Goal: Task Accomplishment & Management: Use online tool/utility

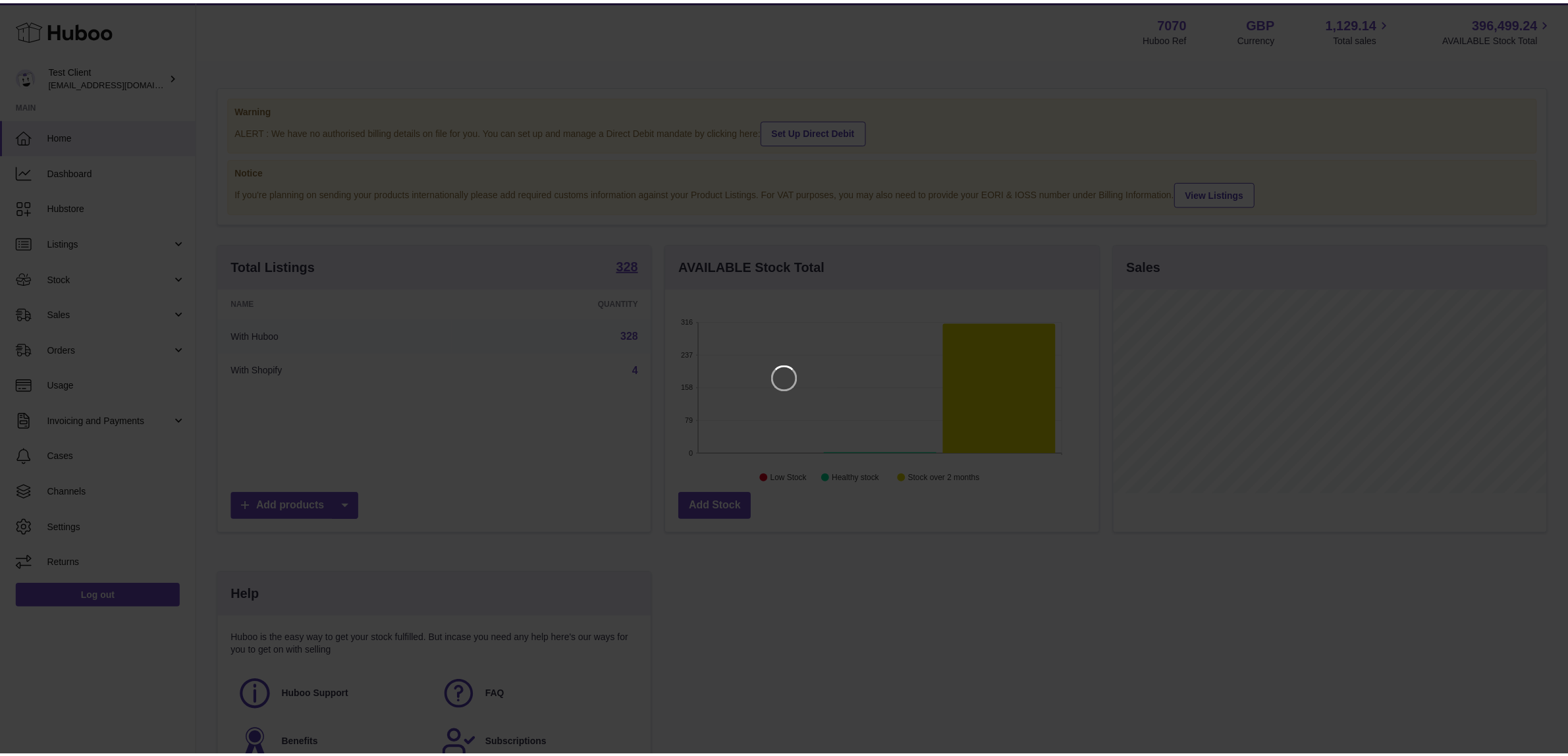
scroll to position [205, 437]
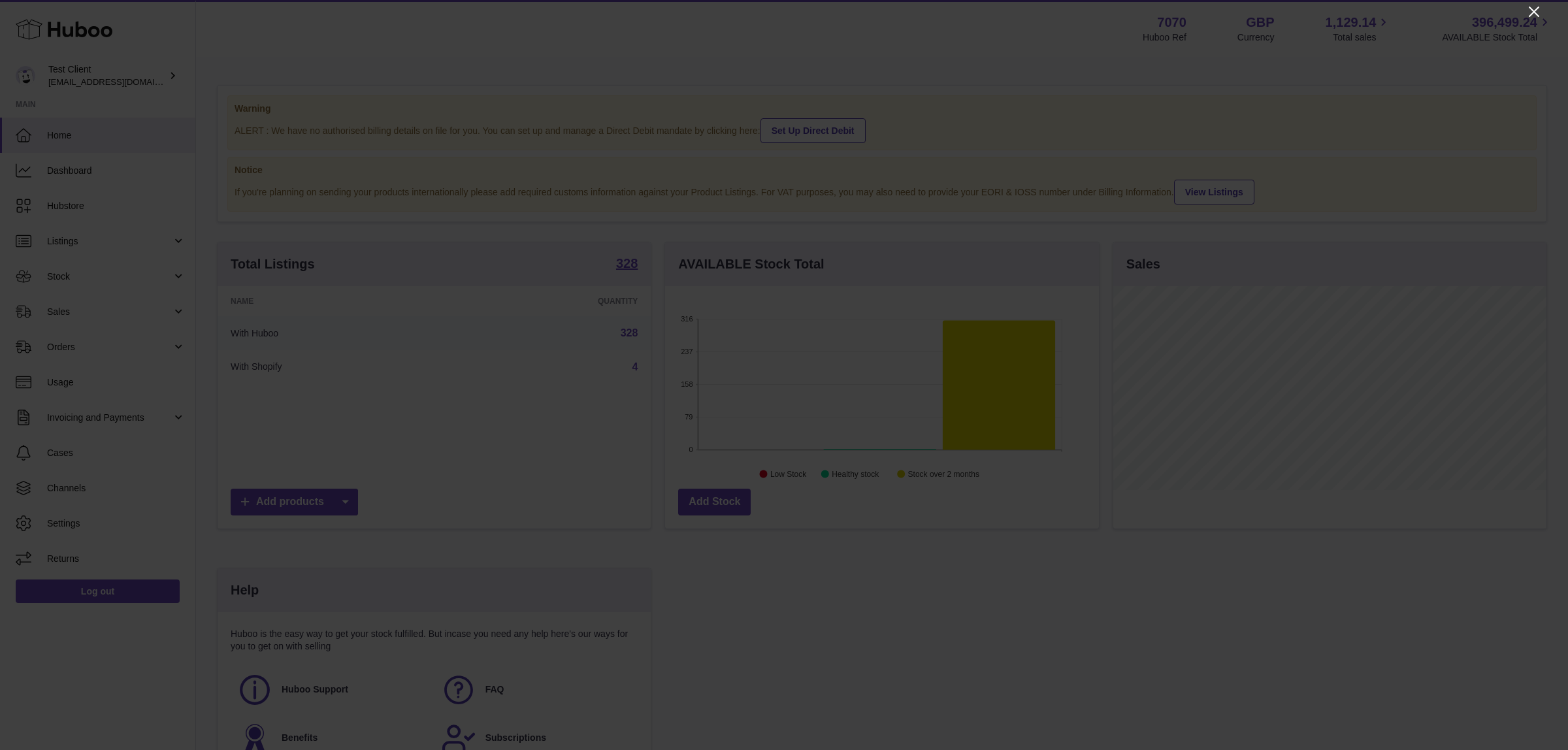
click at [1532, 13] on icon "Close" at bounding box center [1534, 12] width 11 height 11
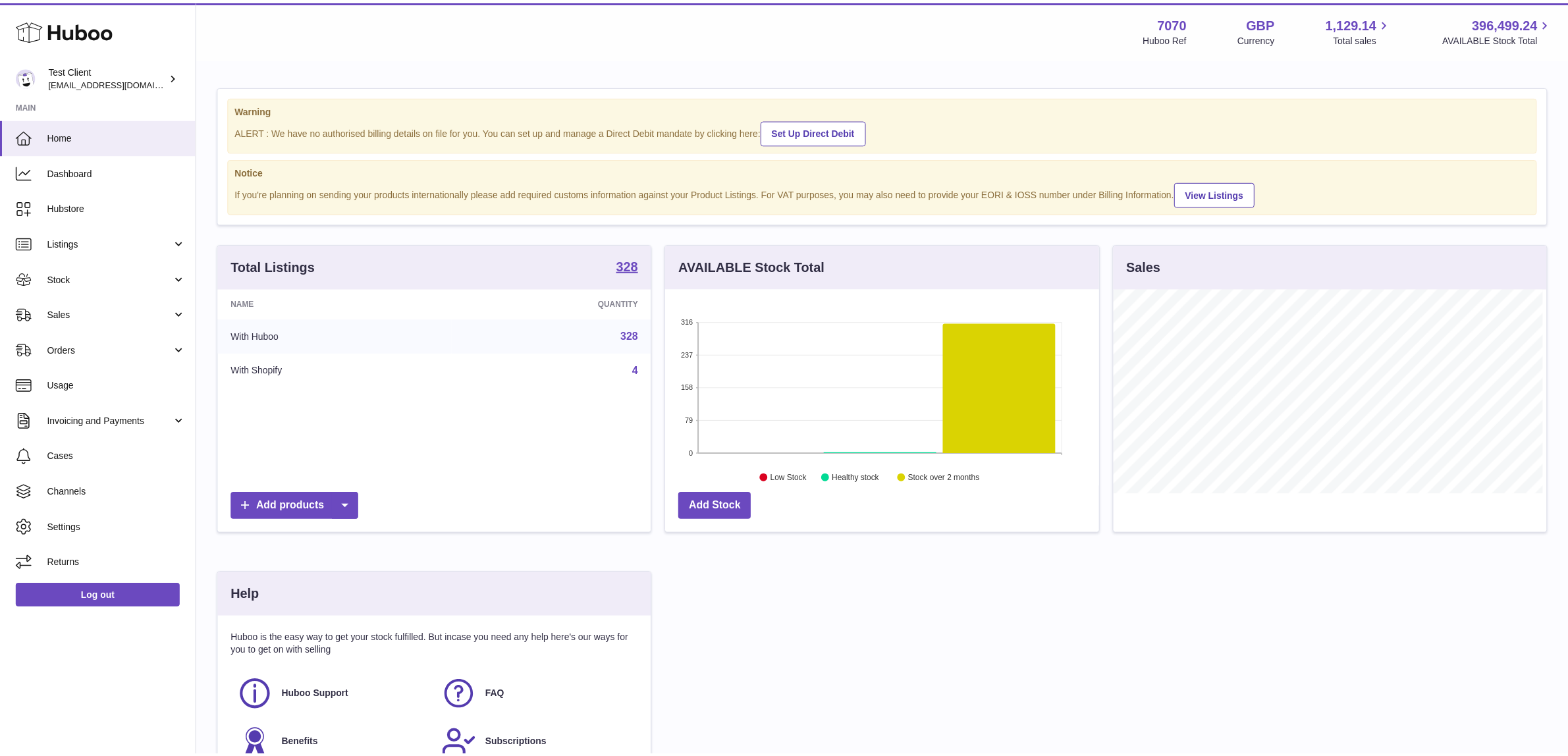
scroll to position [658580, 658216]
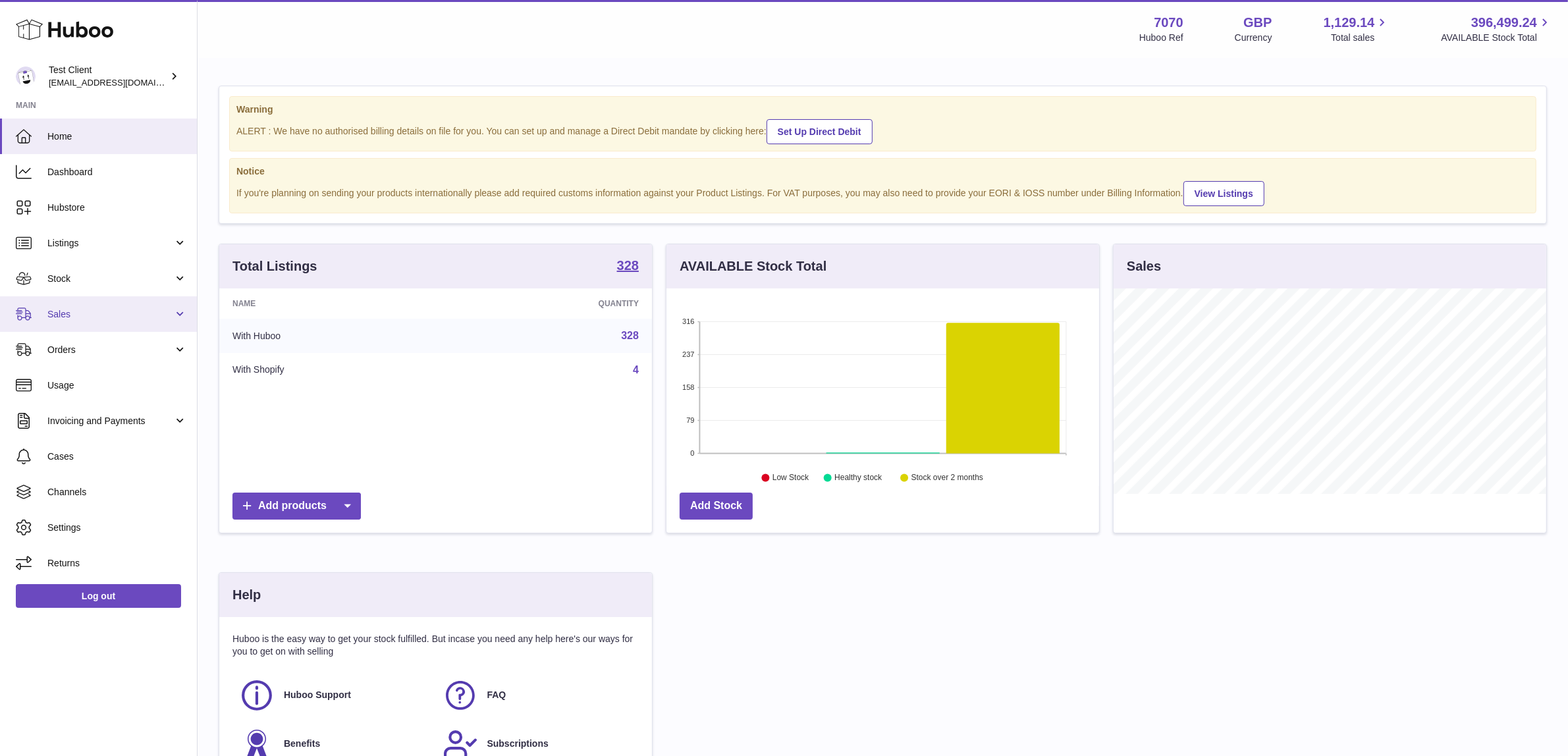
click at [98, 322] on link "Sales" at bounding box center [98, 314] width 197 height 35
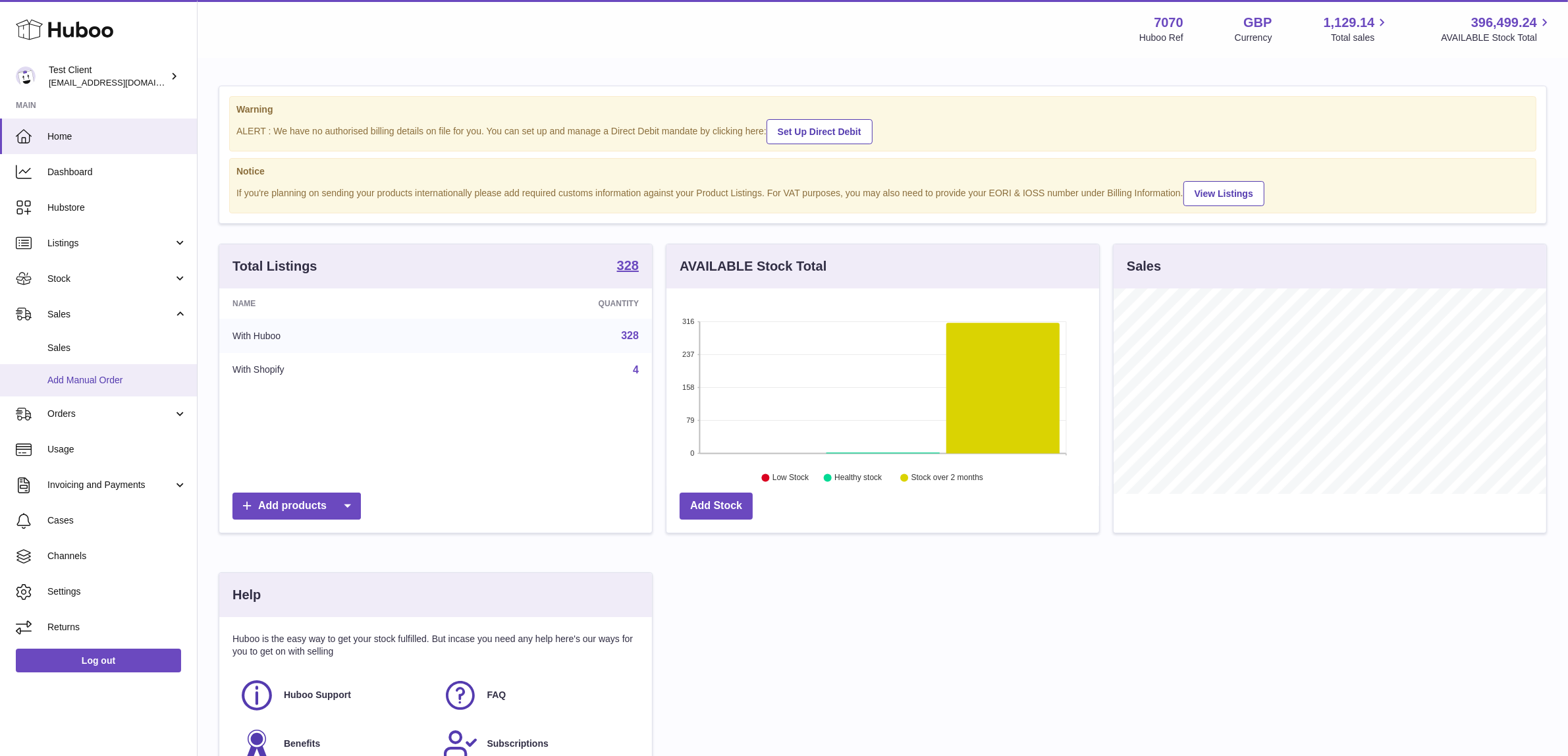
click at [106, 376] on span "Add Manual Order" at bounding box center [117, 380] width 140 height 12
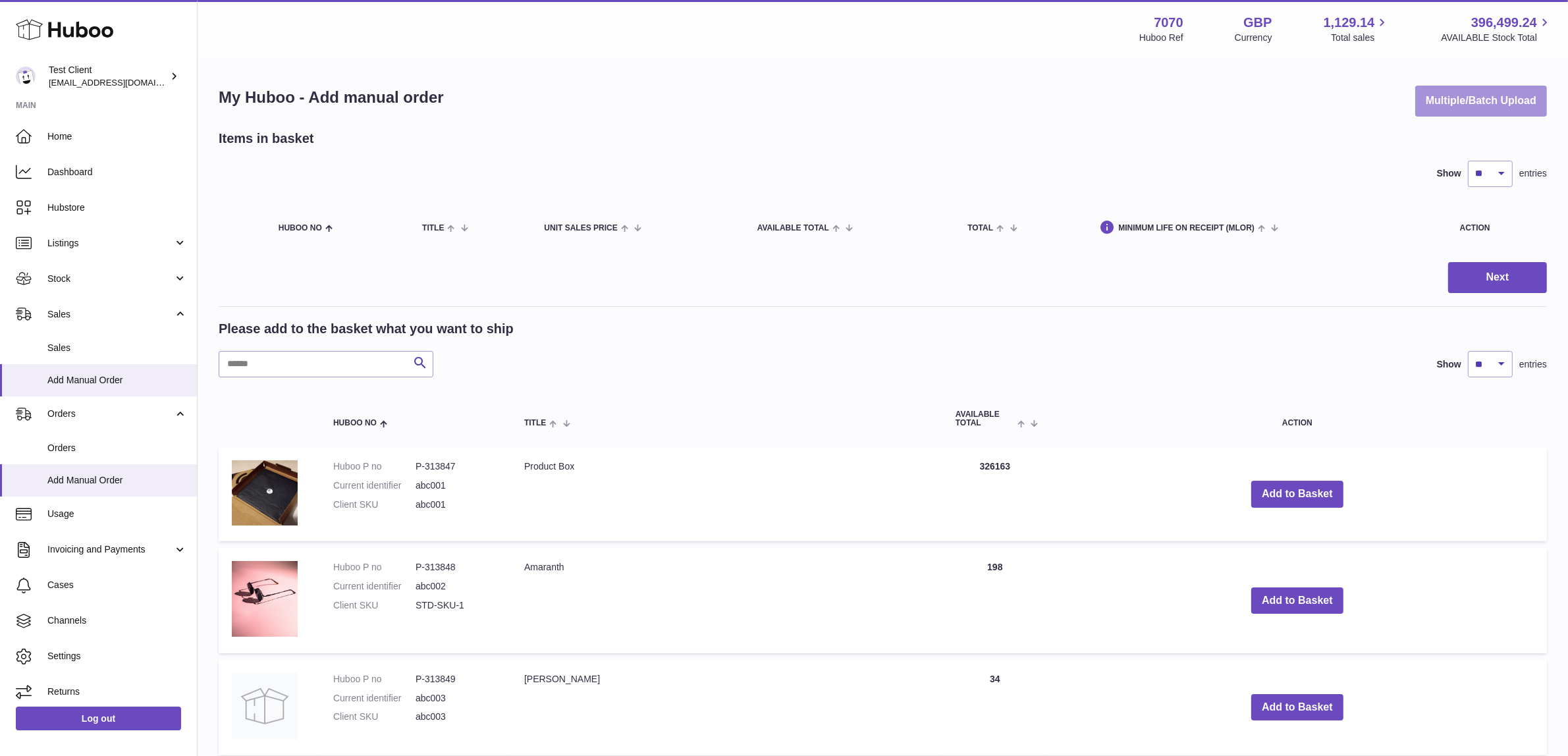
click at [1450, 100] on button "Multiple/Batch Upload" at bounding box center [1481, 101] width 132 height 31
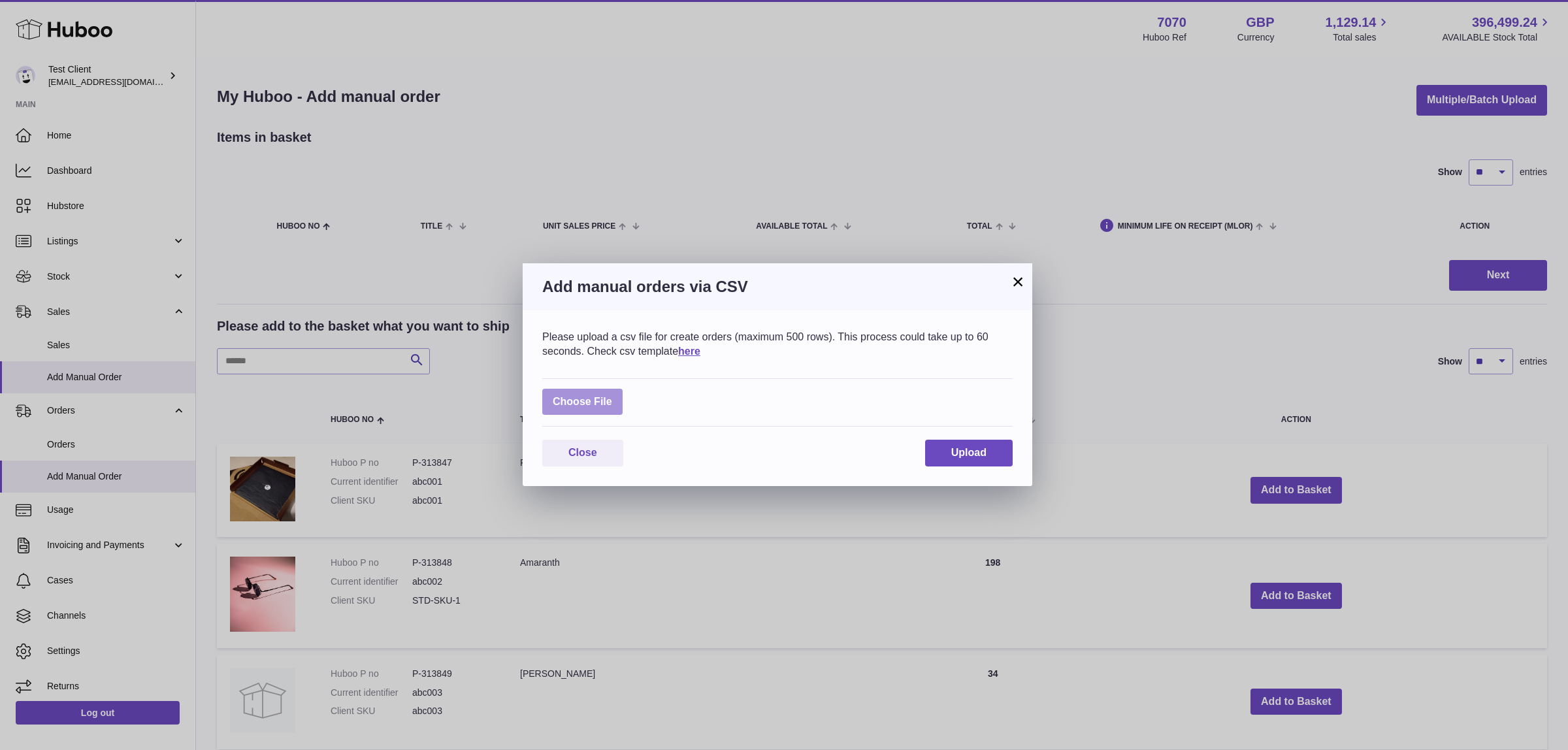
click at [606, 393] on label at bounding box center [582, 403] width 80 height 27
click at [612, 395] on input "file" at bounding box center [612, 395] width 1 height 1
type input "**********"
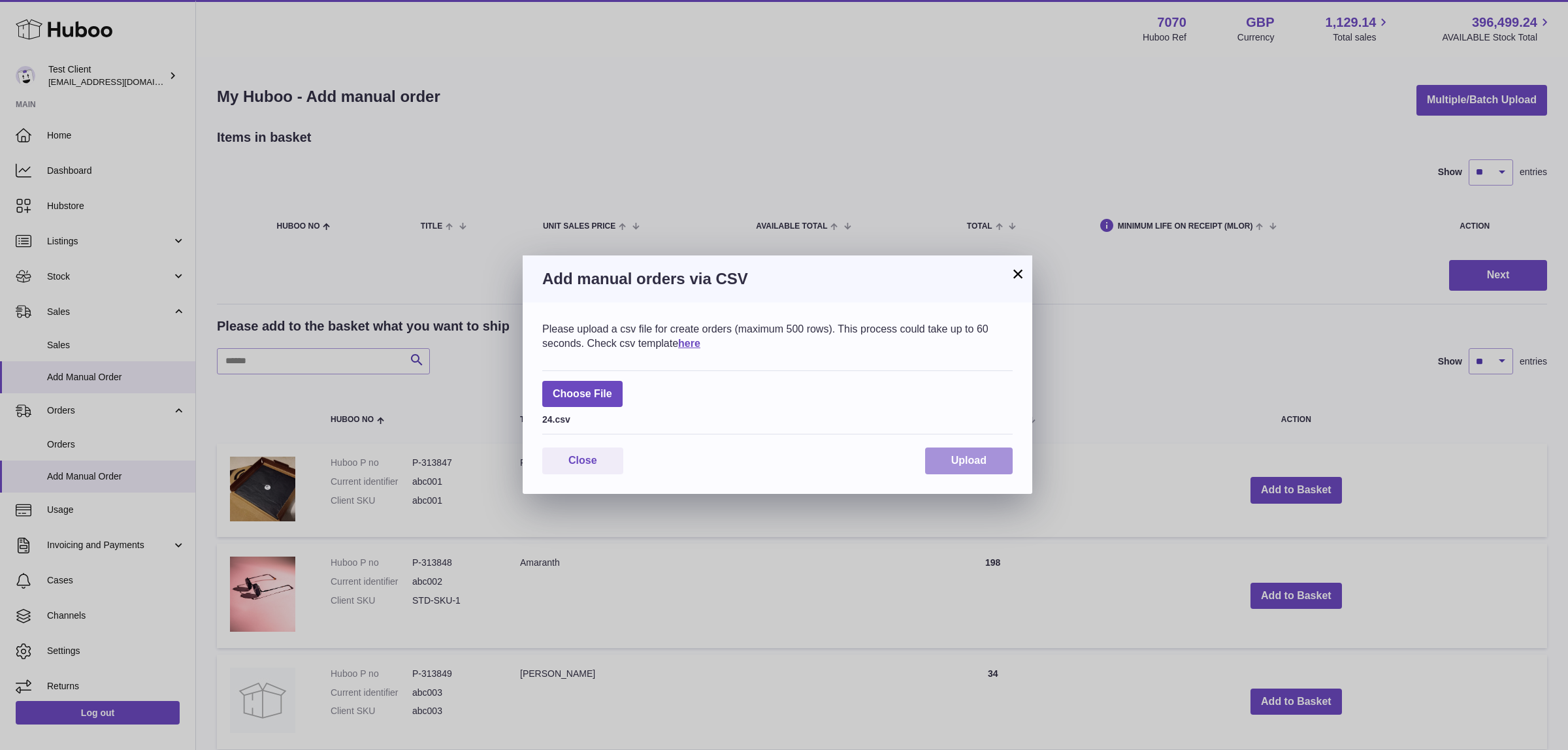
click at [954, 458] on span "Upload" at bounding box center [968, 461] width 35 height 11
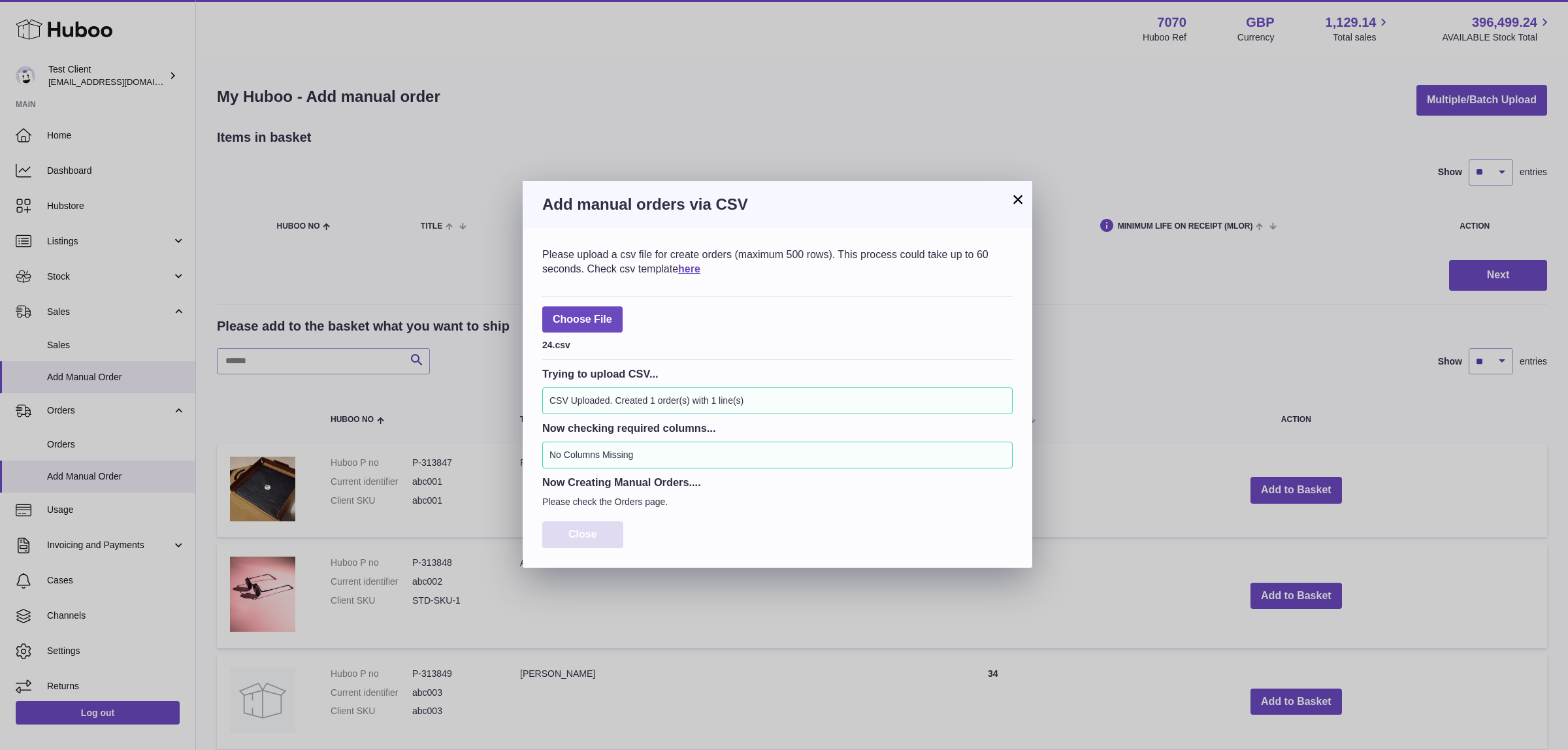
click at [586, 543] on button "Close" at bounding box center [583, 535] width 81 height 27
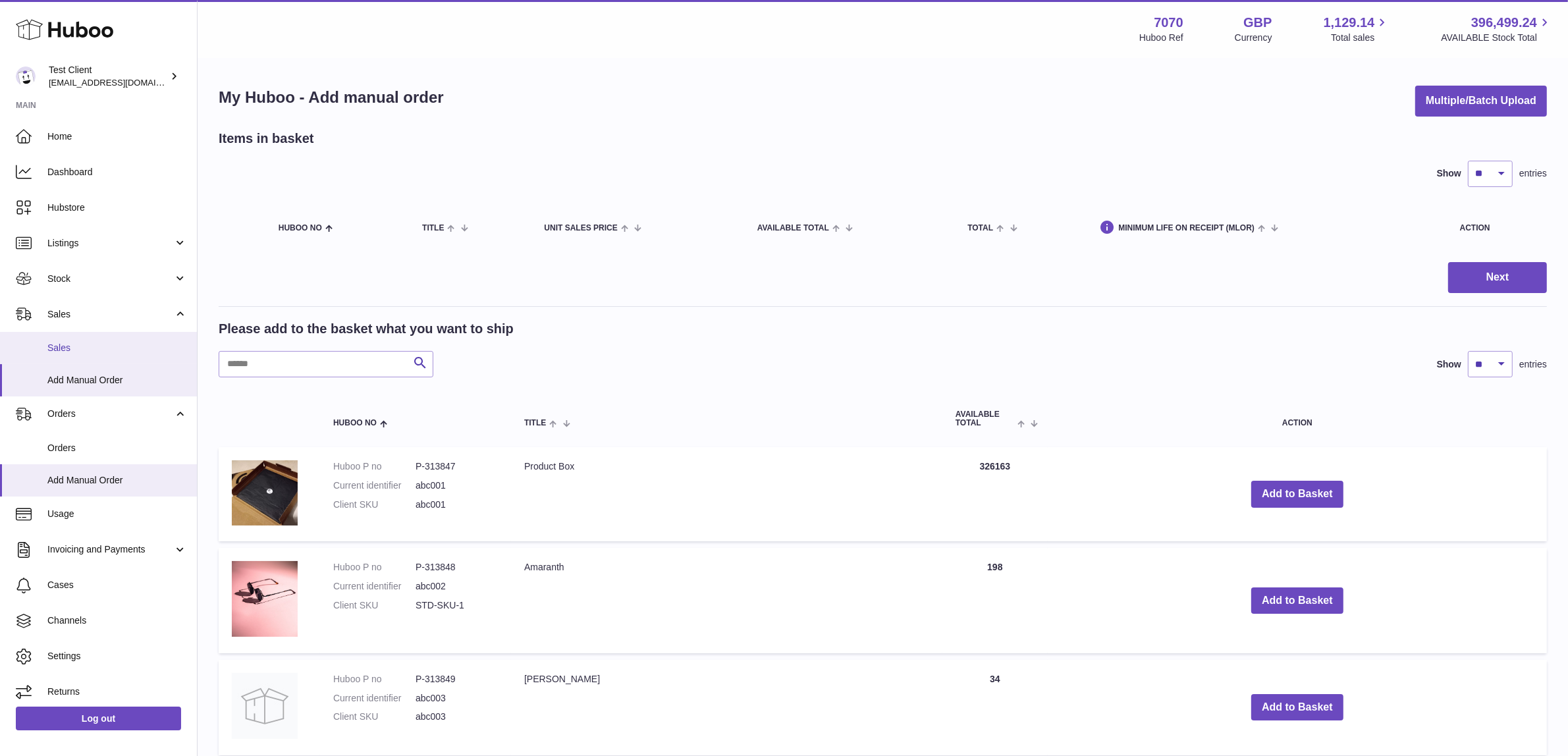
click at [93, 353] on span "Sales" at bounding box center [117, 348] width 140 height 12
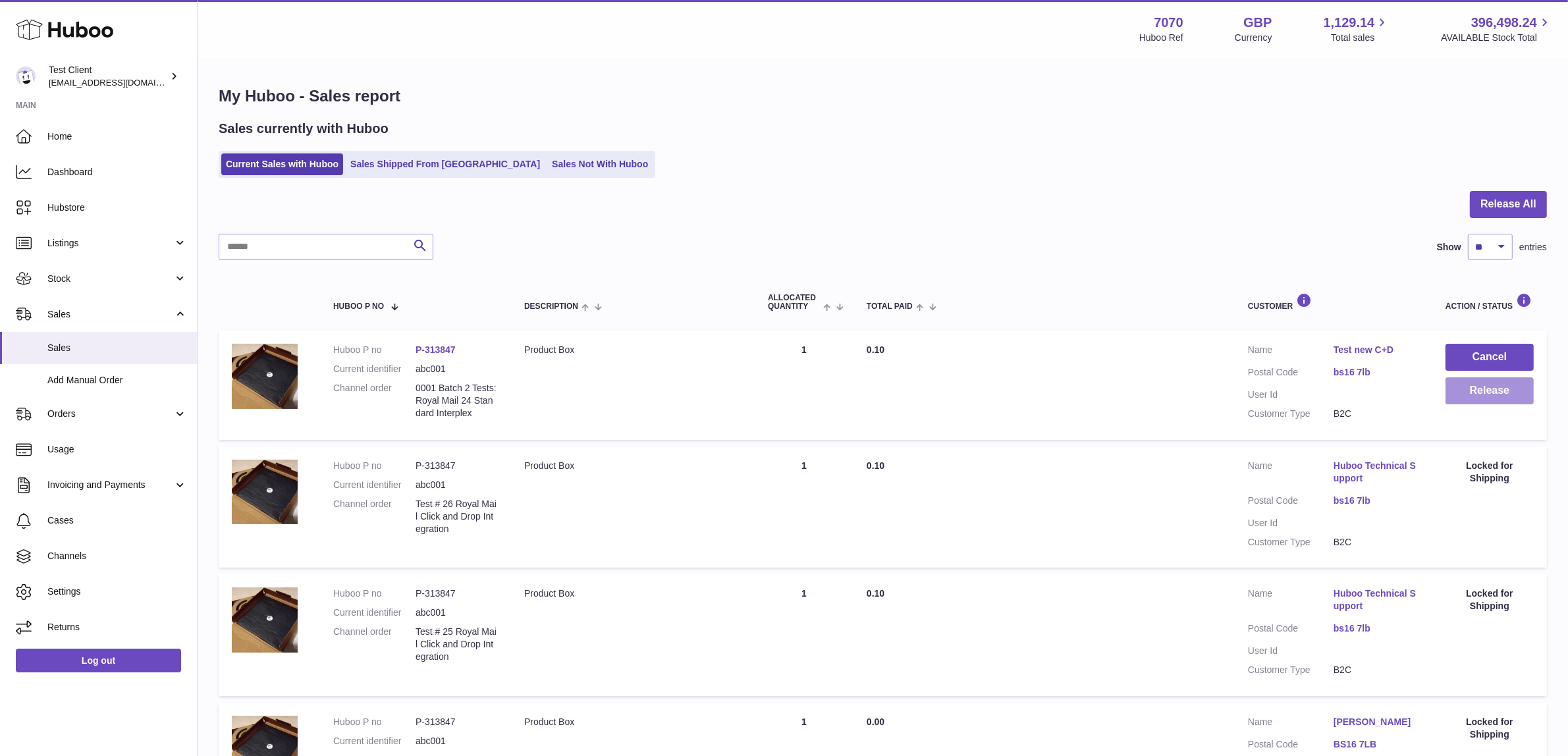
click at [1487, 395] on button "Release" at bounding box center [1490, 391] width 88 height 27
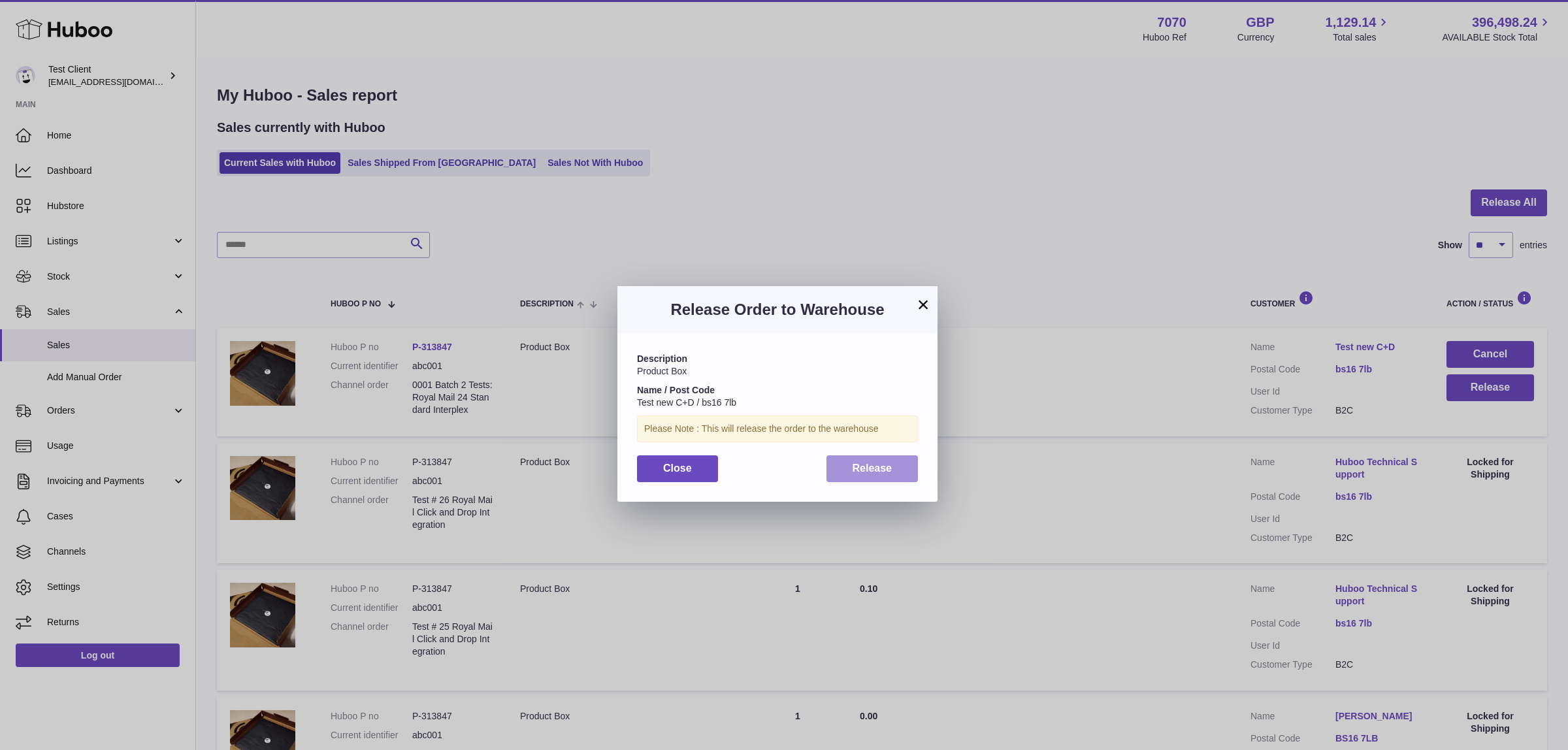
click at [860, 469] on span "Release" at bounding box center [872, 468] width 40 height 11
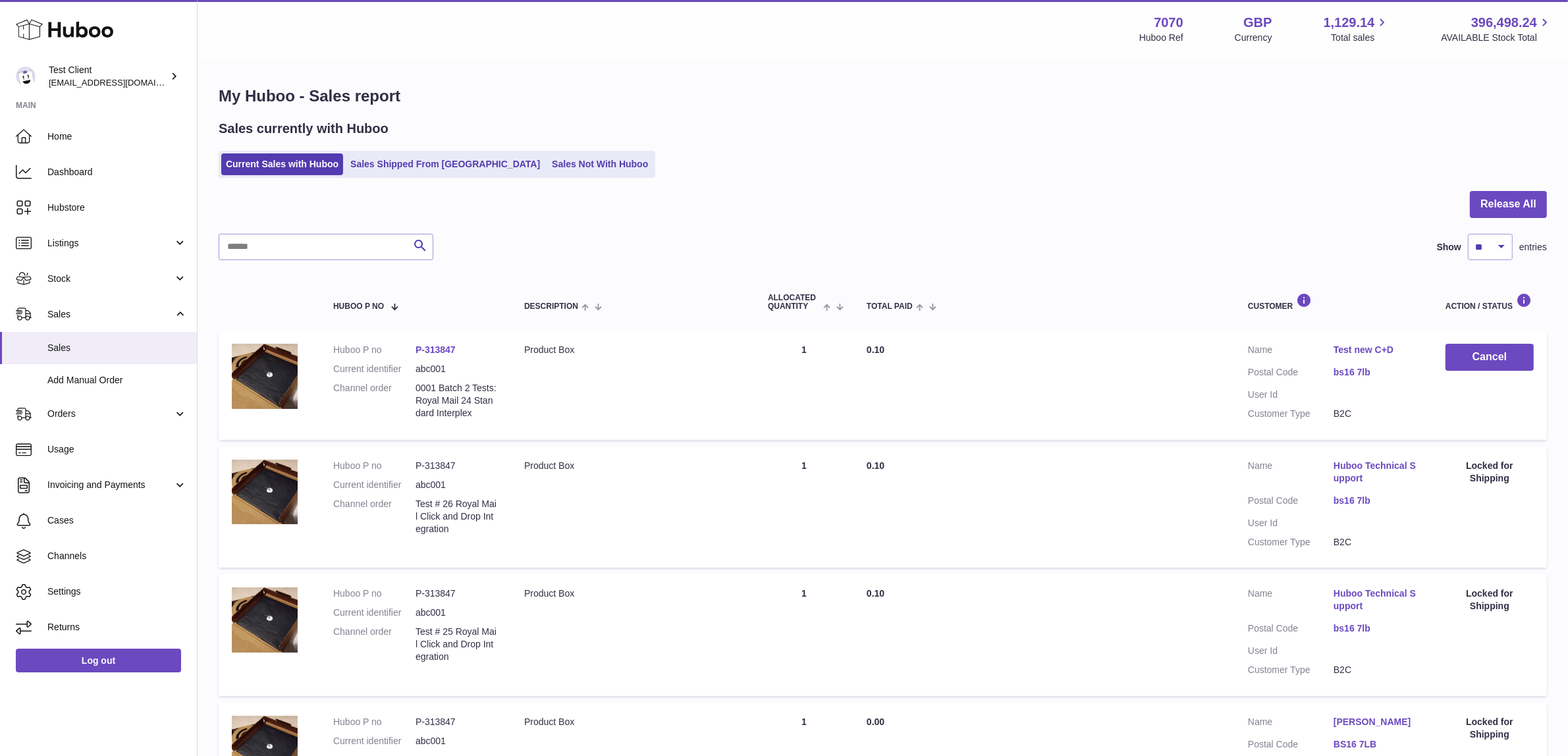
click at [1018, 416] on td "Total Paid 0.10" at bounding box center [1044, 385] width 381 height 109
click at [1494, 353] on button "Cancel" at bounding box center [1490, 358] width 88 height 27
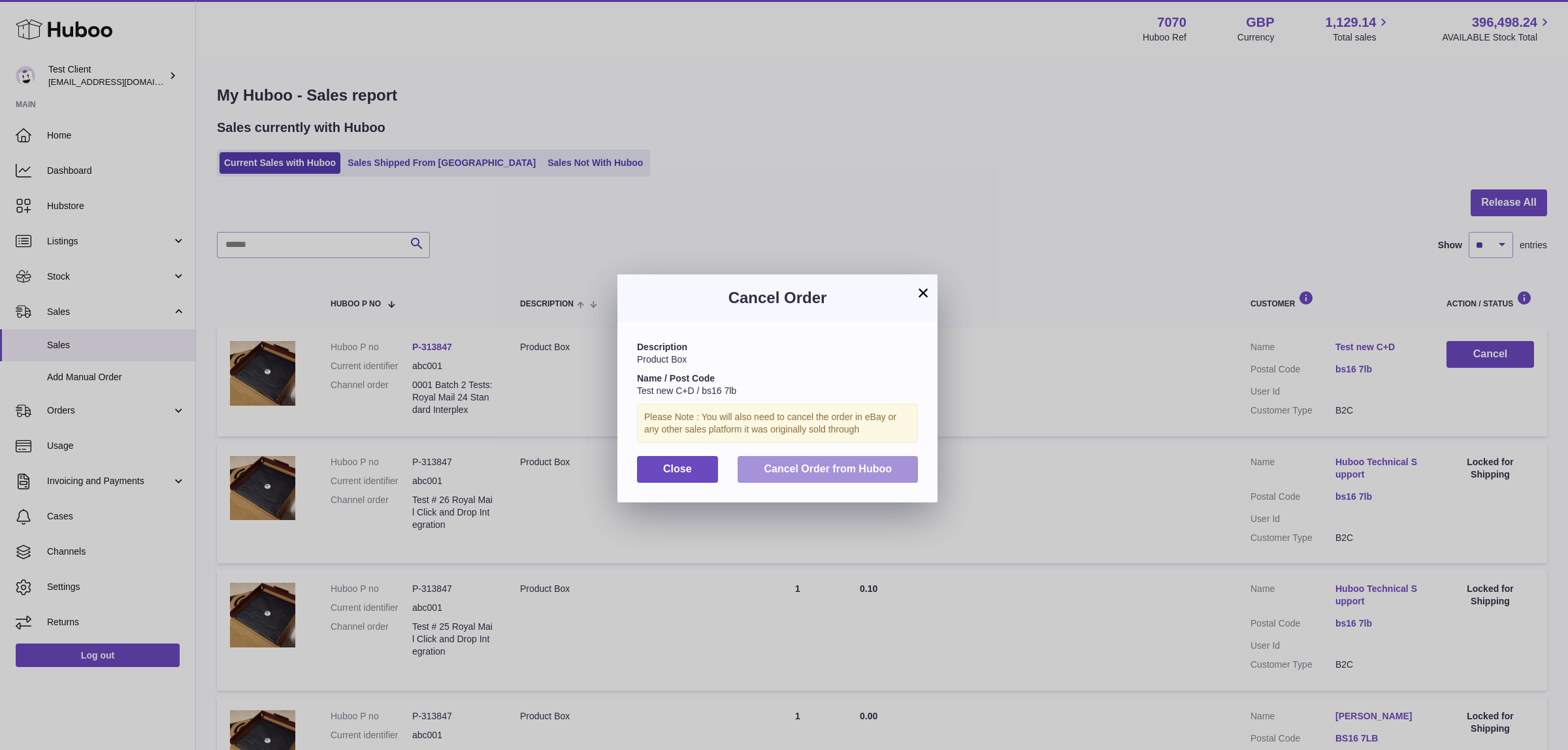
click at [785, 475] on span "Cancel Order from Huboo" at bounding box center [828, 469] width 128 height 11
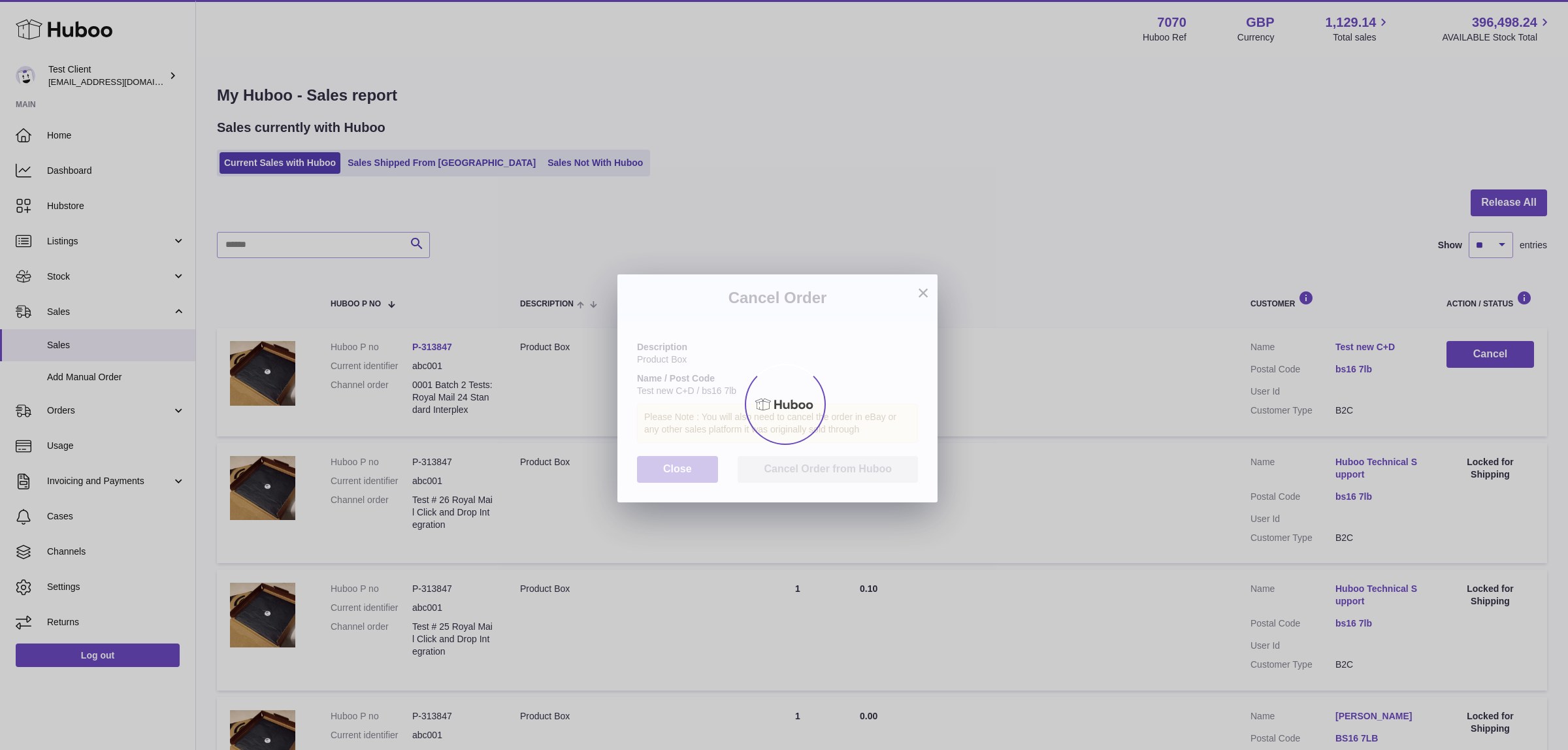
click at [798, 191] on div at bounding box center [784, 404] width 1568 height 691
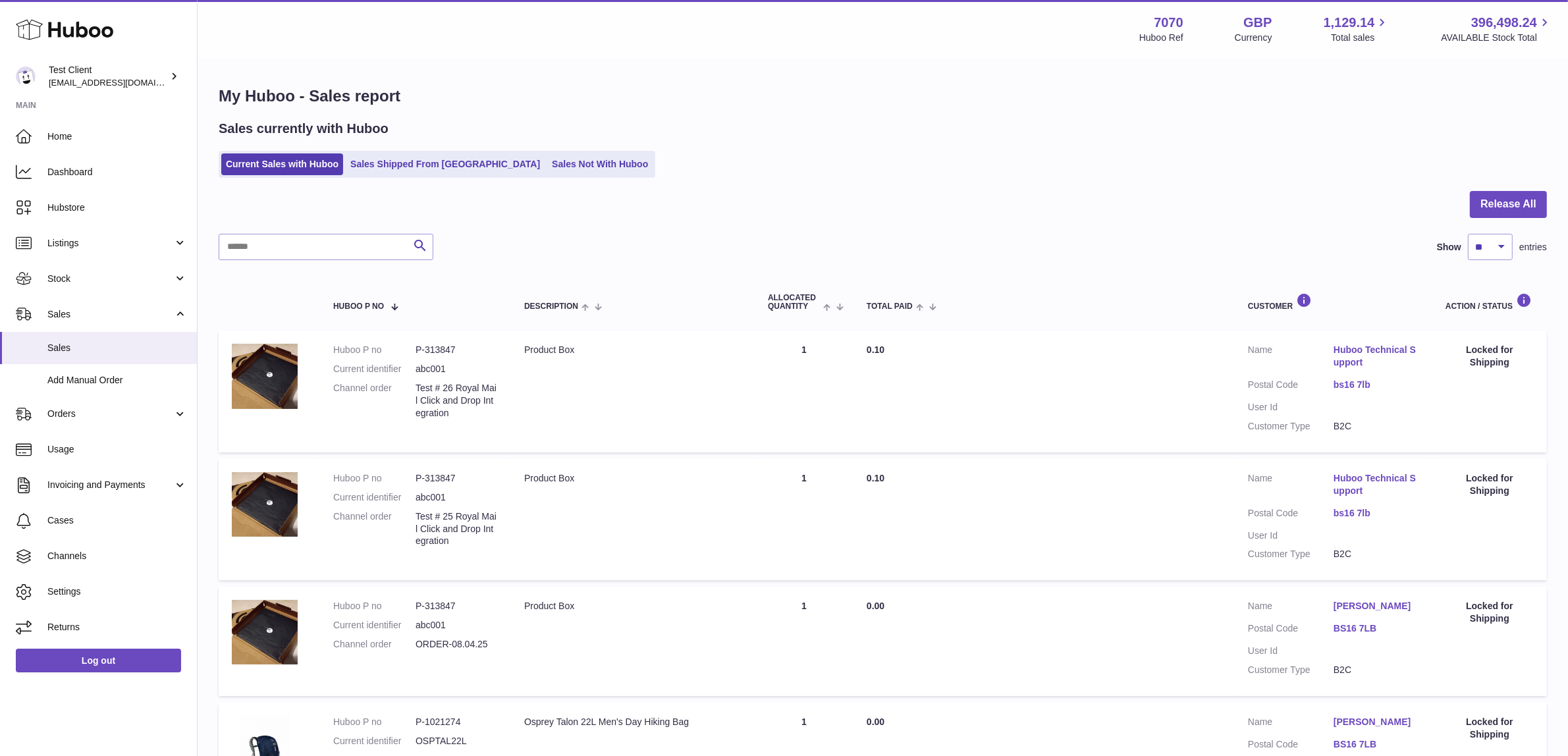
click at [940, 208] on div at bounding box center [883, 212] width 1328 height 43
click at [919, 151] on div "Current Sales with Huboo Sales Shipped From [GEOGRAPHIC_DATA] Sales Not With Hu…" at bounding box center [883, 164] width 1328 height 27
click at [996, 102] on h1 "My Huboo - Sales report" at bounding box center [883, 96] width 1328 height 21
click at [117, 376] on span "Add Manual Order" at bounding box center [117, 380] width 140 height 12
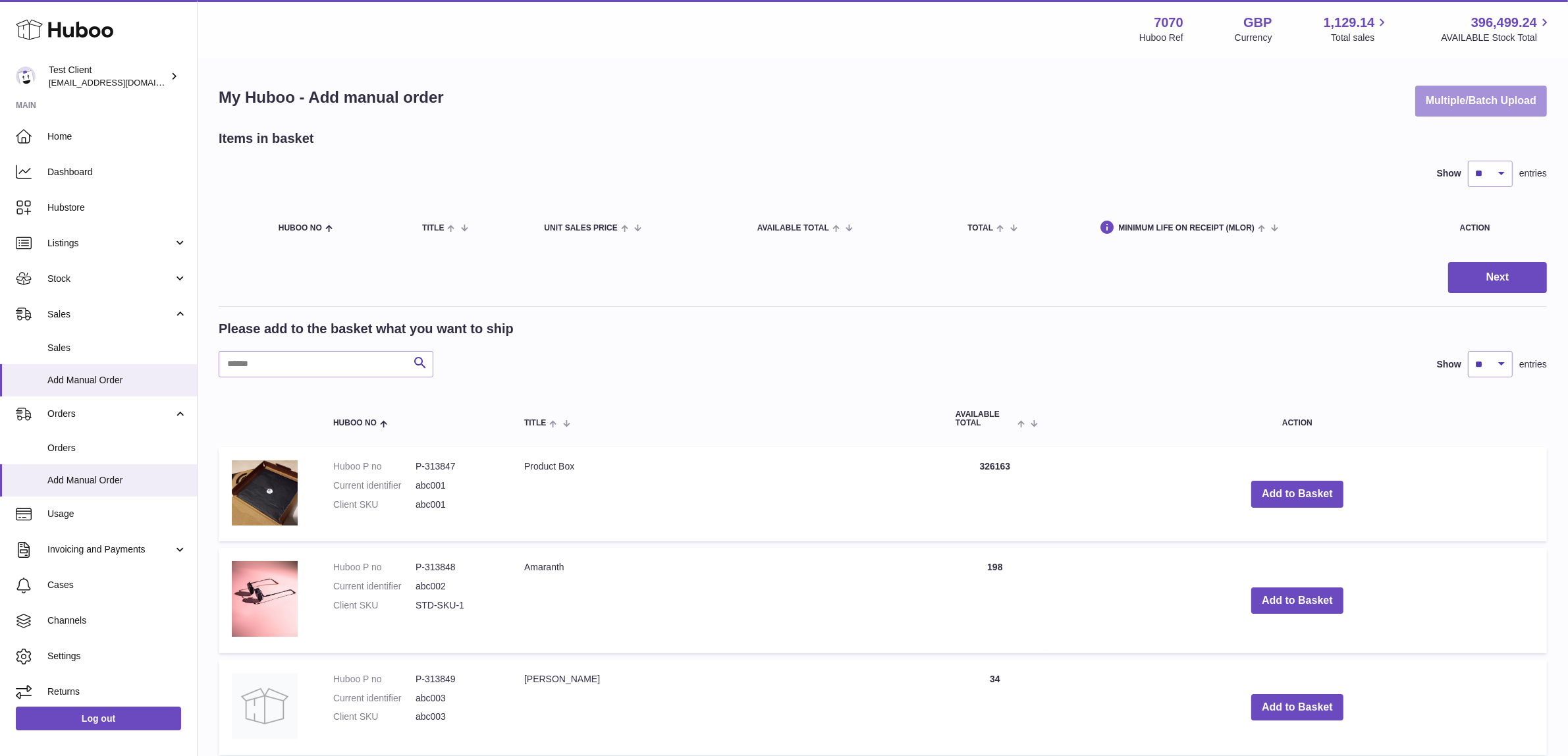
click at [1474, 107] on button "Multiple/Batch Upload" at bounding box center [1481, 101] width 132 height 31
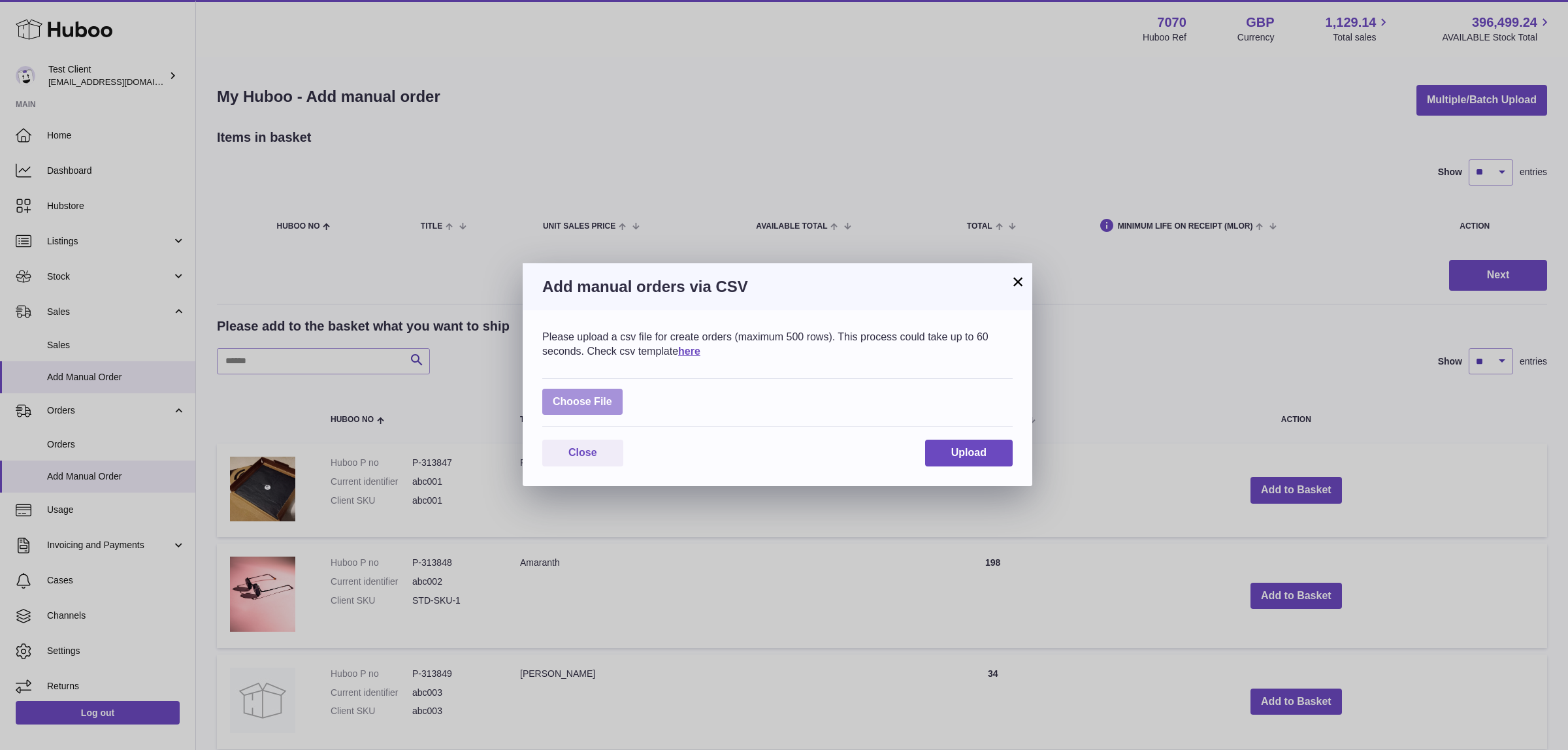
click at [547, 407] on label at bounding box center [582, 403] width 80 height 27
click at [612, 396] on input "file" at bounding box center [612, 395] width 1 height 1
type input "**********"
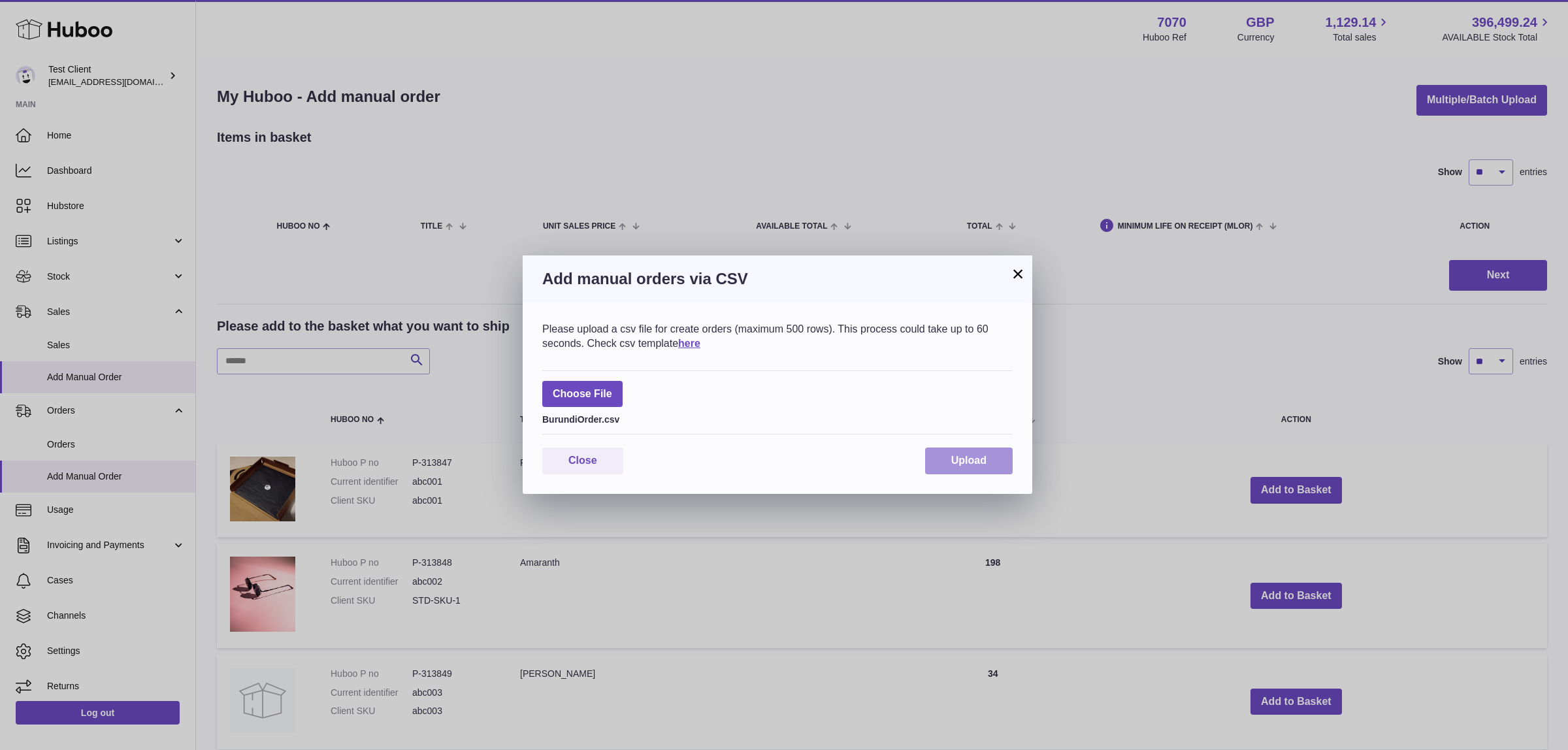
click at [933, 458] on button "Upload" at bounding box center [969, 461] width 87 height 27
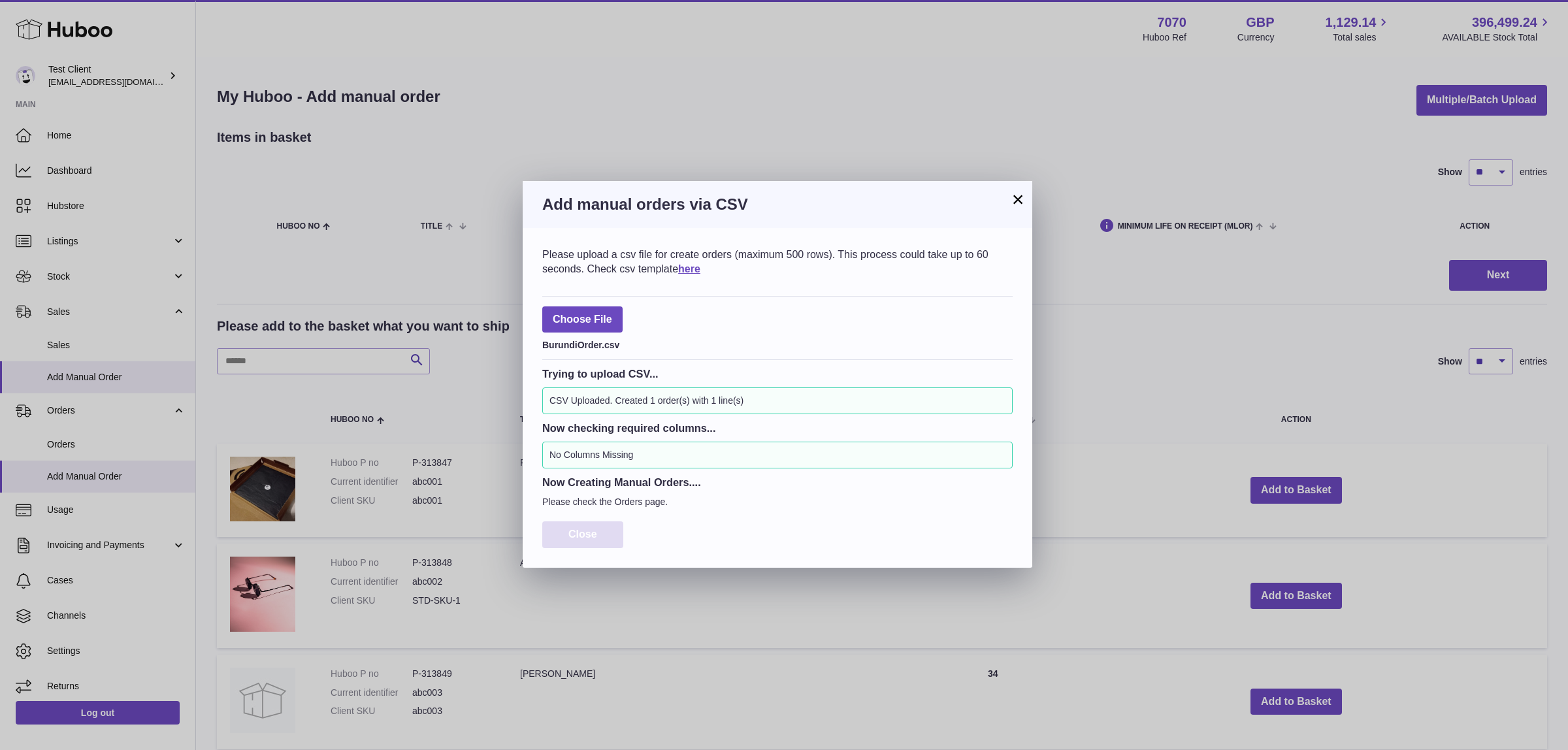
click at [592, 548] on button "Close" at bounding box center [583, 535] width 81 height 27
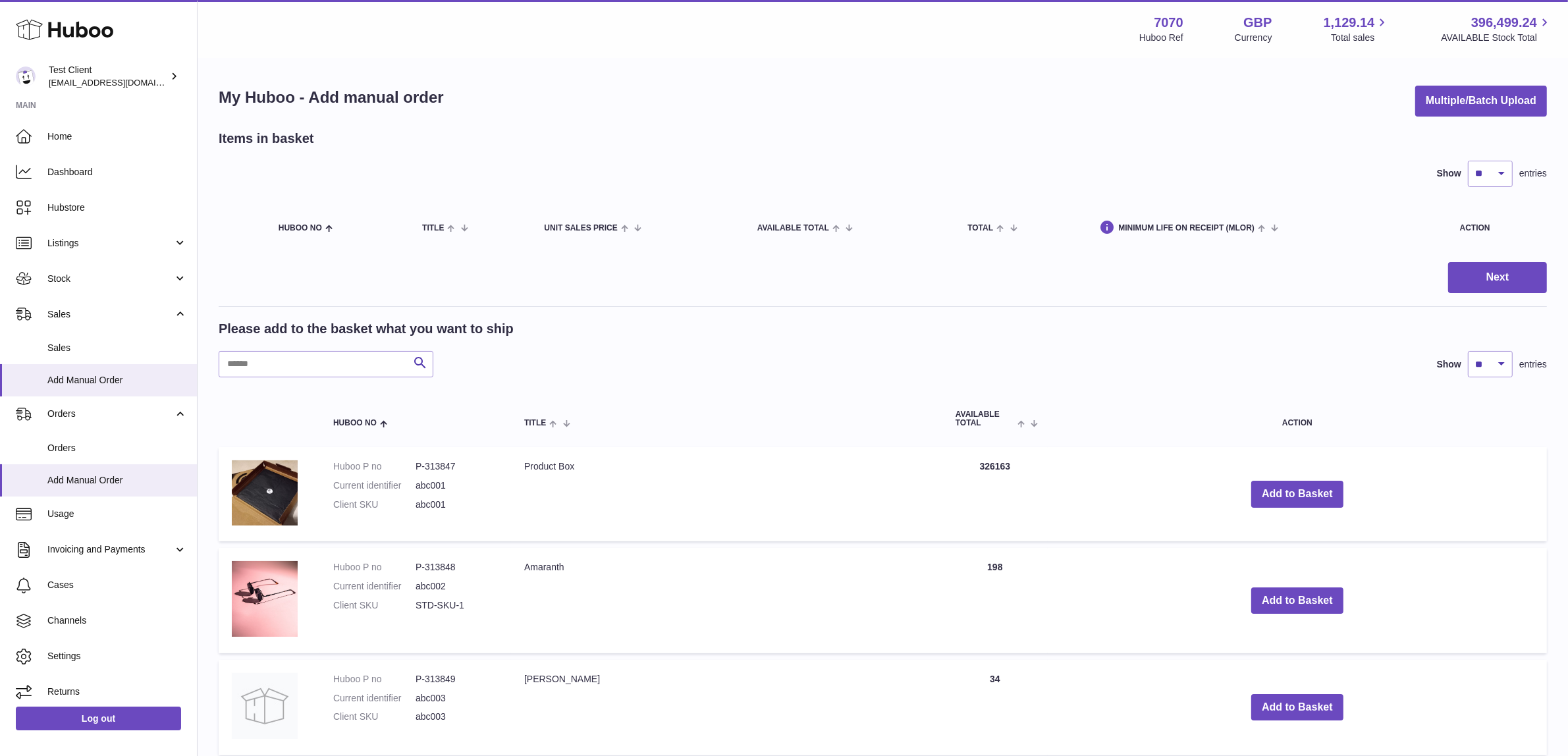
click at [102, 348] on span "Sales" at bounding box center [117, 348] width 140 height 12
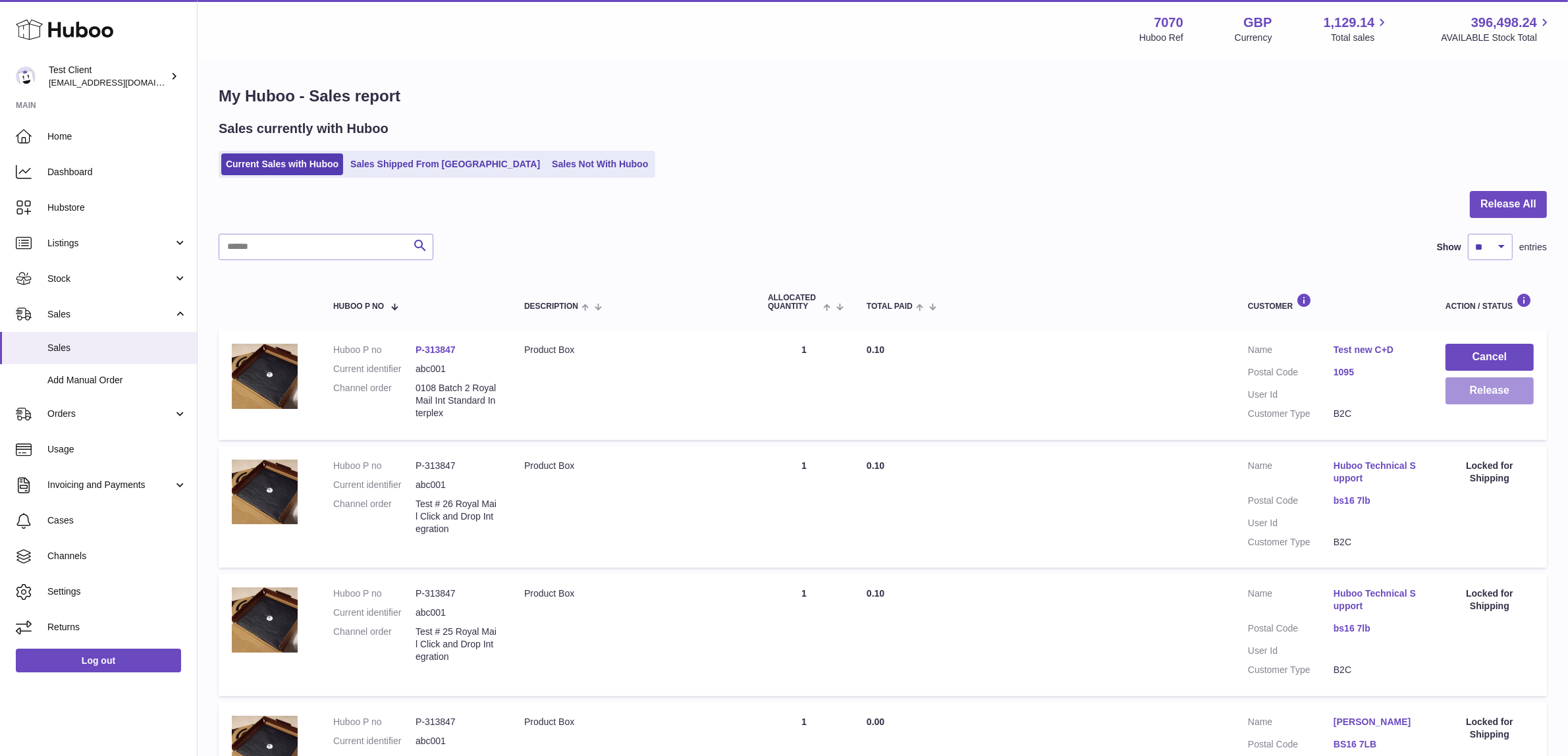
click at [1508, 390] on button "Release" at bounding box center [1490, 391] width 88 height 27
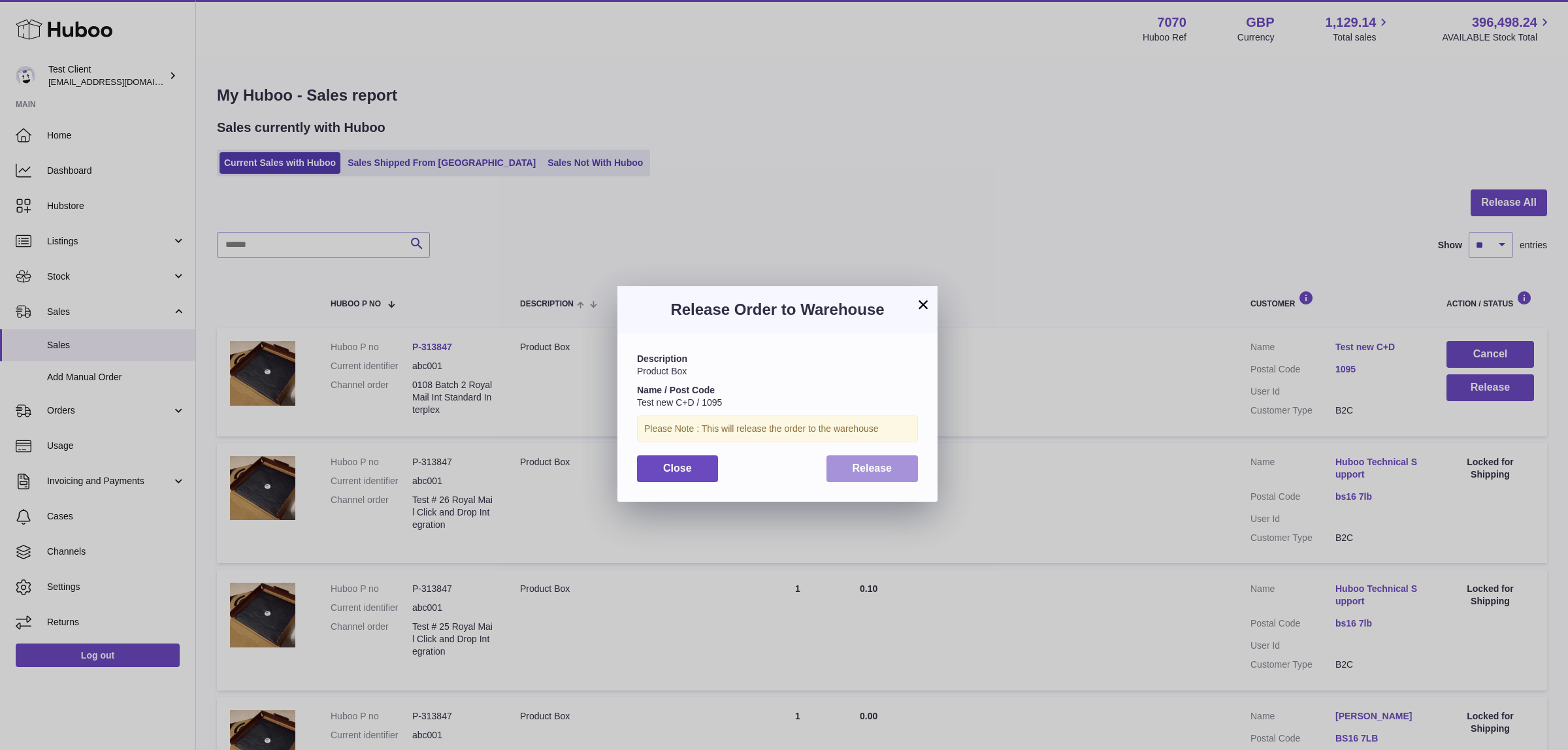
click at [861, 465] on span "Release" at bounding box center [872, 468] width 40 height 11
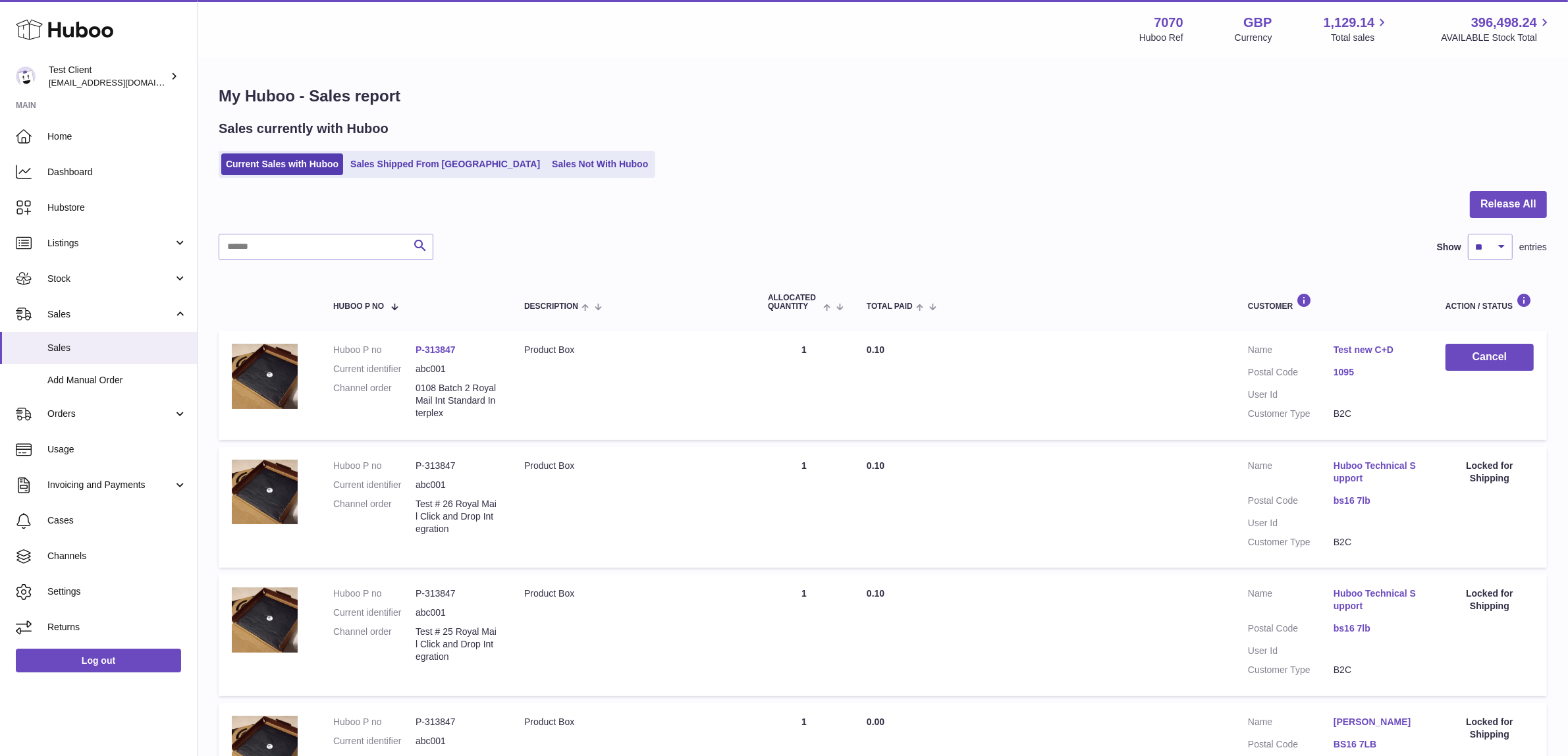
click at [965, 216] on div at bounding box center [883, 212] width 1328 height 43
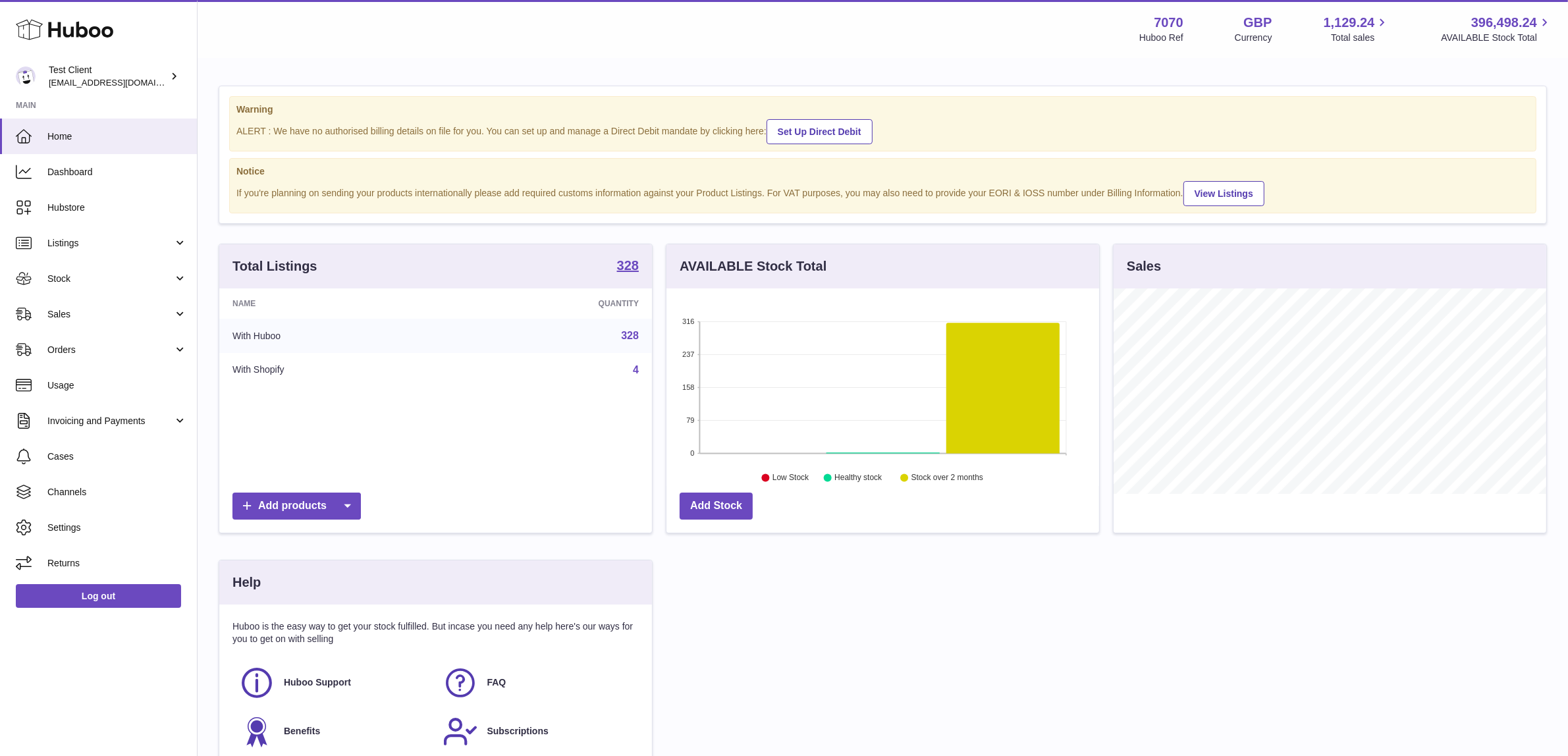
scroll to position [205, 433]
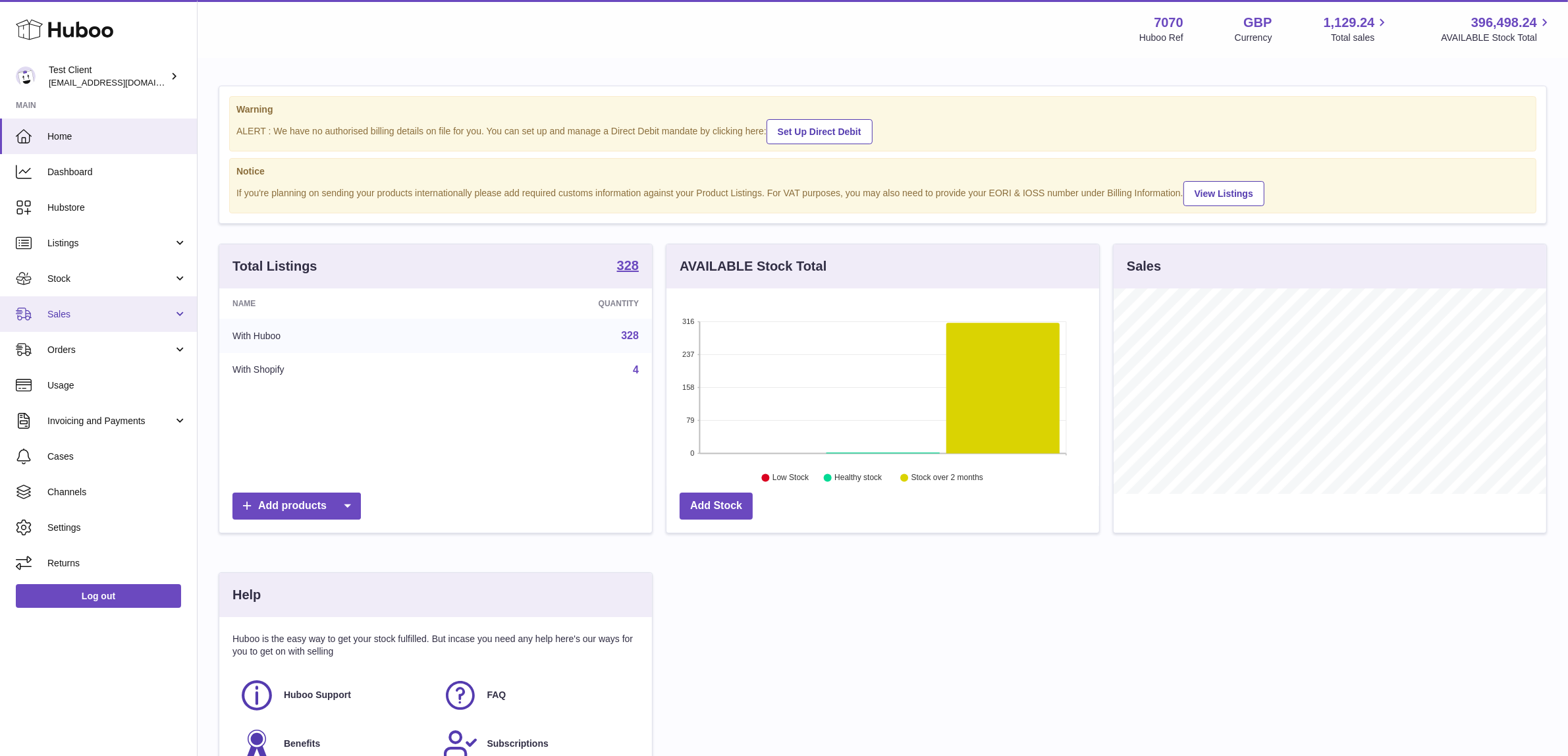
click at [147, 308] on span "Sales" at bounding box center [110, 314] width 126 height 12
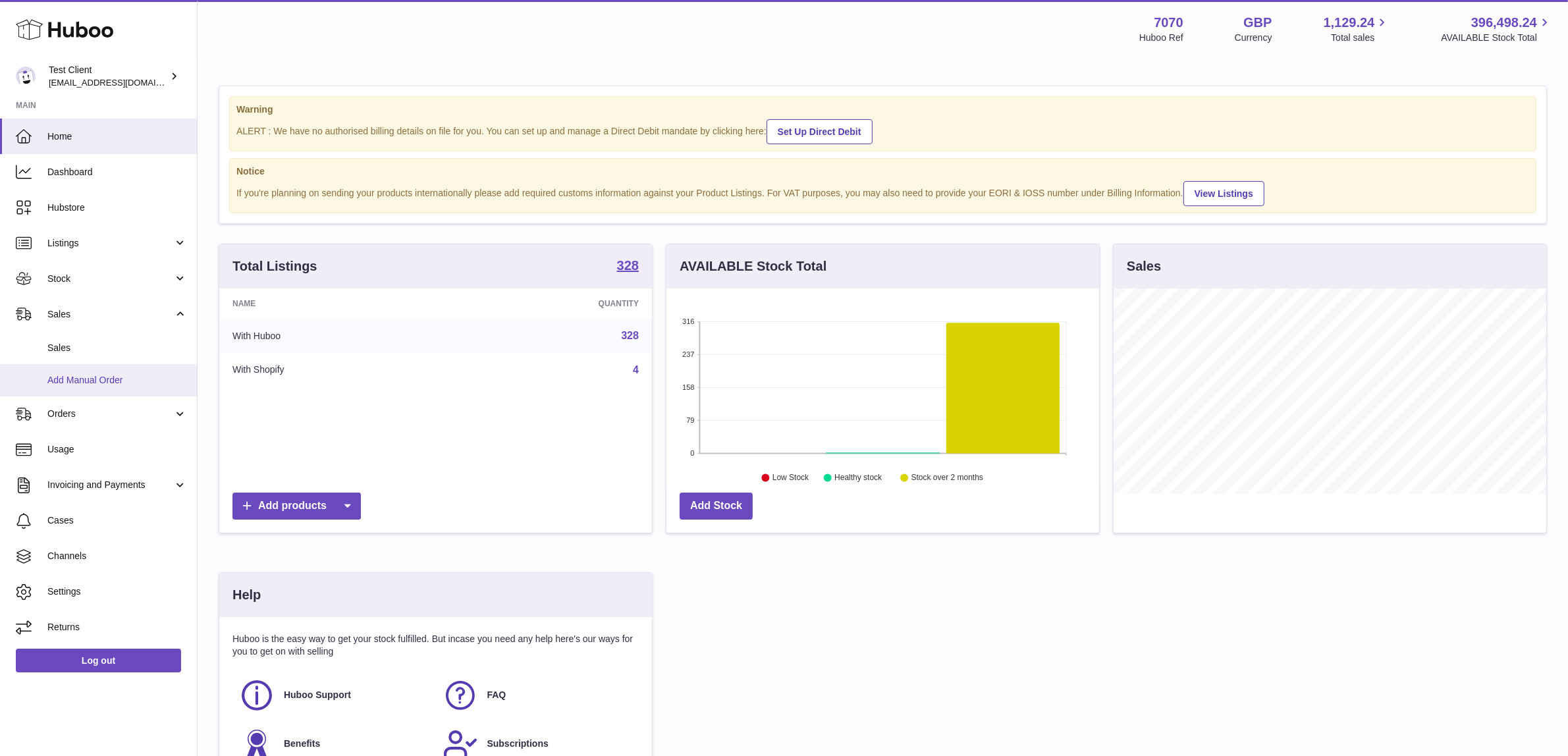
click at [135, 376] on span "Add Manual Order" at bounding box center [117, 380] width 140 height 12
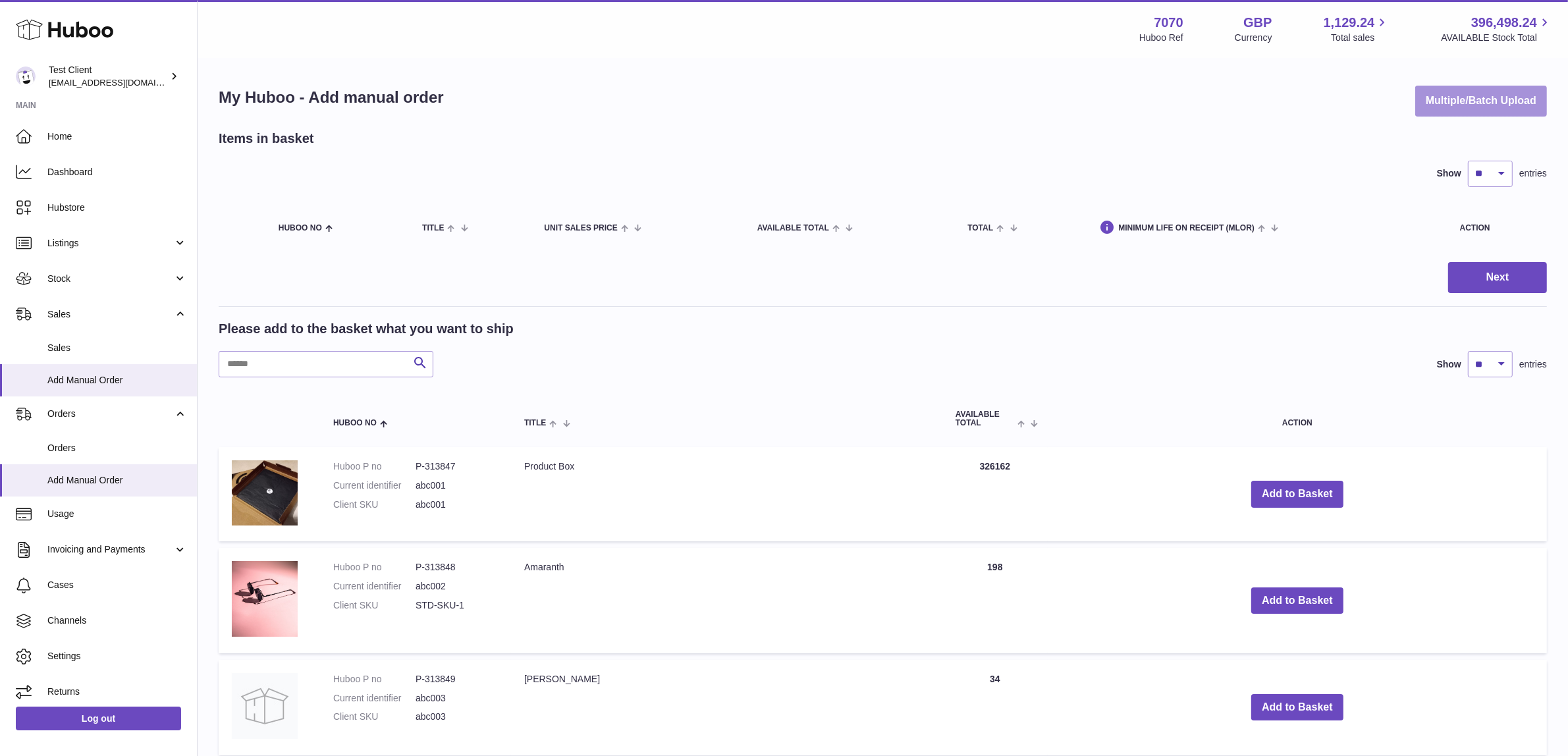
click at [1487, 107] on button "Multiple/Batch Upload" at bounding box center [1481, 101] width 132 height 31
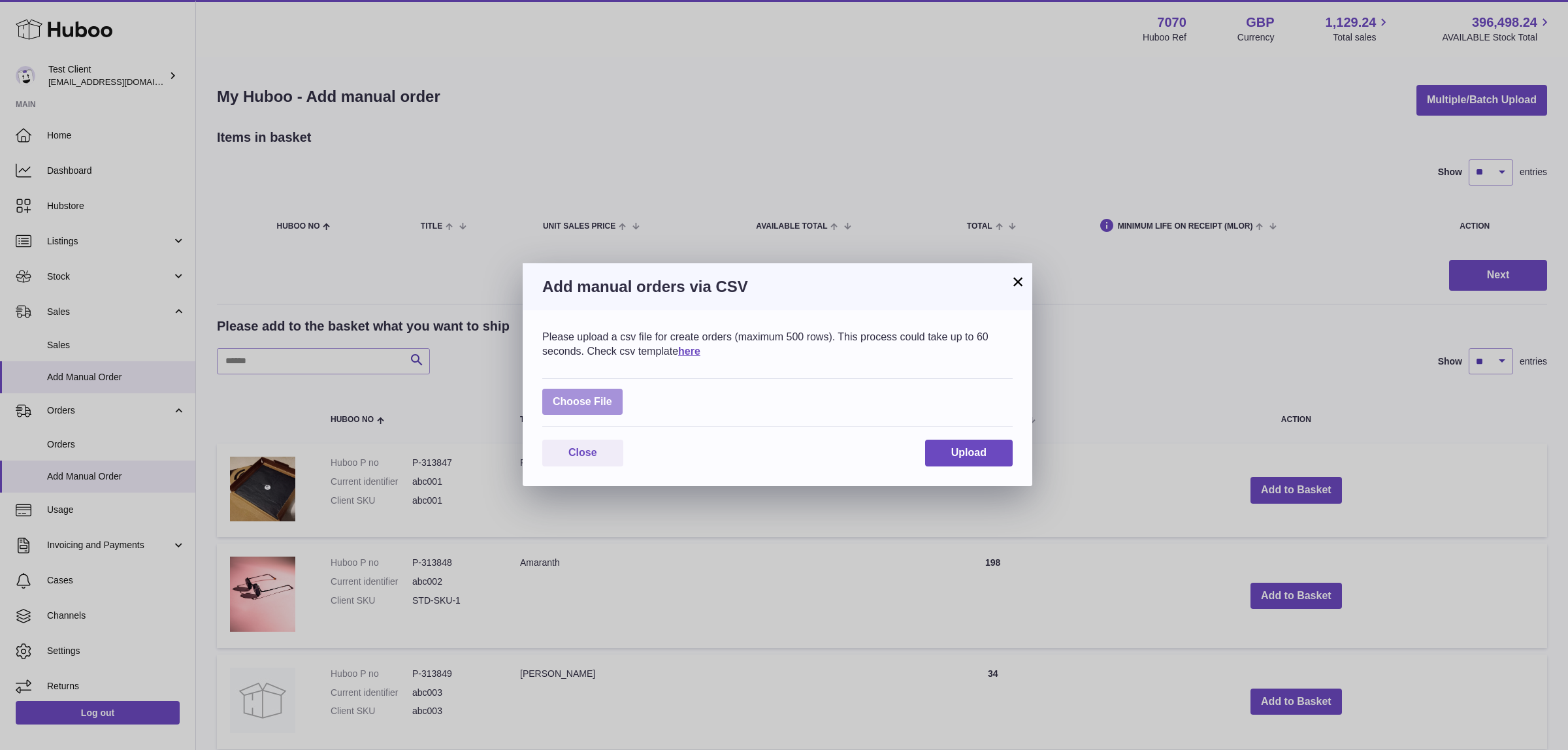
click at [598, 413] on label at bounding box center [582, 403] width 80 height 27
click at [612, 396] on input "file" at bounding box center [612, 395] width 1 height 1
type input "**********"
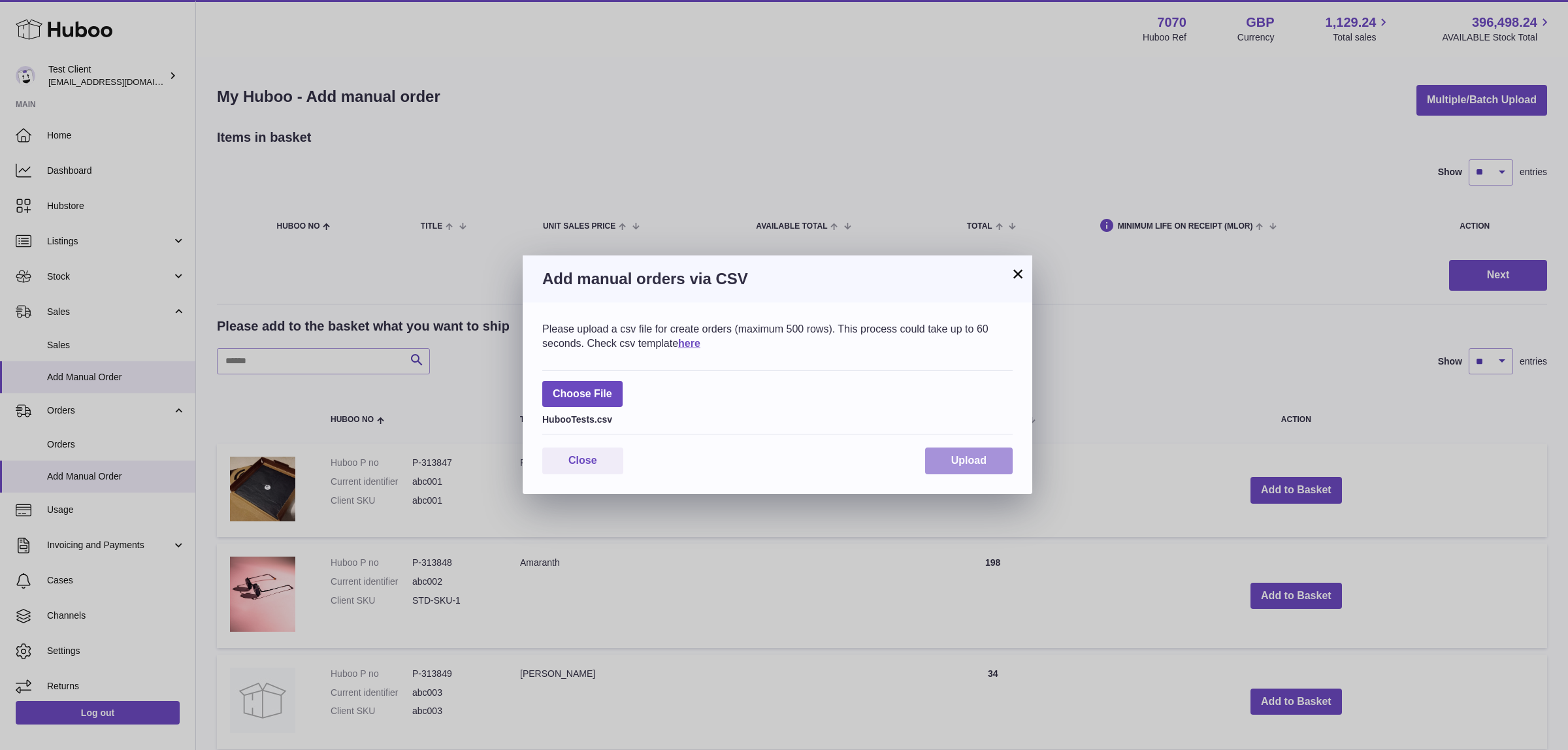
click at [964, 459] on span "Upload" at bounding box center [968, 461] width 35 height 11
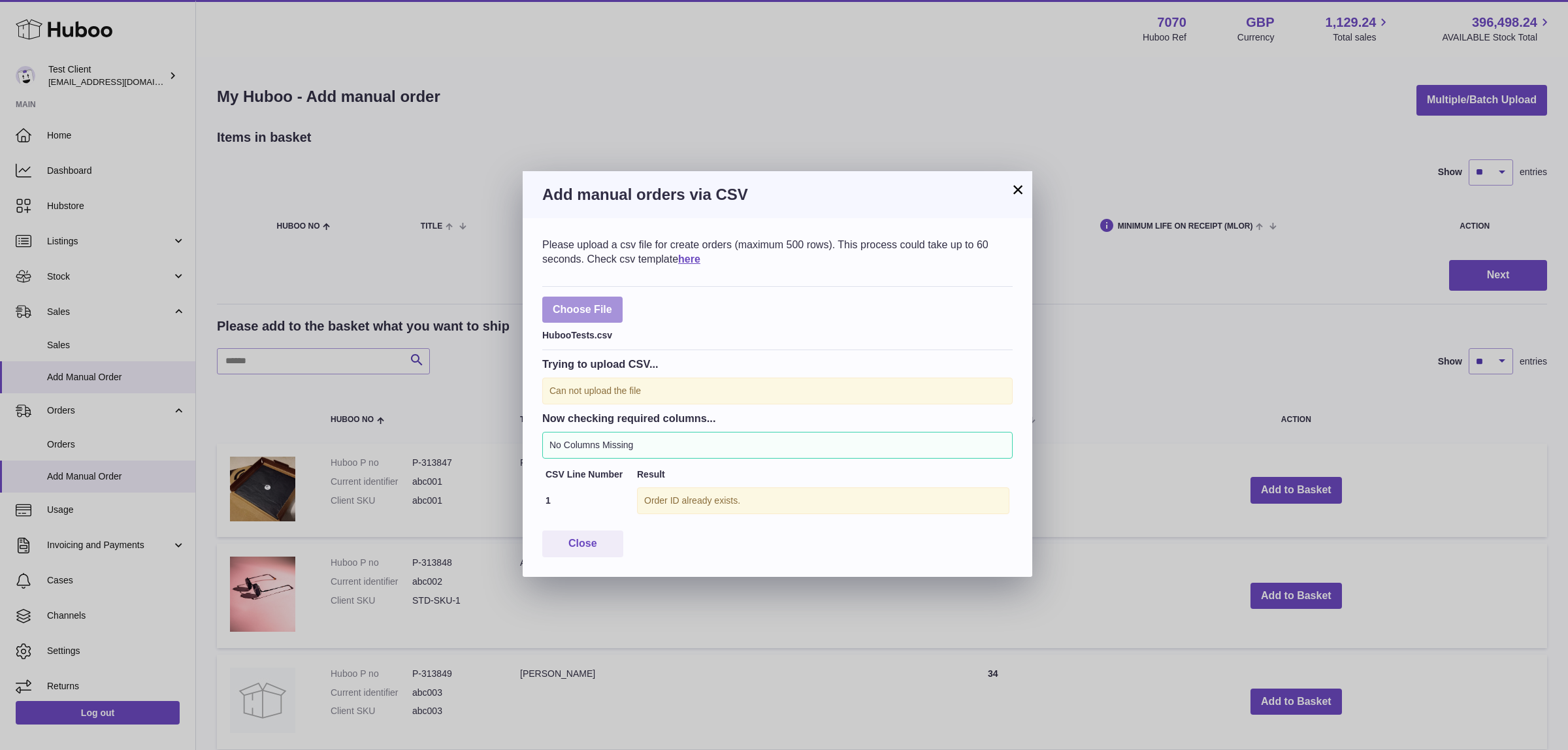
click at [581, 302] on label at bounding box center [582, 310] width 80 height 27
click at [612, 303] on input "file" at bounding box center [612, 303] width 1 height 1
type input "**********"
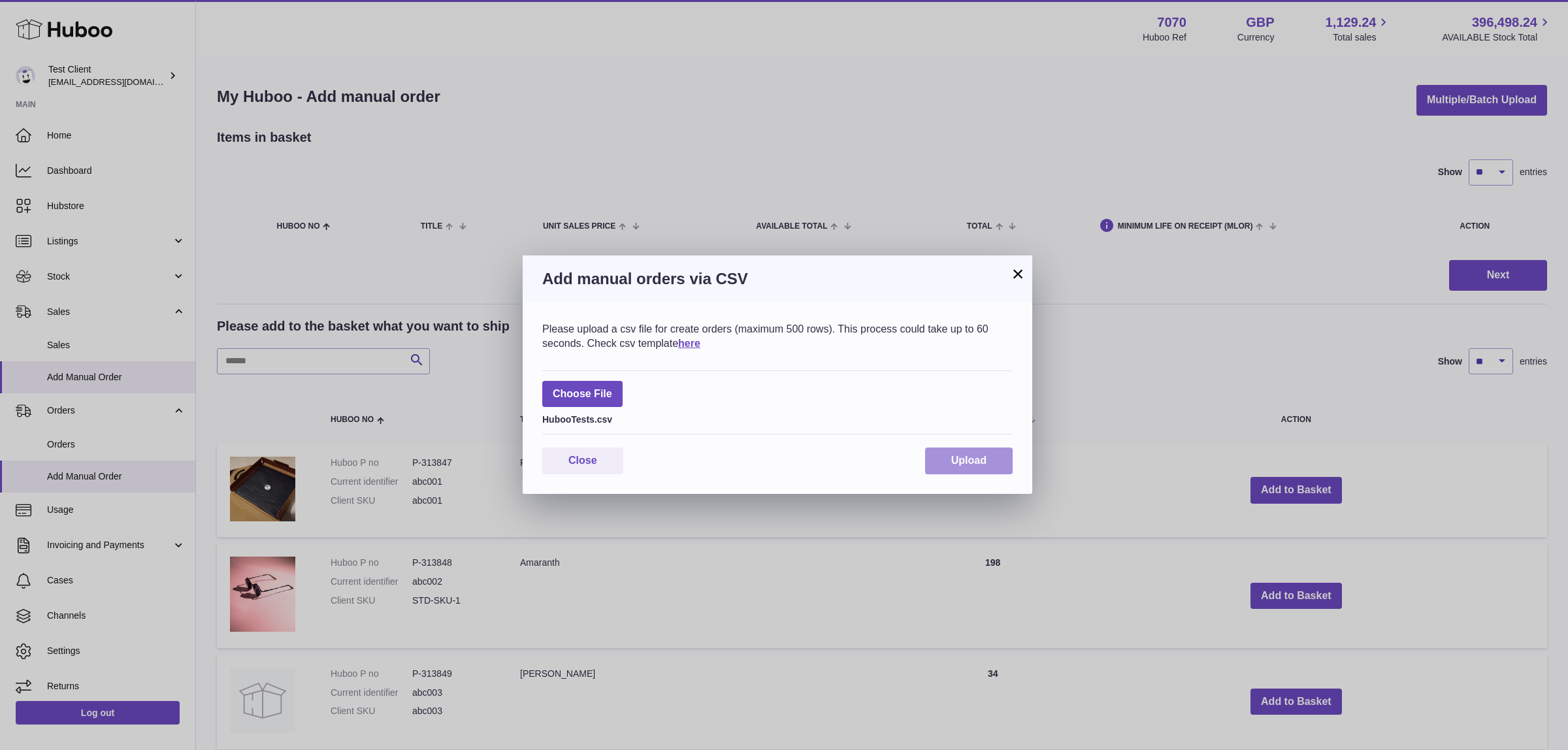
click at [939, 455] on button "Upload" at bounding box center [969, 461] width 87 height 27
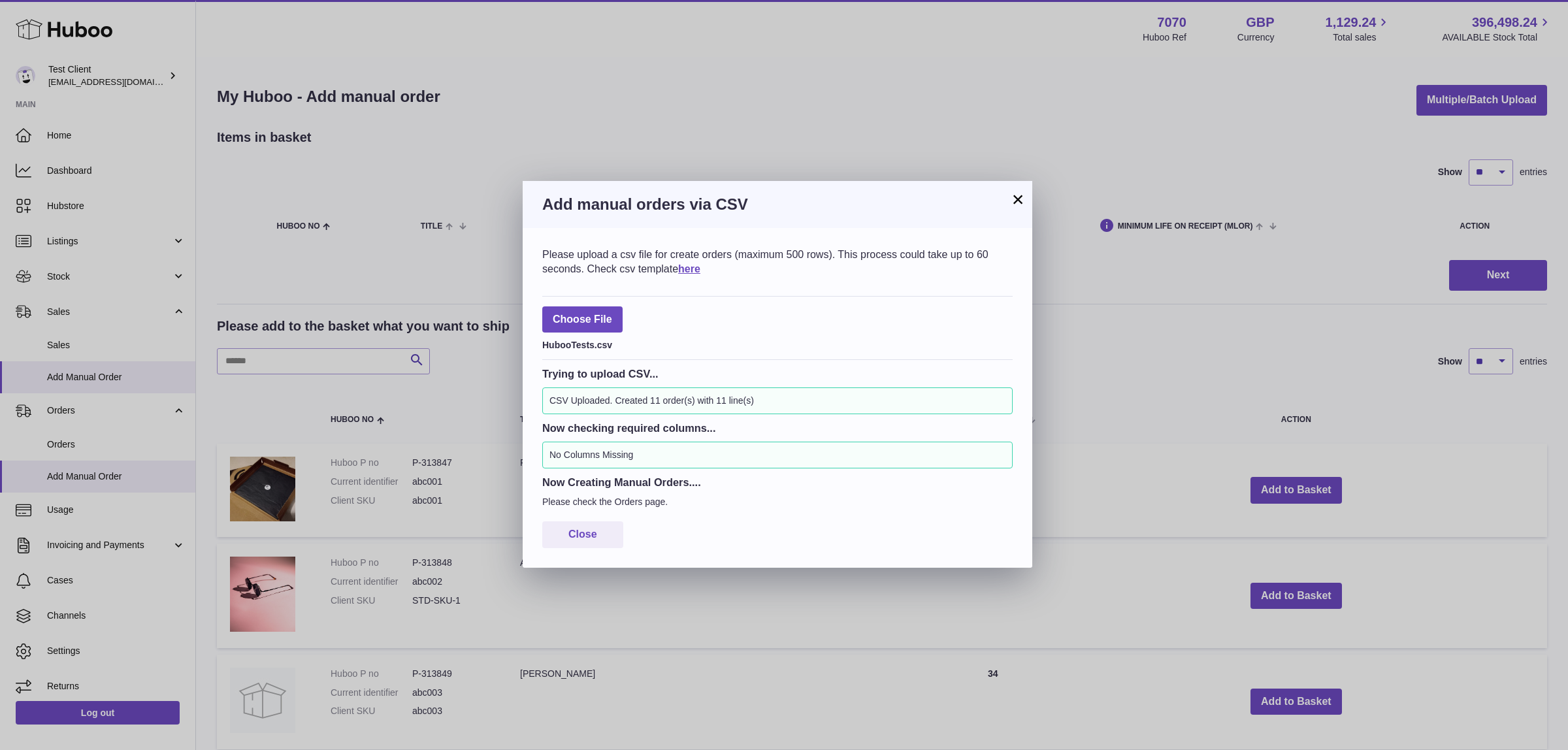
click at [104, 353] on div "× Add manual orders via CSV Please upload a csv file for create orders (maximum…" at bounding box center [784, 375] width 1568 height 750
click at [90, 346] on div "× Add manual orders via CSV Please upload a csv file for create orders (maximum…" at bounding box center [784, 375] width 1568 height 750
click at [1015, 197] on button "×" at bounding box center [1018, 199] width 15 height 15
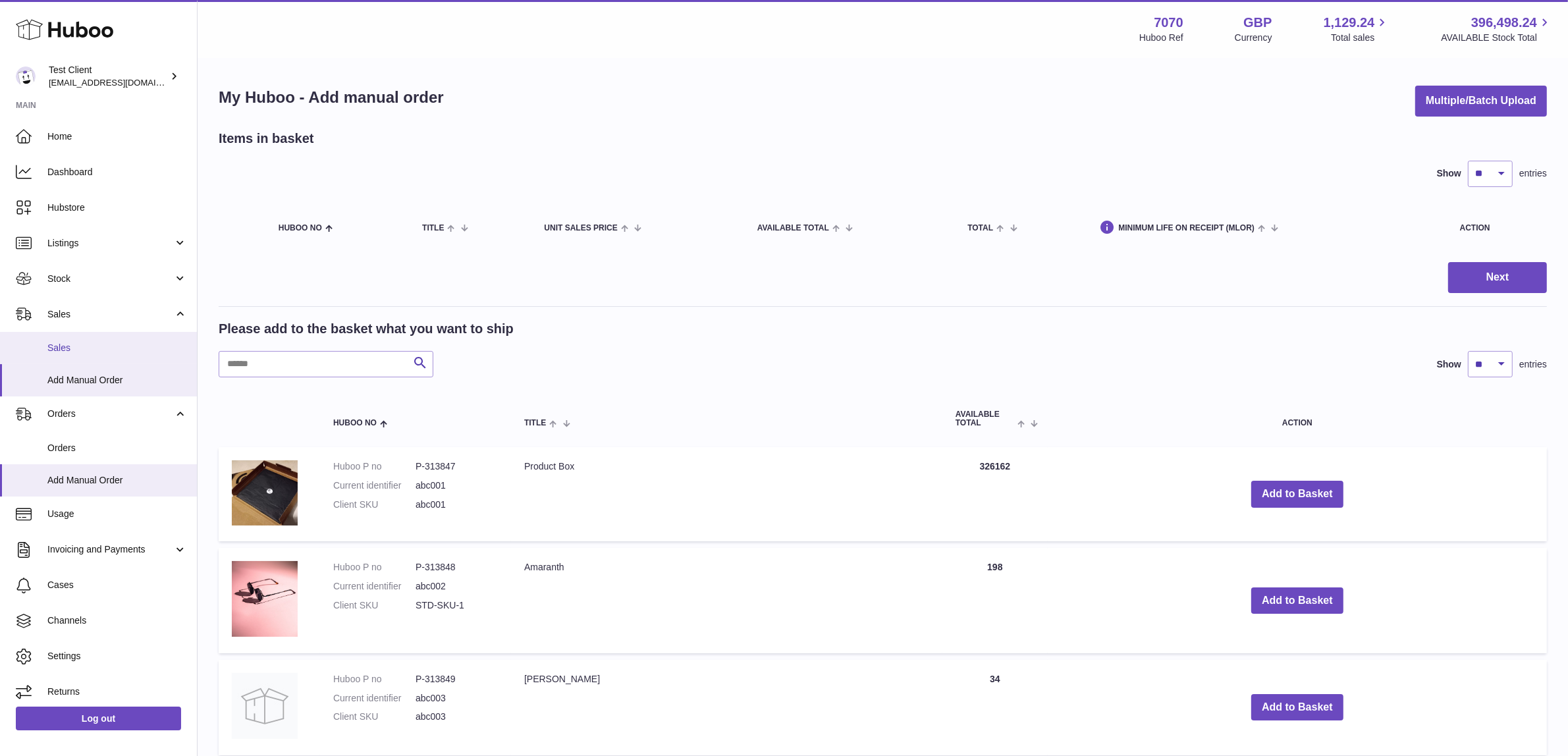
click at [115, 342] on span "Sales" at bounding box center [117, 348] width 140 height 12
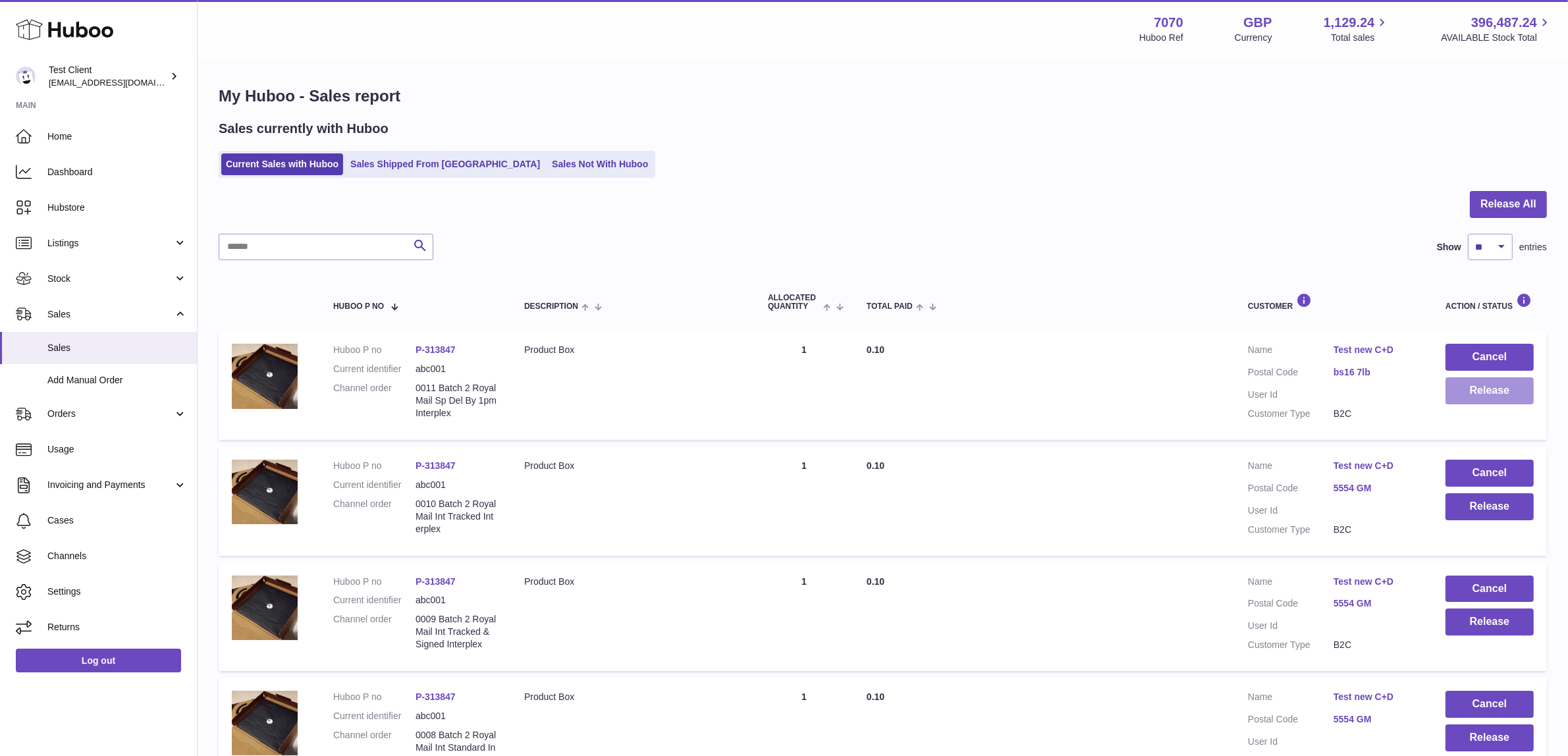
click at [1487, 395] on button "Release" at bounding box center [1490, 391] width 88 height 27
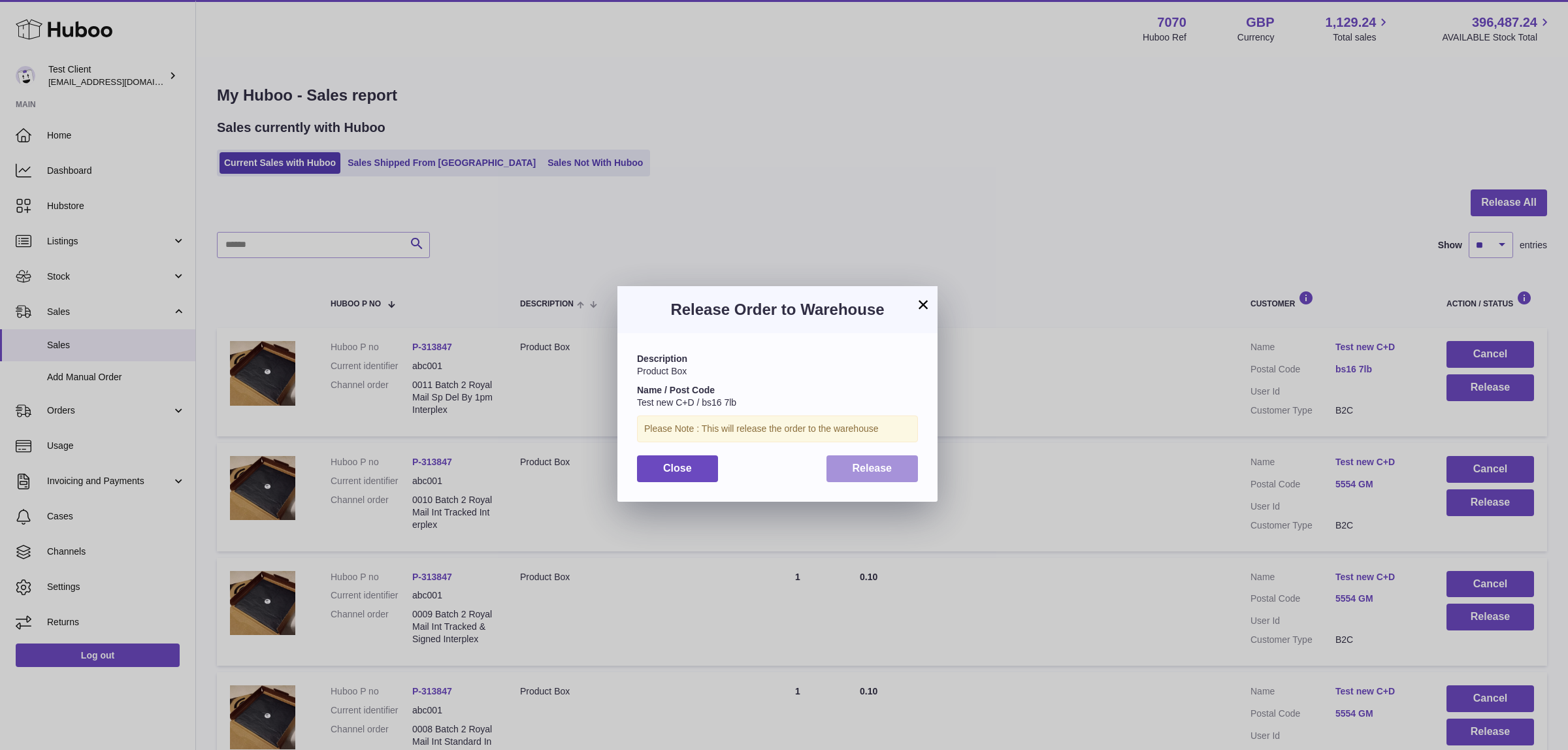
click at [855, 464] on span "Release" at bounding box center [872, 468] width 40 height 11
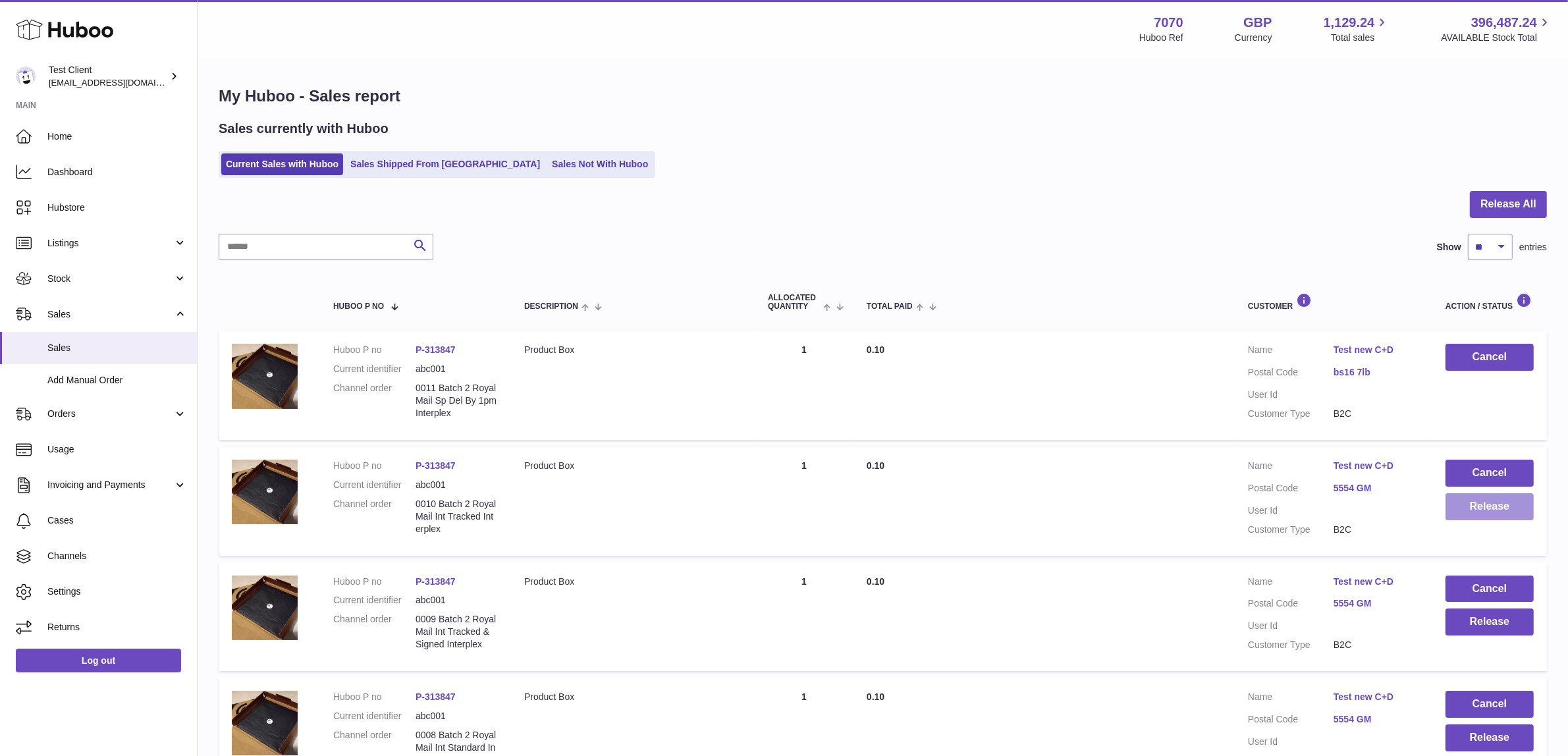
click at [1497, 502] on button "Release" at bounding box center [1490, 507] width 88 height 27
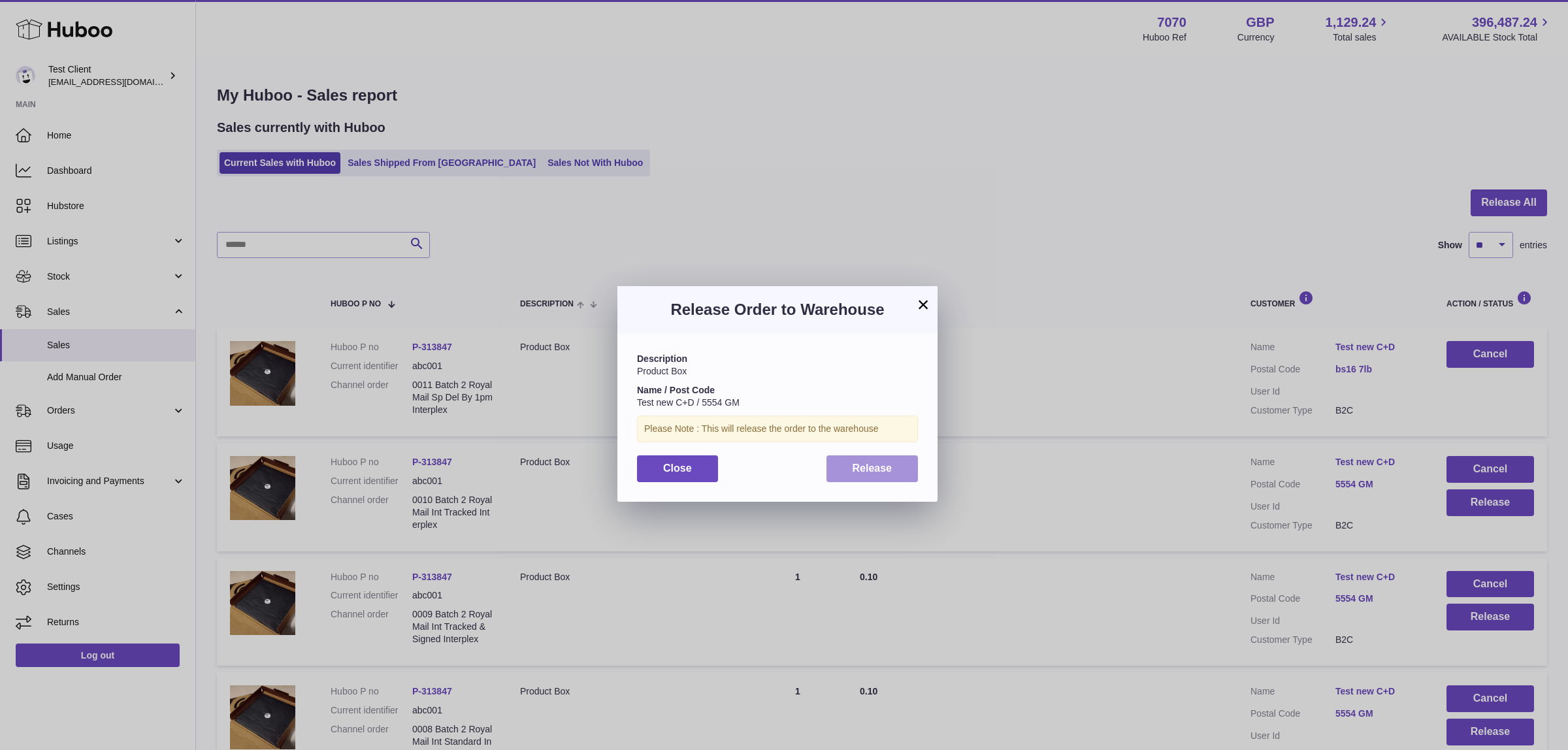
click at [885, 474] on span "Release" at bounding box center [872, 468] width 40 height 11
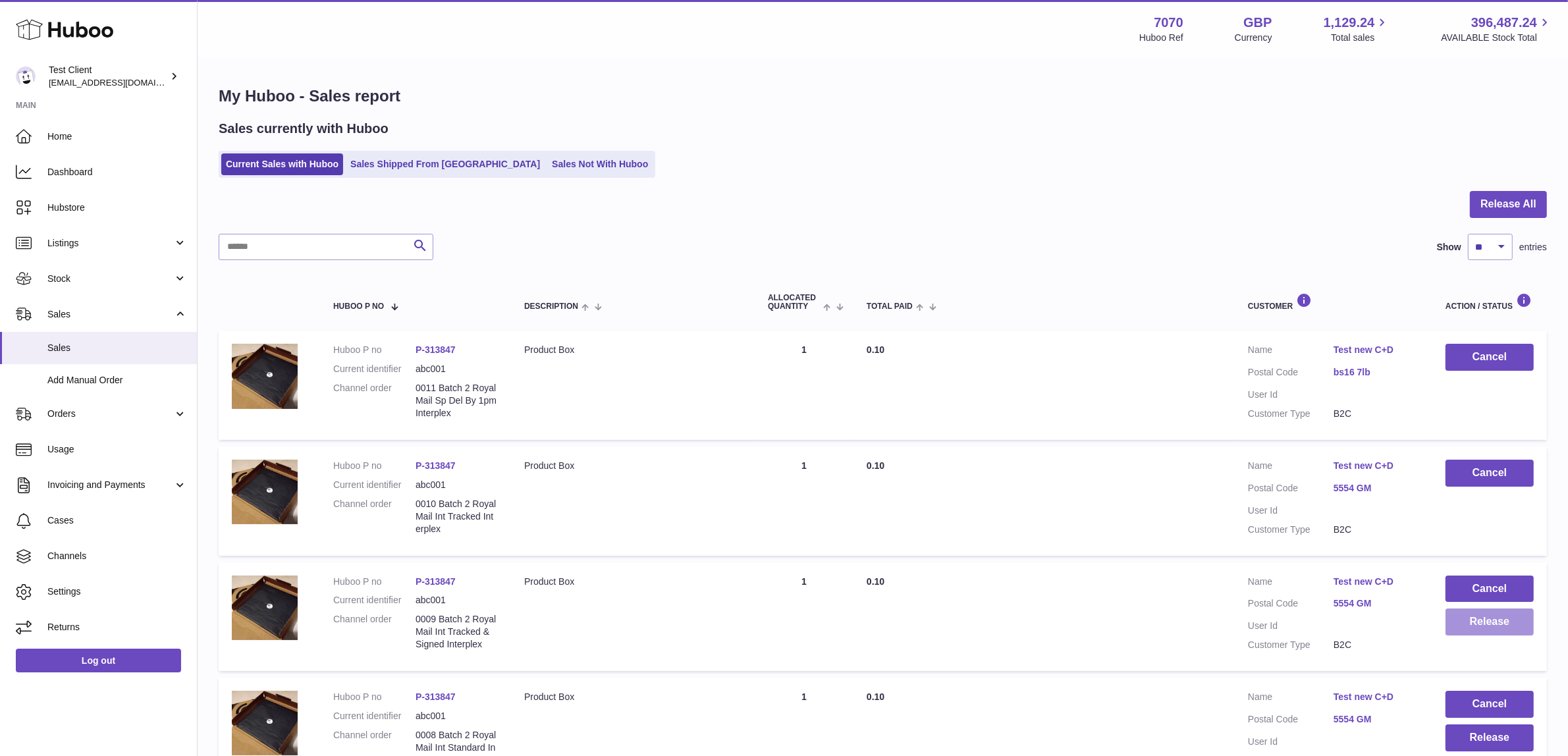
click at [1493, 621] on button "Release" at bounding box center [1490, 622] width 88 height 27
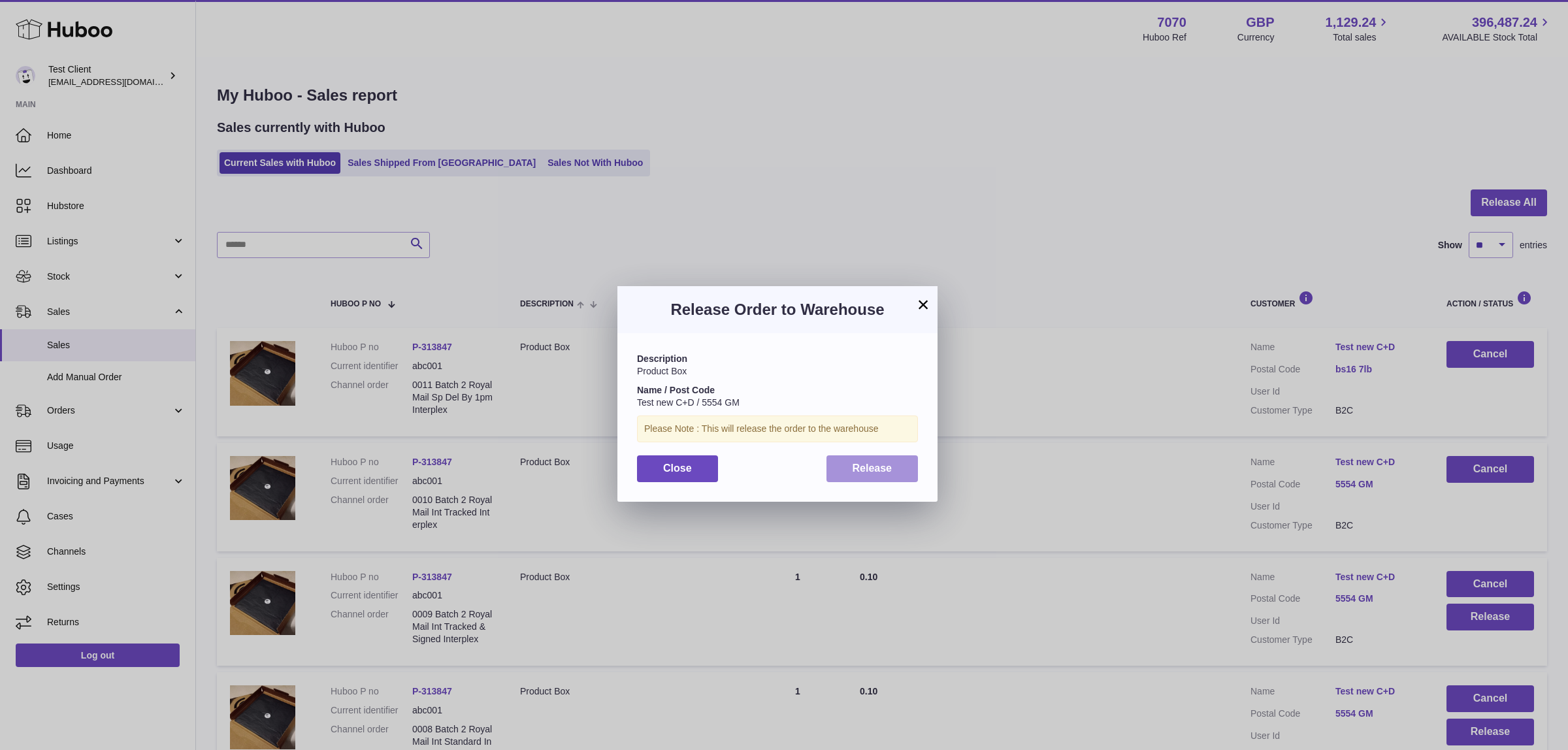
click at [856, 464] on span "Release" at bounding box center [872, 468] width 40 height 11
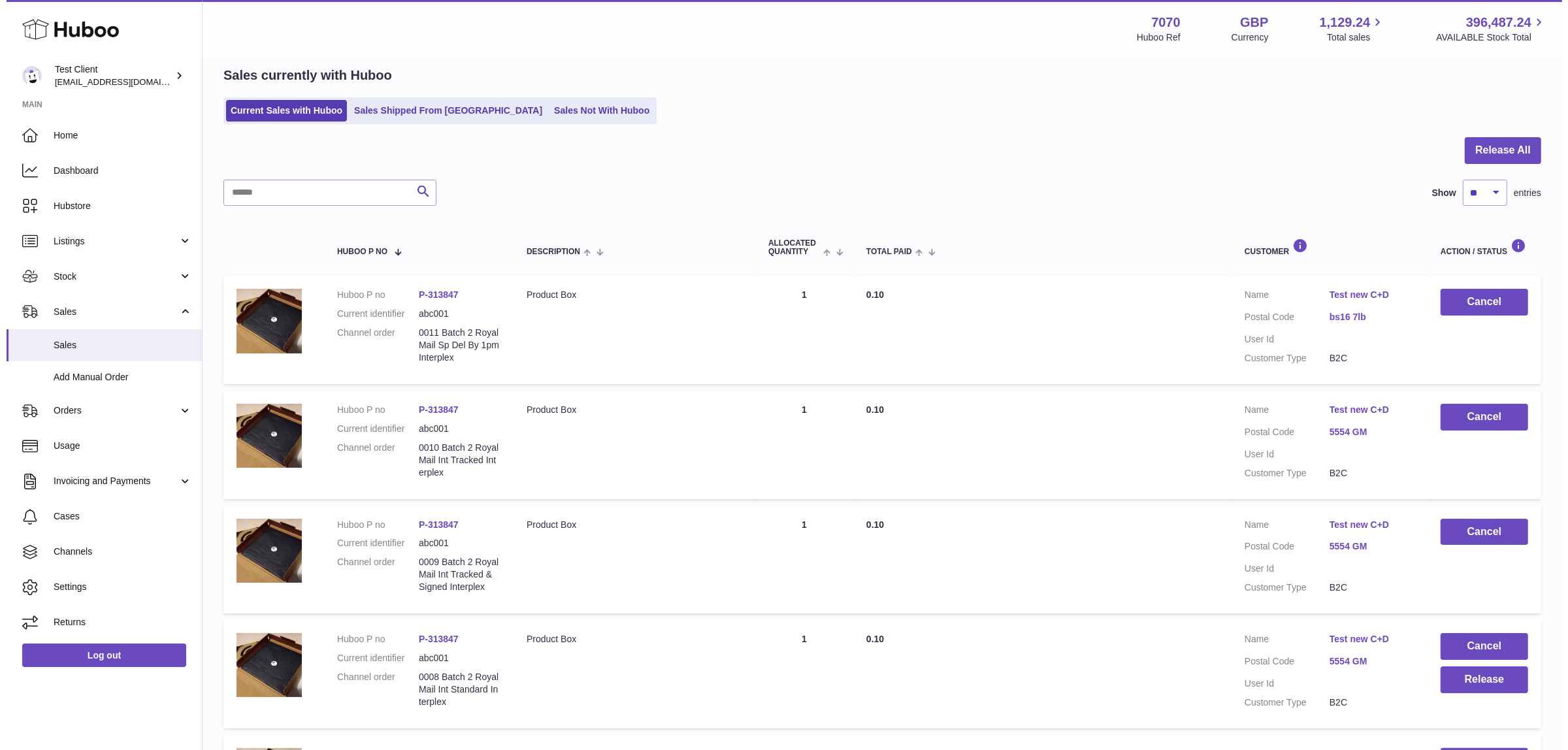
scroll to position [81, 0]
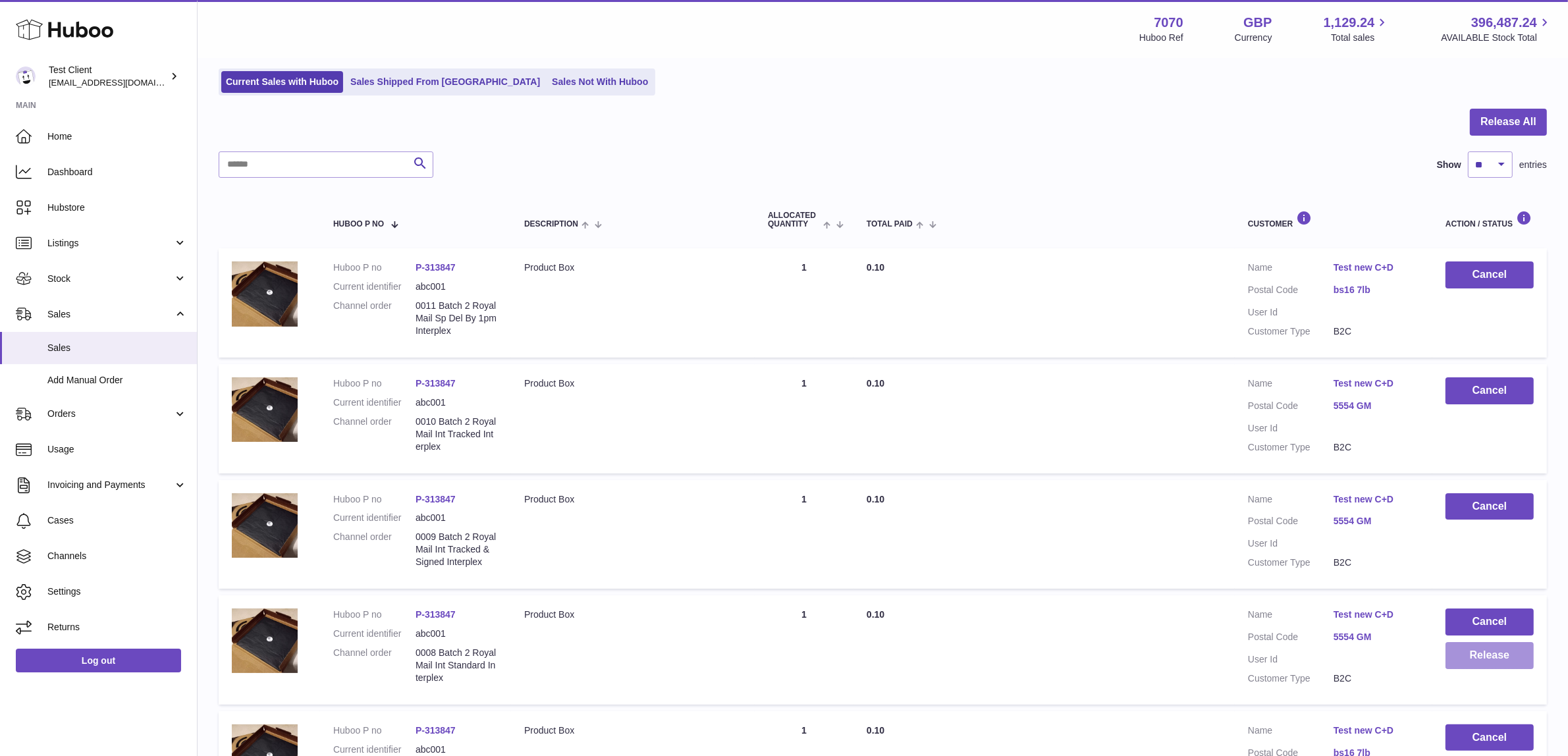
click at [1494, 660] on button "Release" at bounding box center [1490, 656] width 88 height 27
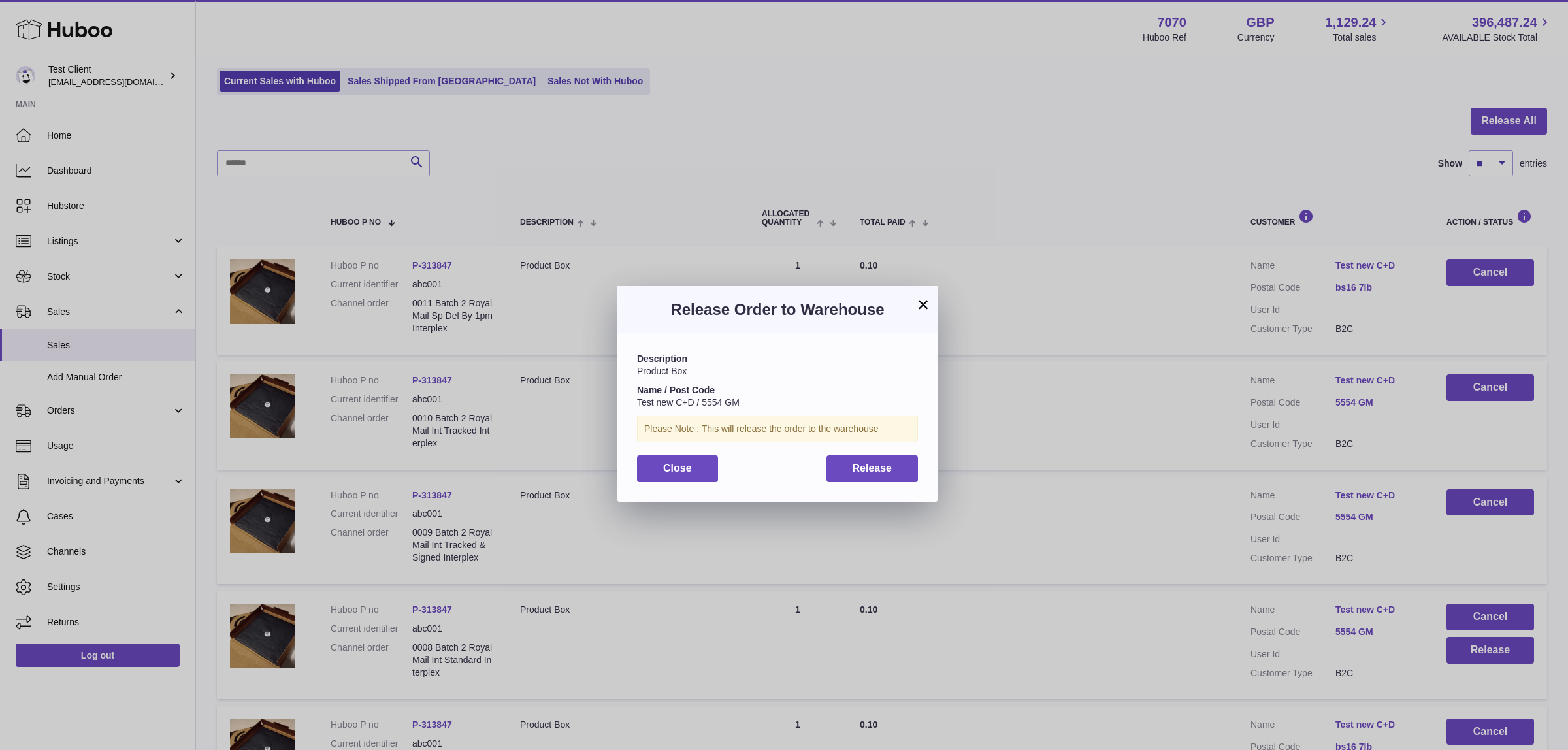
click at [848, 485] on div "Description Product Box Name / Post Code Test new C+D / 5554 GM Please Note : T…" at bounding box center [777, 417] width 320 height 168
click at [859, 469] on span "Release" at bounding box center [872, 468] width 40 height 11
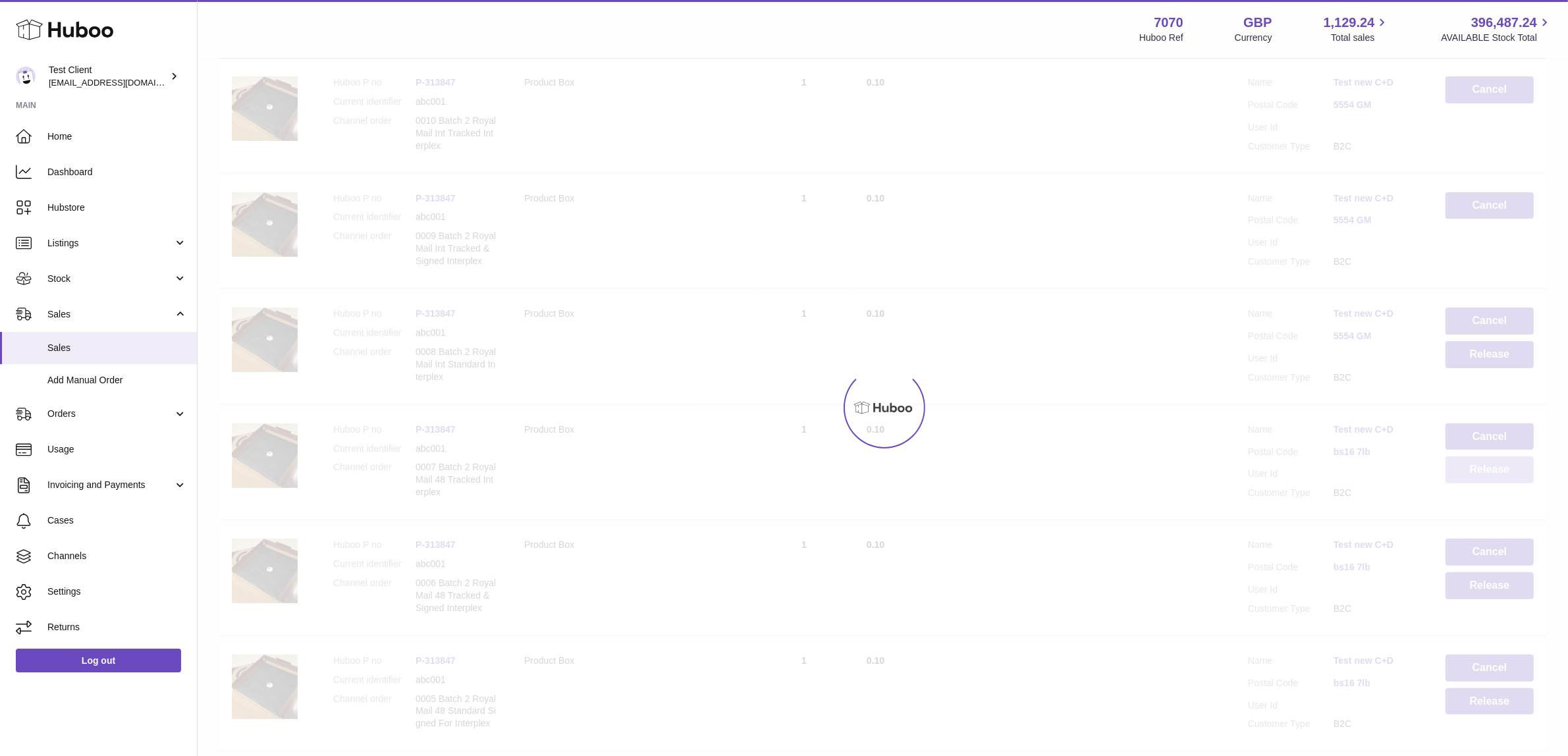
scroll to position [412, 0]
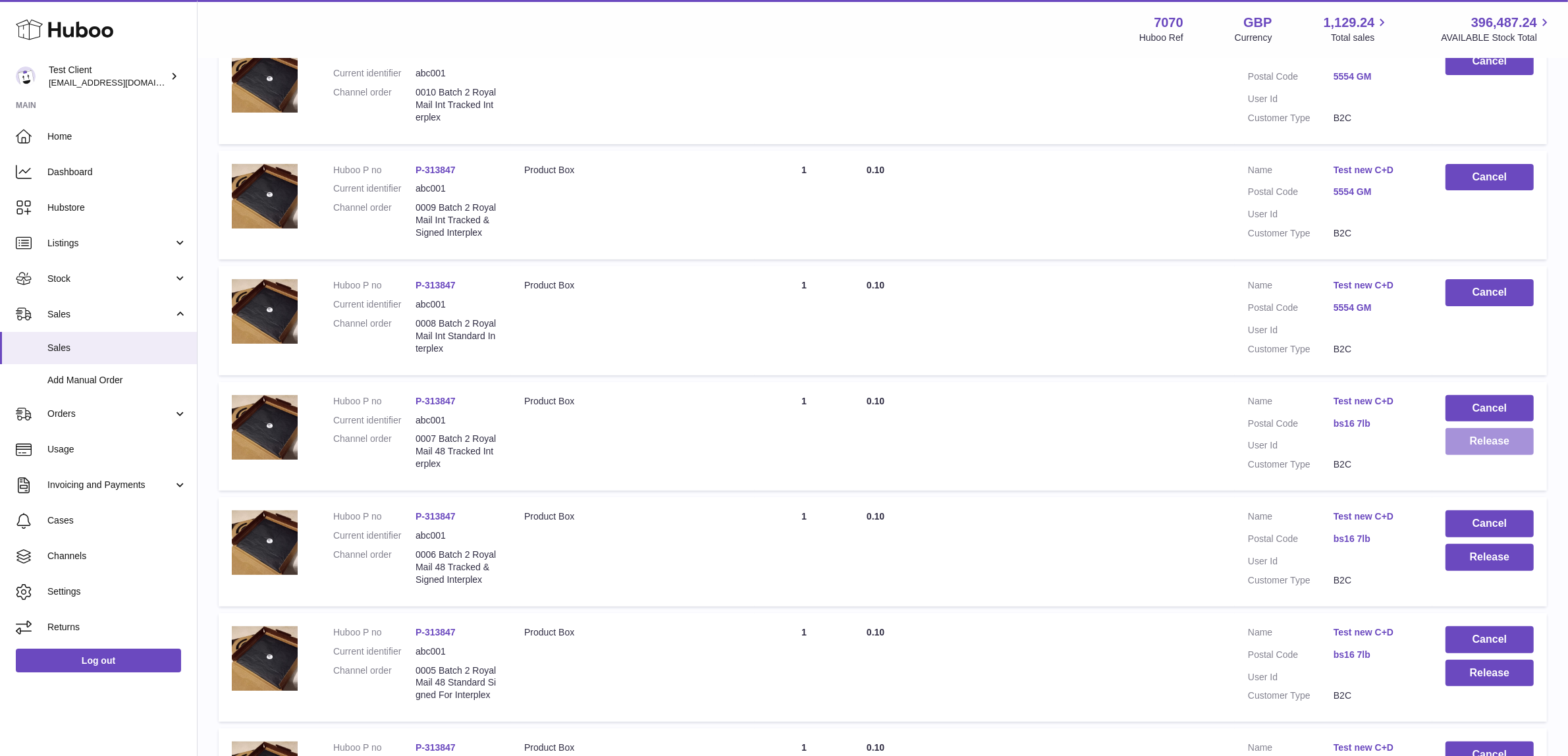
click at [1468, 455] on button "Release" at bounding box center [1490, 442] width 88 height 27
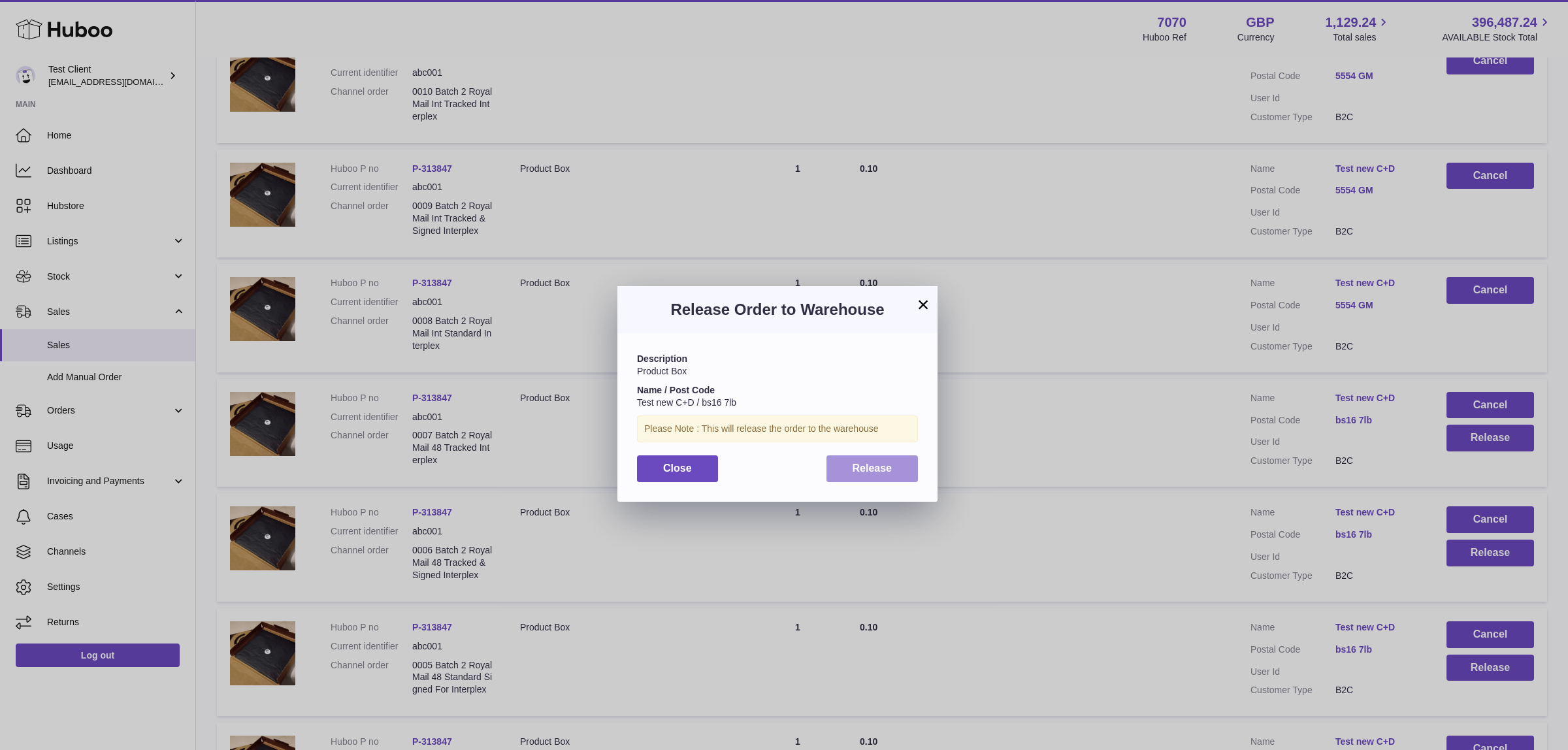
click at [864, 471] on span "Release" at bounding box center [872, 468] width 40 height 11
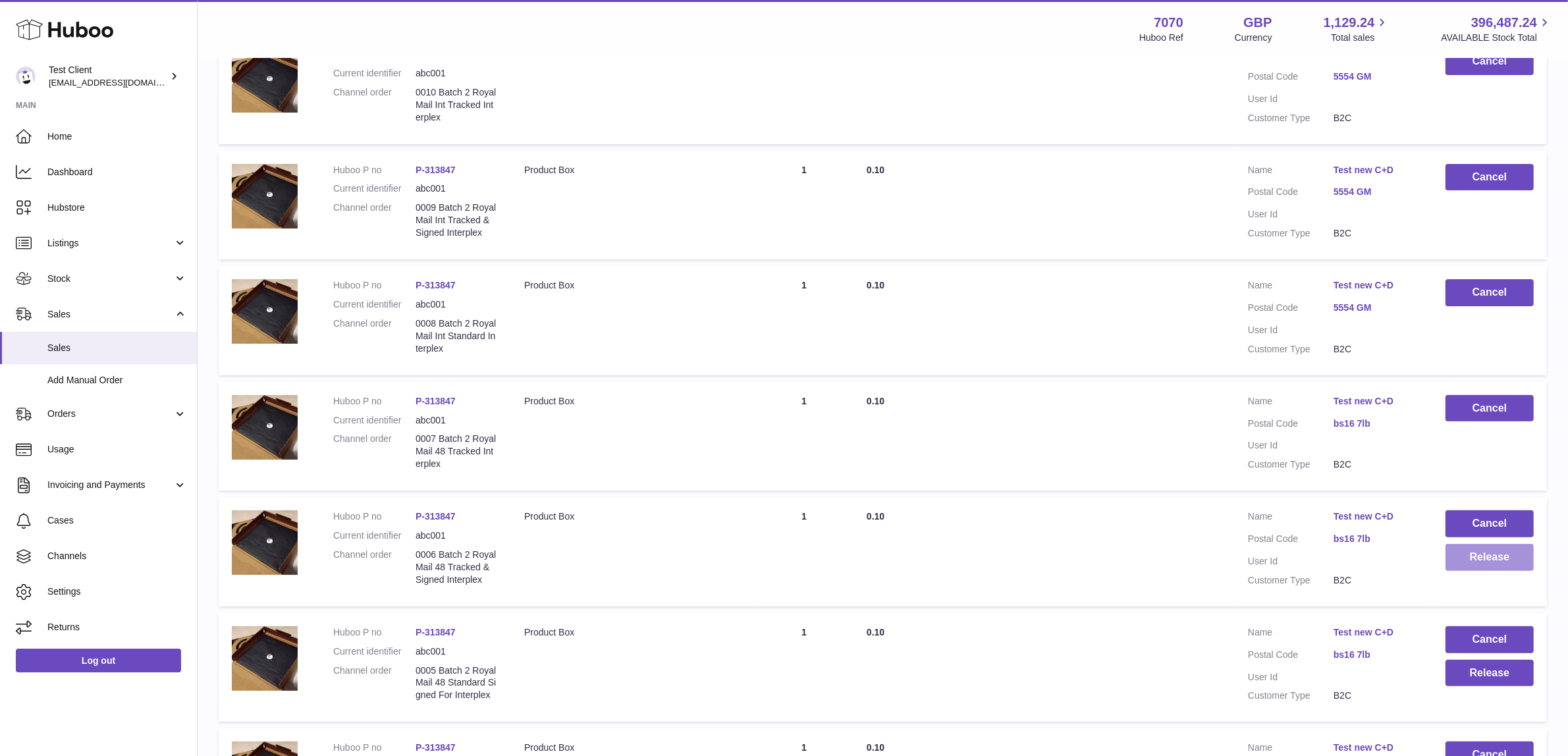
click at [1489, 568] on button "Release" at bounding box center [1490, 558] width 88 height 27
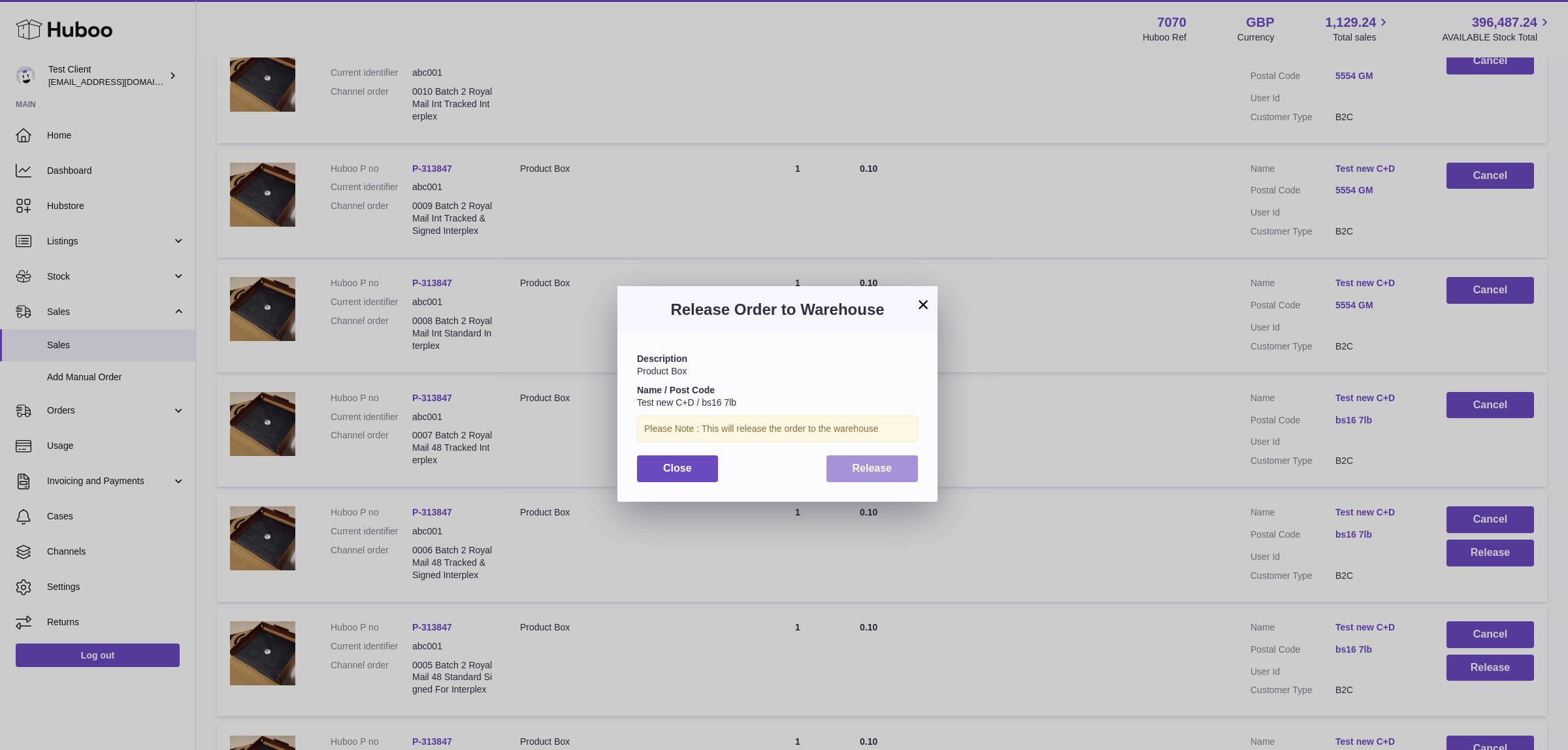
click at [867, 463] on span "Release" at bounding box center [872, 468] width 40 height 11
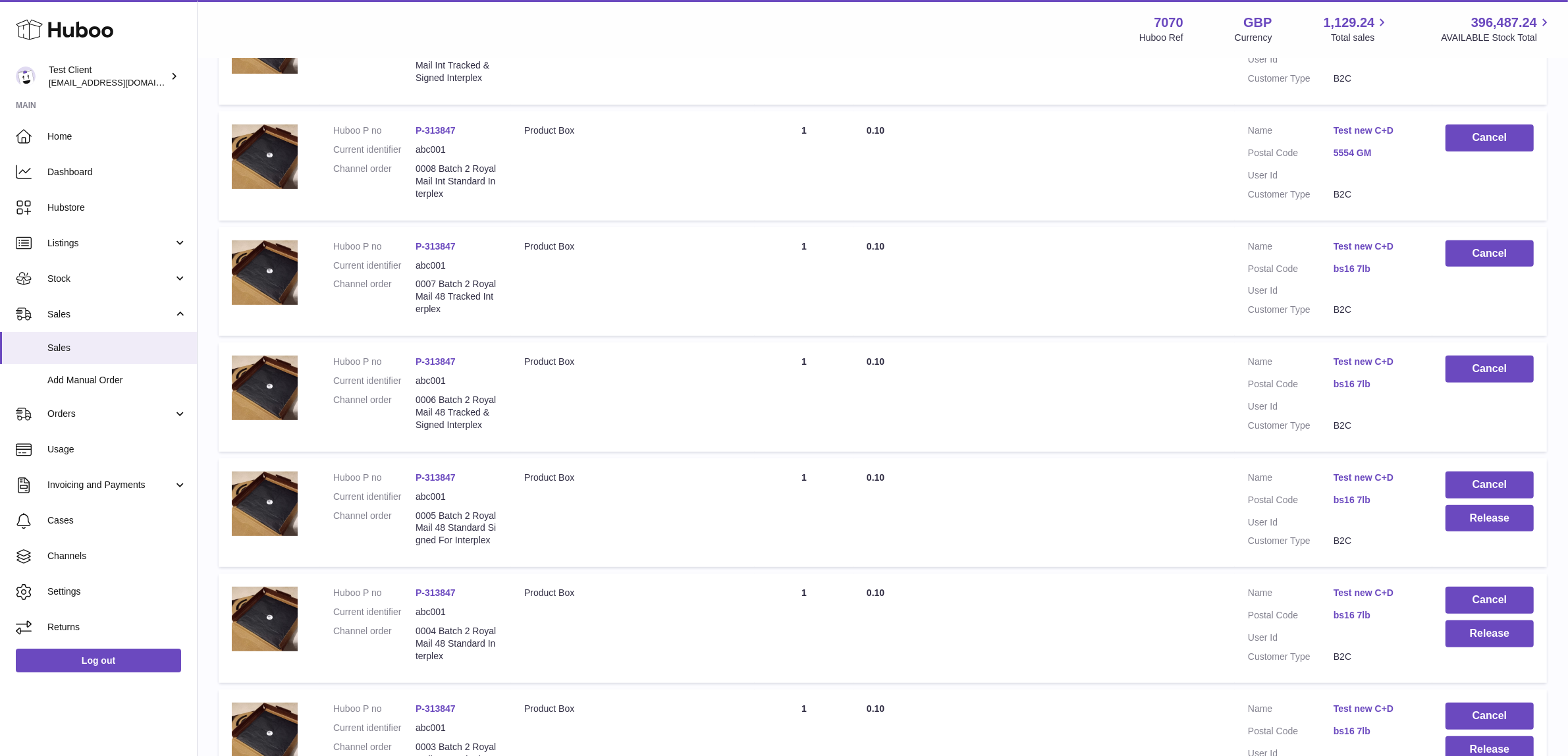
scroll to position [576, 0]
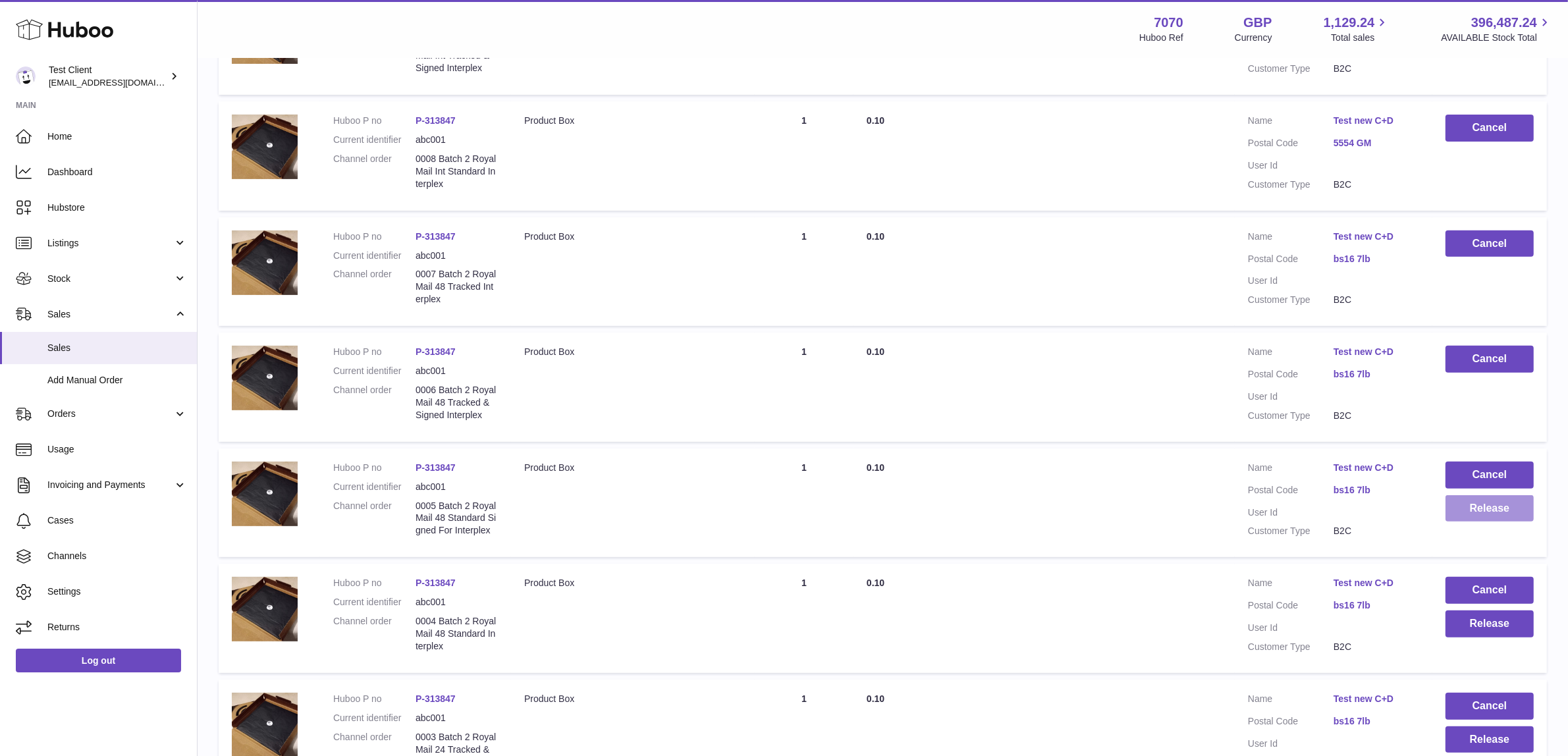
click at [1489, 523] on button "Release" at bounding box center [1490, 509] width 88 height 27
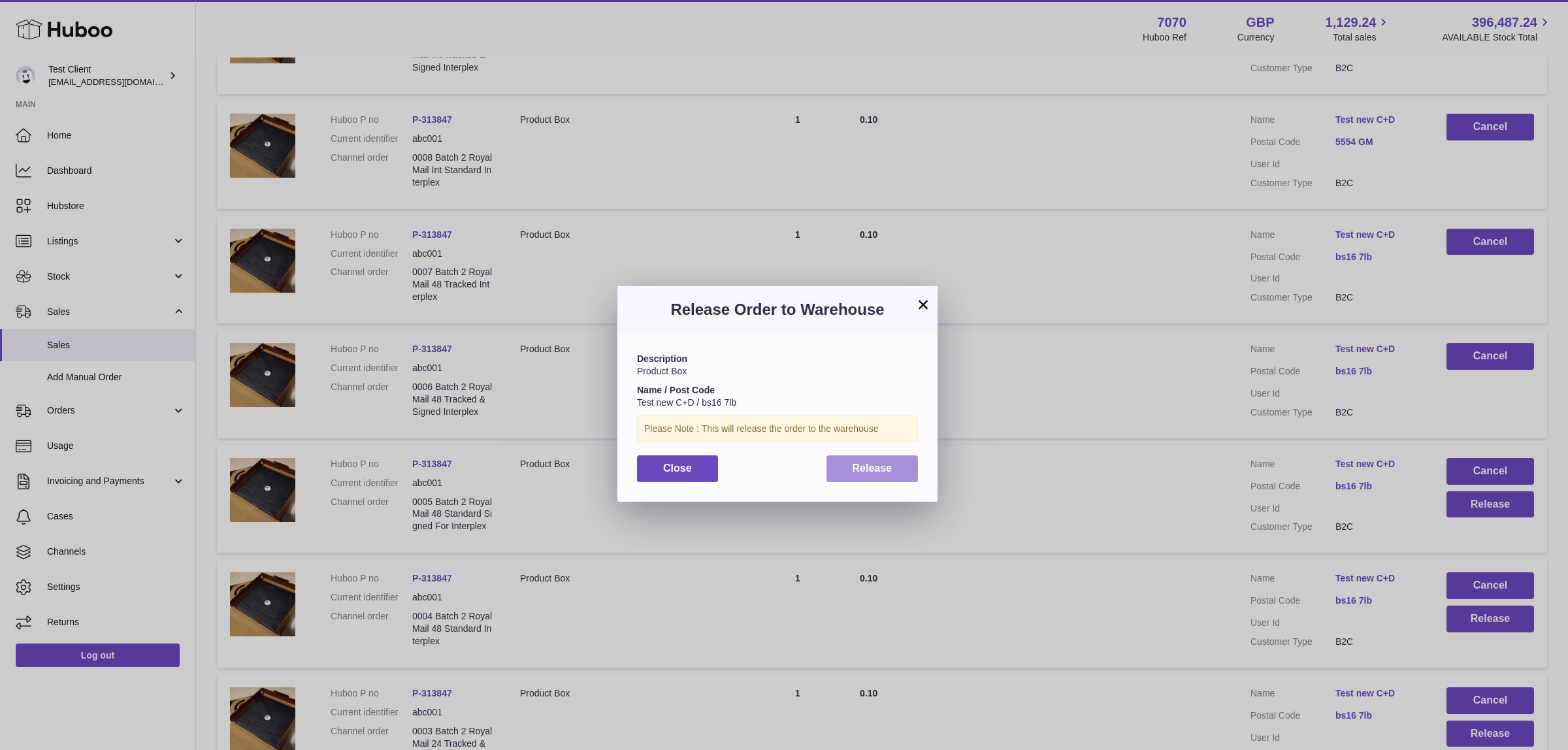
click at [887, 469] on span "Release" at bounding box center [872, 468] width 40 height 11
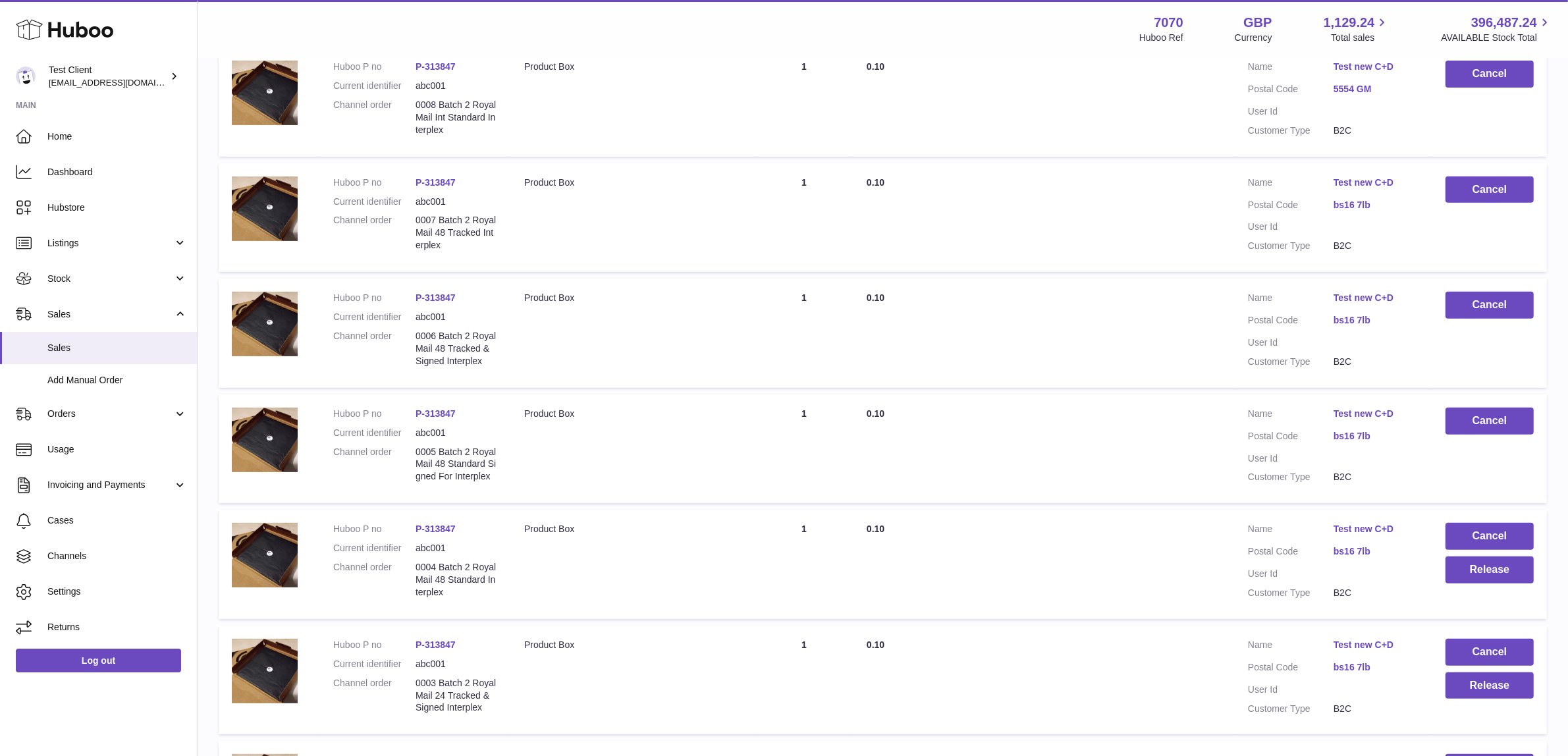
scroll to position [659, 0]
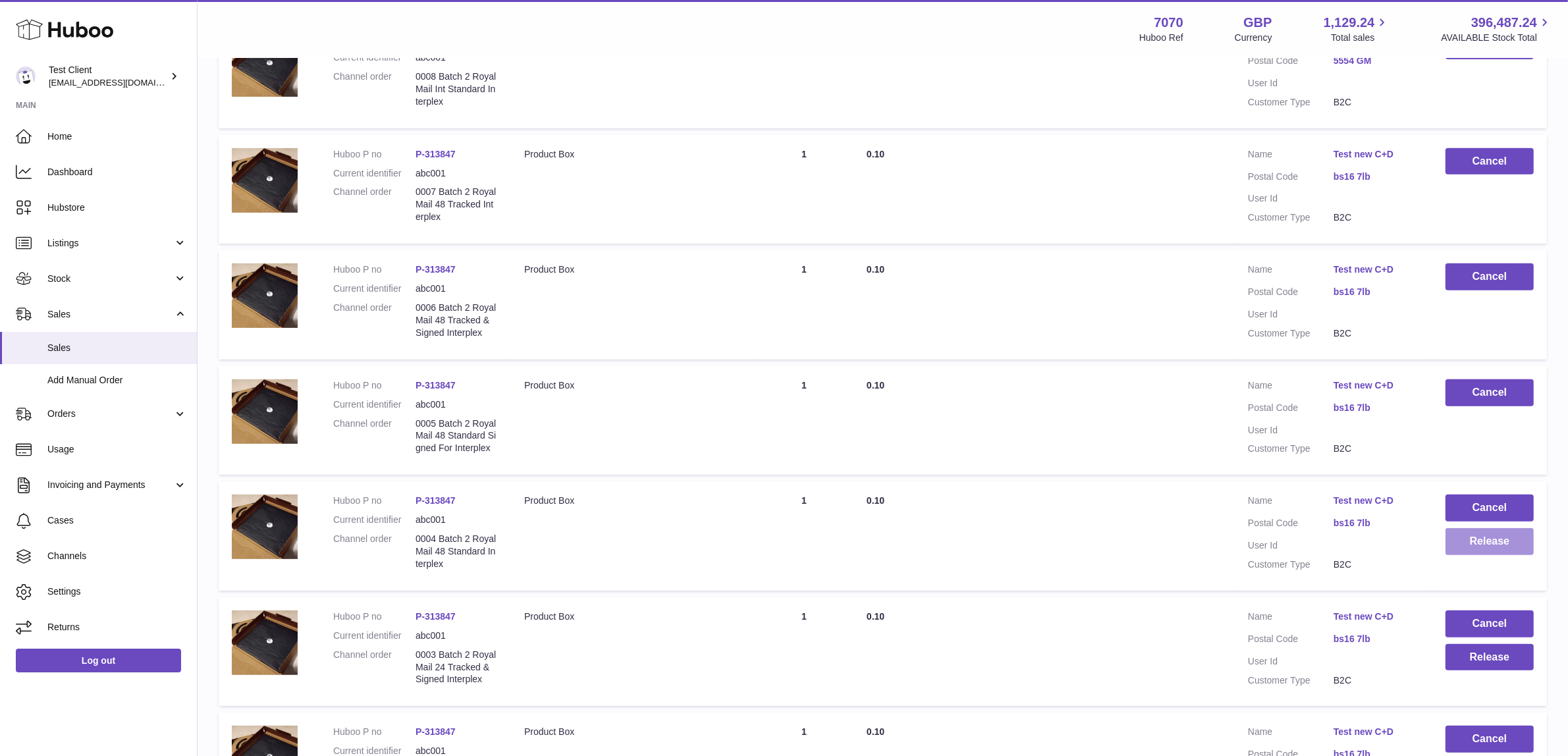
click at [1466, 555] on button "Release" at bounding box center [1490, 542] width 88 height 27
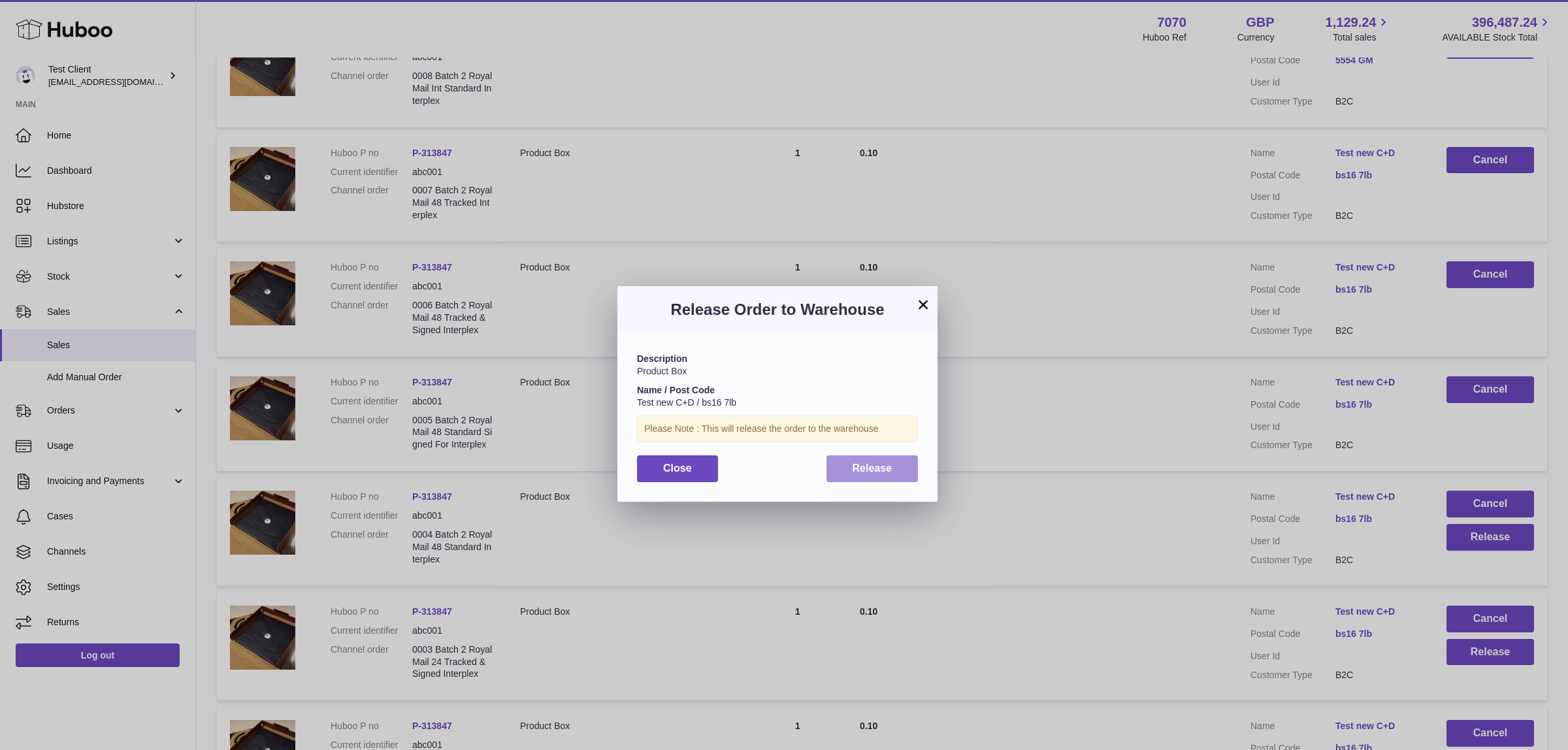
click at [874, 474] on span "Release" at bounding box center [872, 468] width 40 height 11
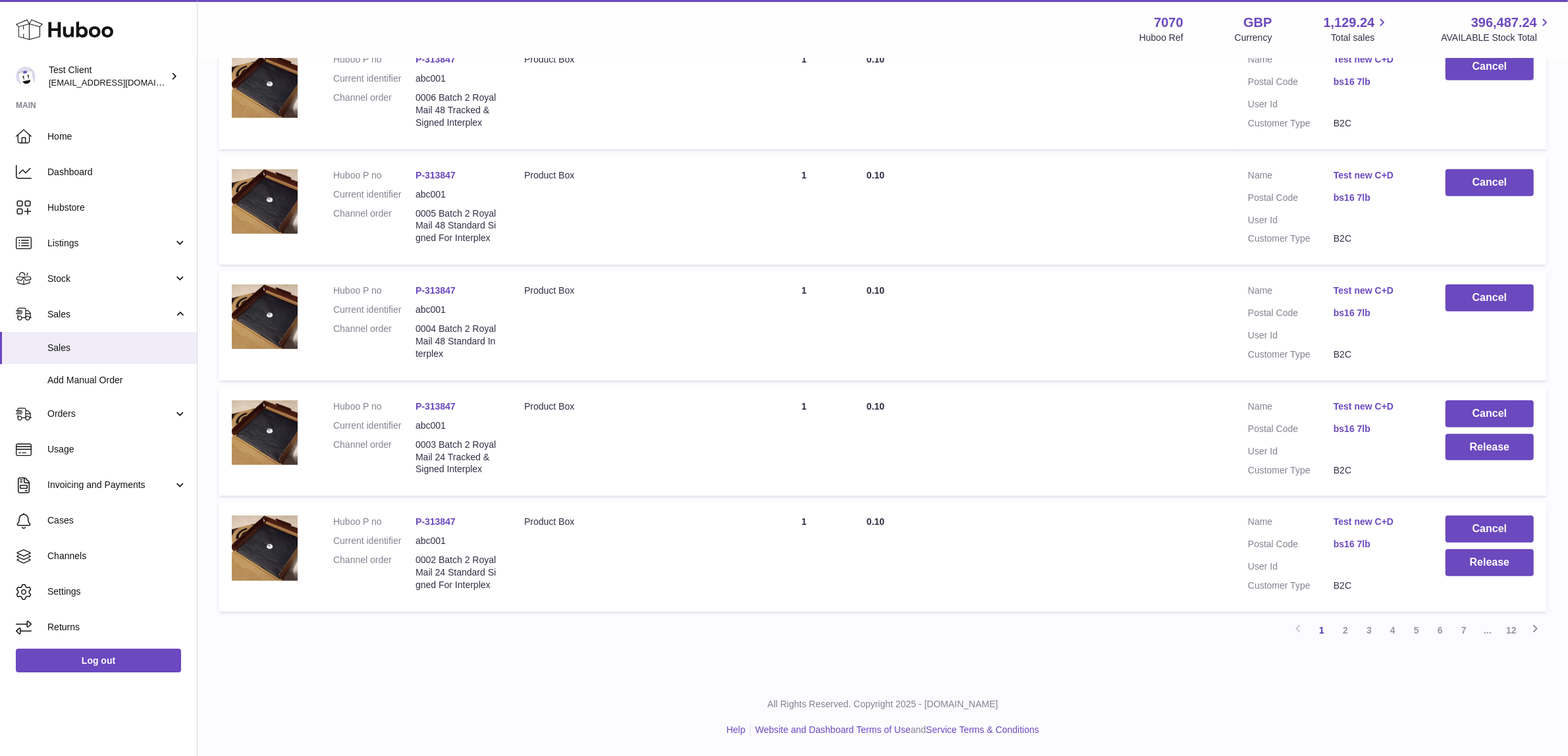
scroll to position [906, 0]
click at [1494, 453] on button "Release" at bounding box center [1490, 448] width 88 height 27
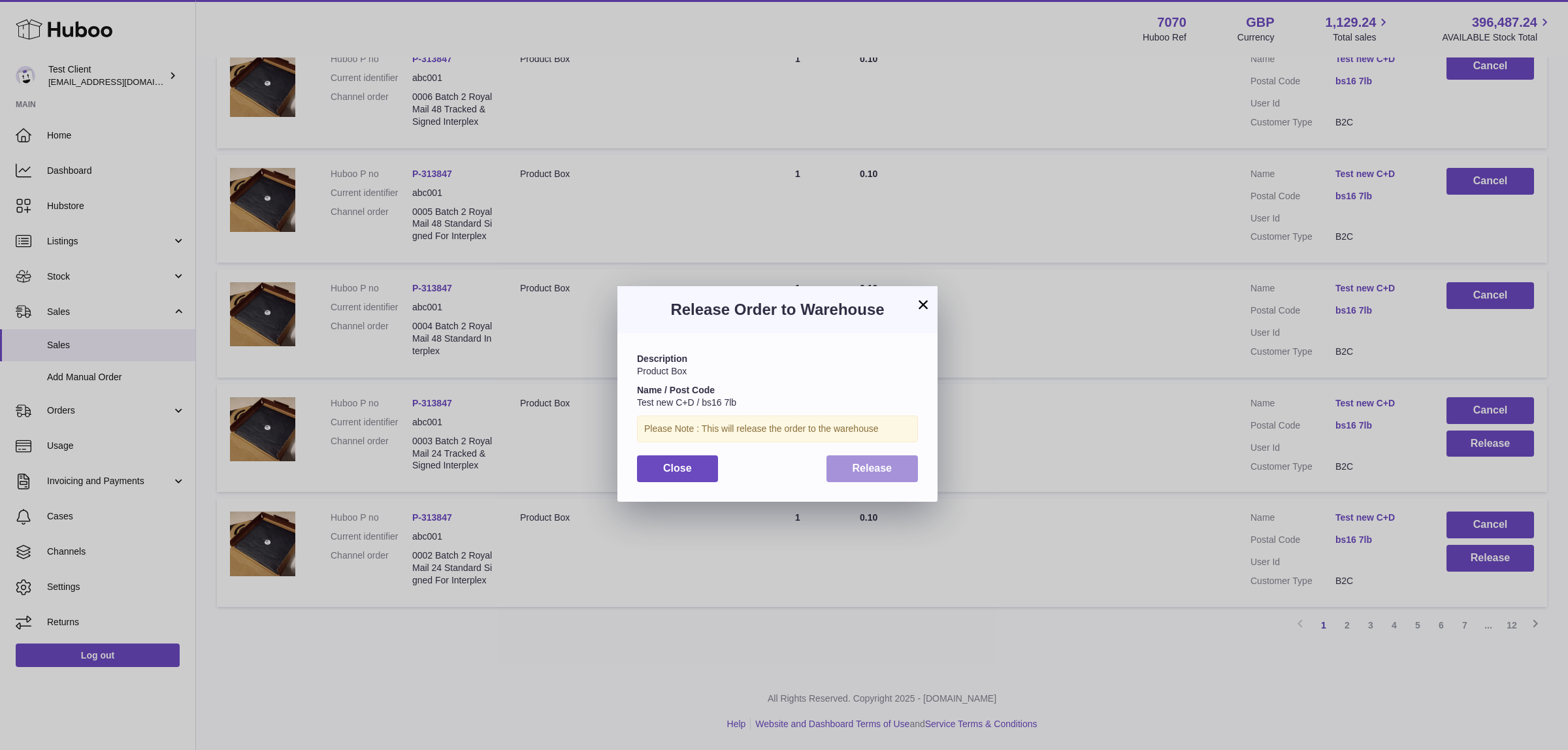
drag, startPoint x: 872, startPoint y: 469, endPoint x: 1504, endPoint y: 549, distance: 637.0
click at [876, 471] on span "Release" at bounding box center [872, 468] width 40 height 11
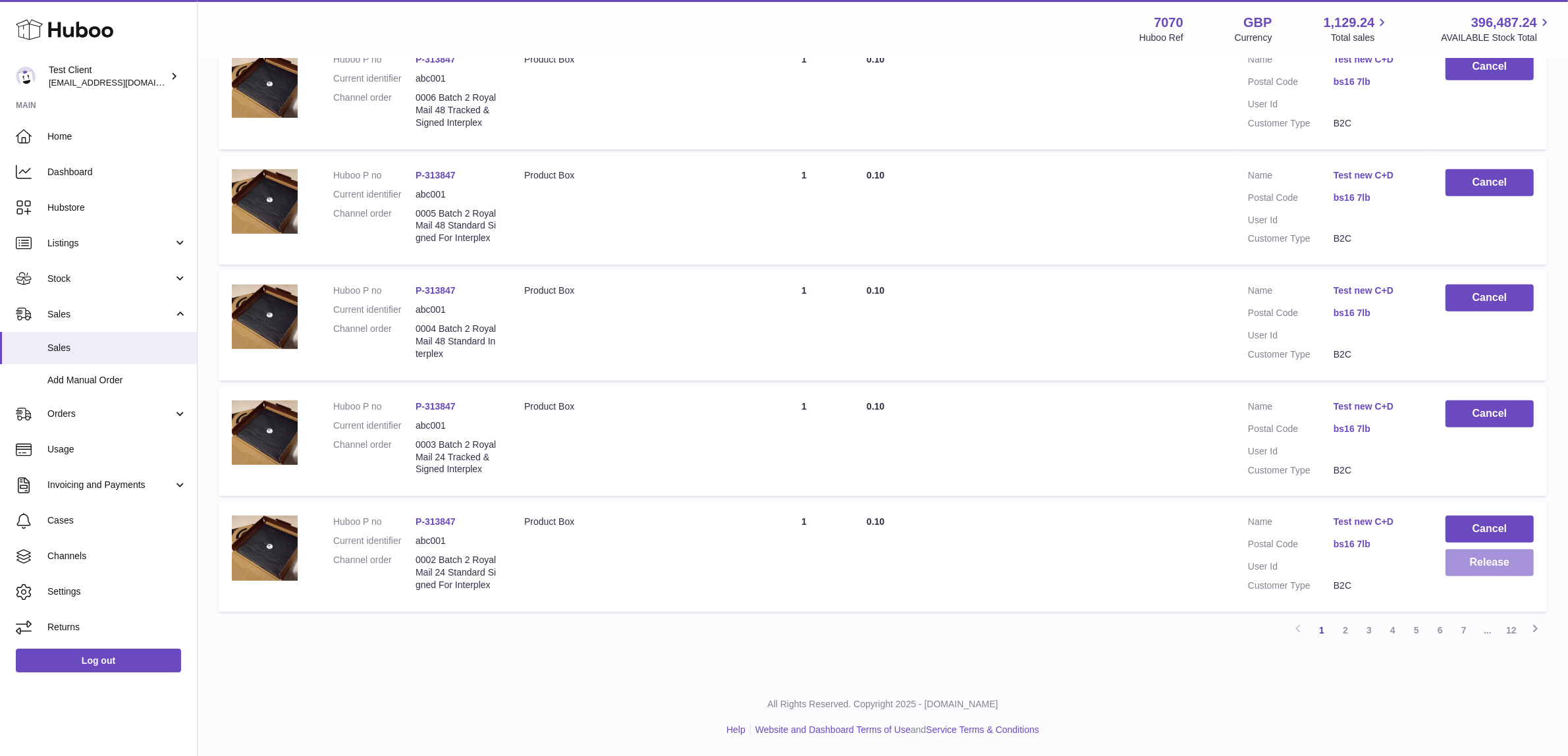
click at [1480, 576] on button "Release" at bounding box center [1490, 563] width 88 height 27
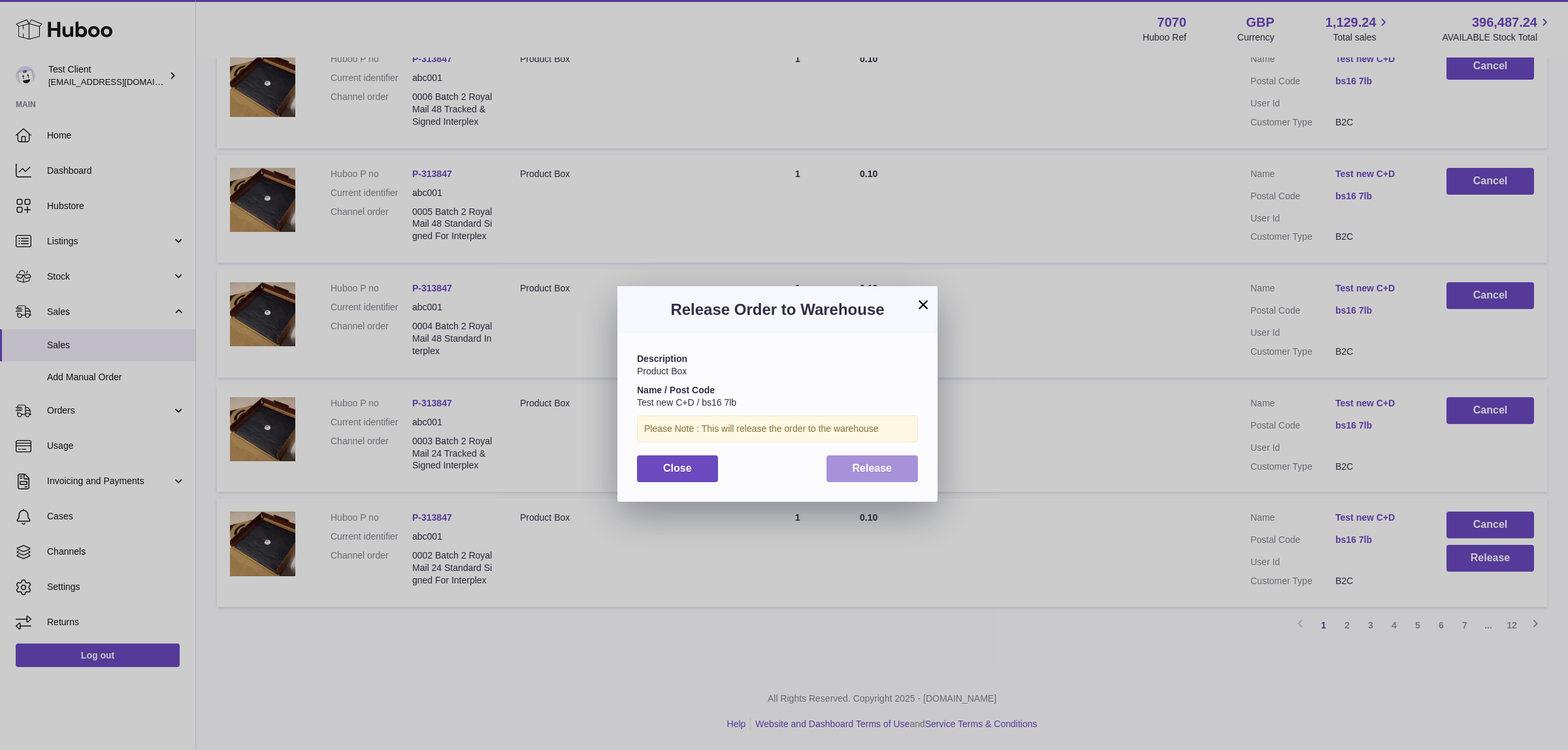
click at [878, 476] on button "Release" at bounding box center [872, 469] width 92 height 27
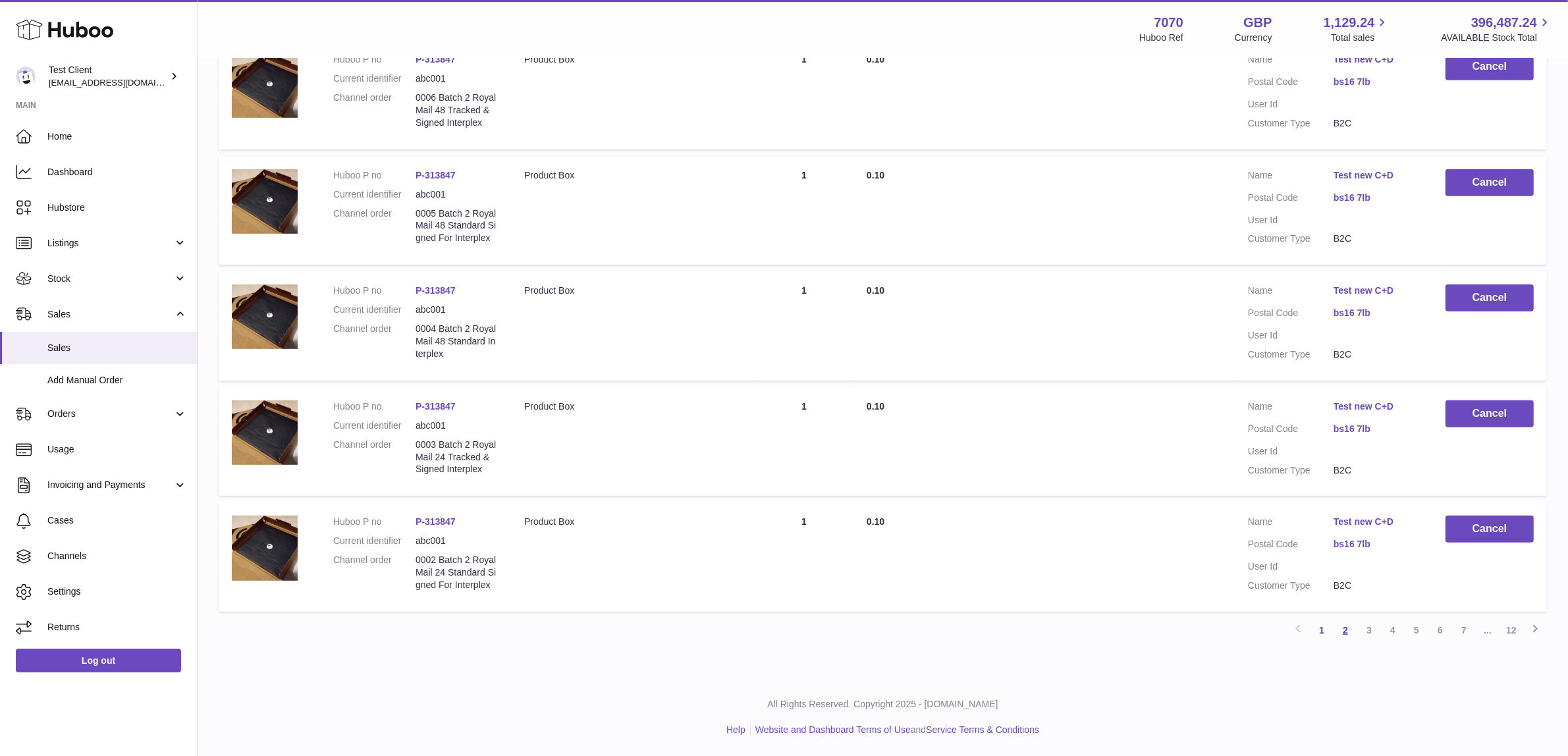
click at [1343, 642] on link "2" at bounding box center [1345, 630] width 24 height 24
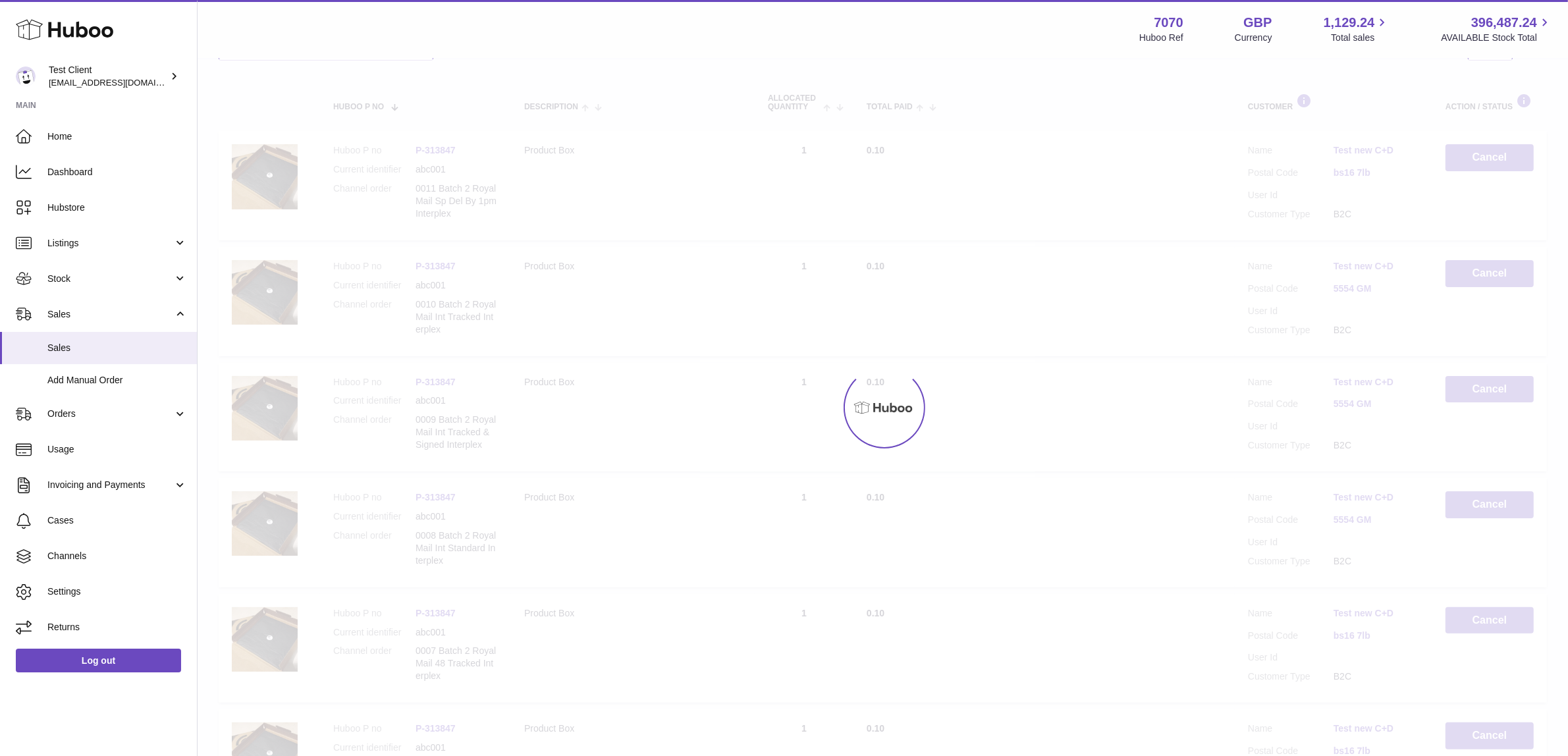
scroll to position [59, 0]
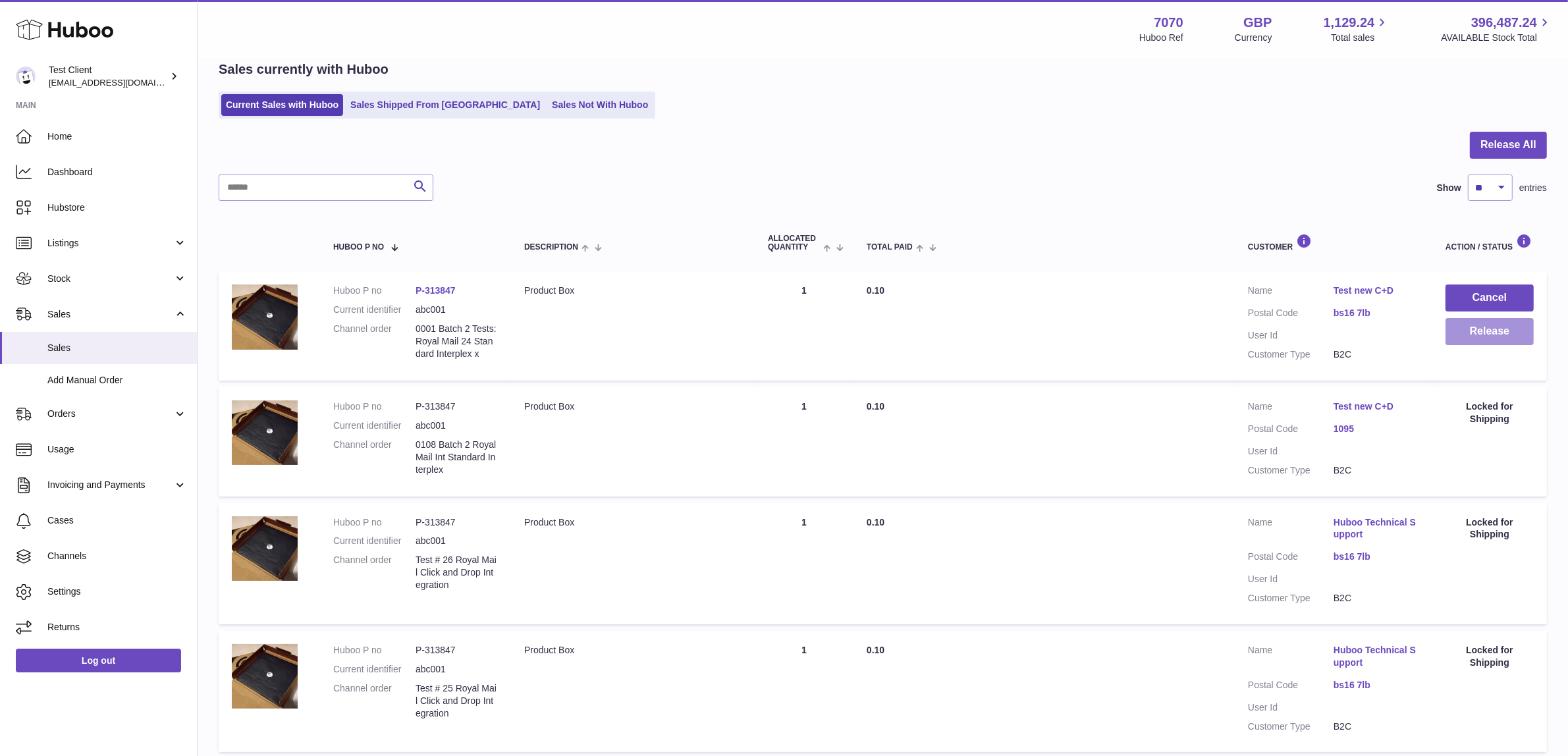
click at [1477, 326] on button "Release" at bounding box center [1490, 332] width 88 height 27
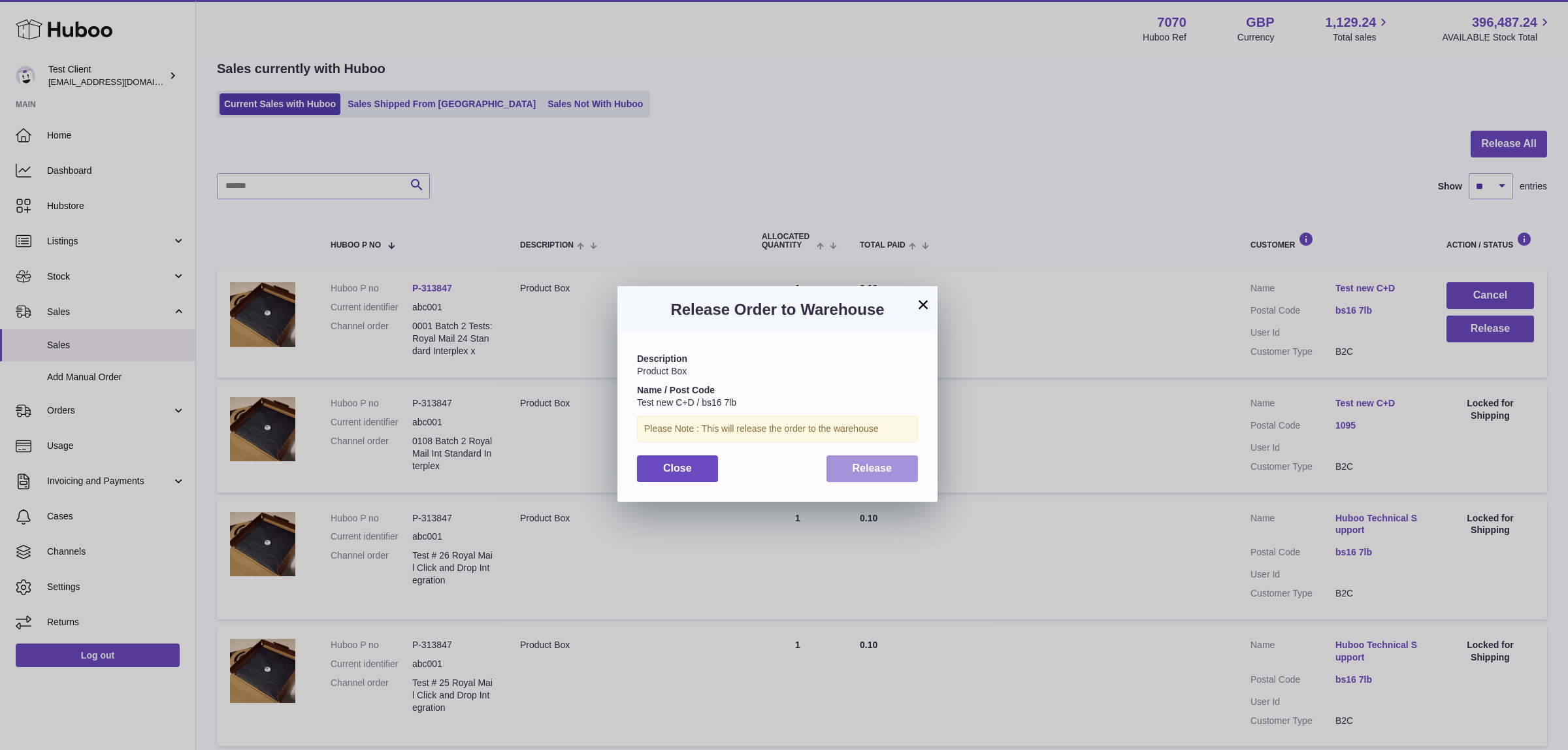
click at [863, 467] on span "Release" at bounding box center [872, 468] width 40 height 11
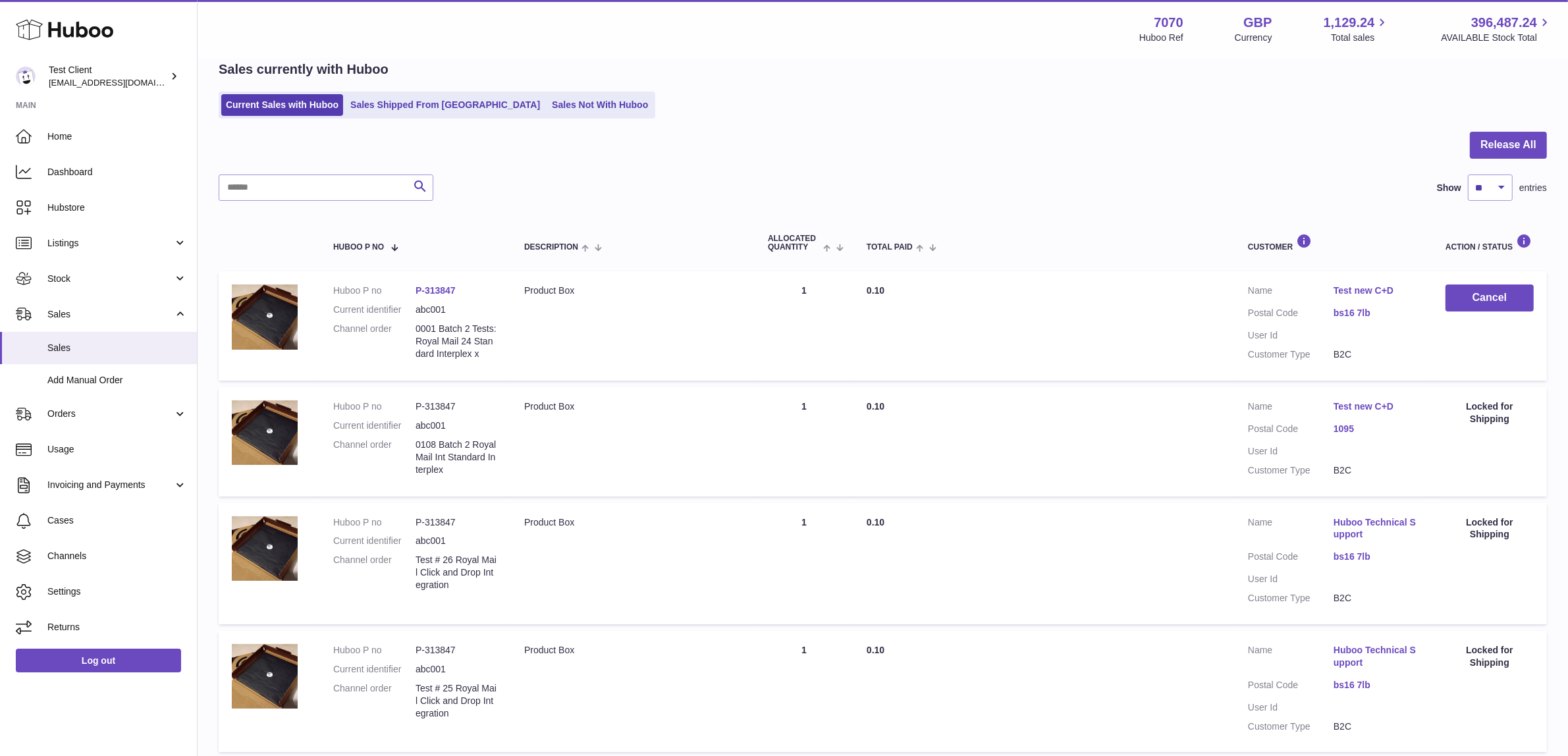
click at [983, 109] on div "Current Sales with Huboo Sales Shipped From [GEOGRAPHIC_DATA] Sales Not With Hu…" at bounding box center [883, 105] width 1328 height 27
click at [982, 110] on div "Current Sales with Huboo Sales Shipped From [GEOGRAPHIC_DATA] Sales Not With Hu…" at bounding box center [883, 105] width 1328 height 27
click at [880, 143] on div at bounding box center [883, 153] width 1328 height 43
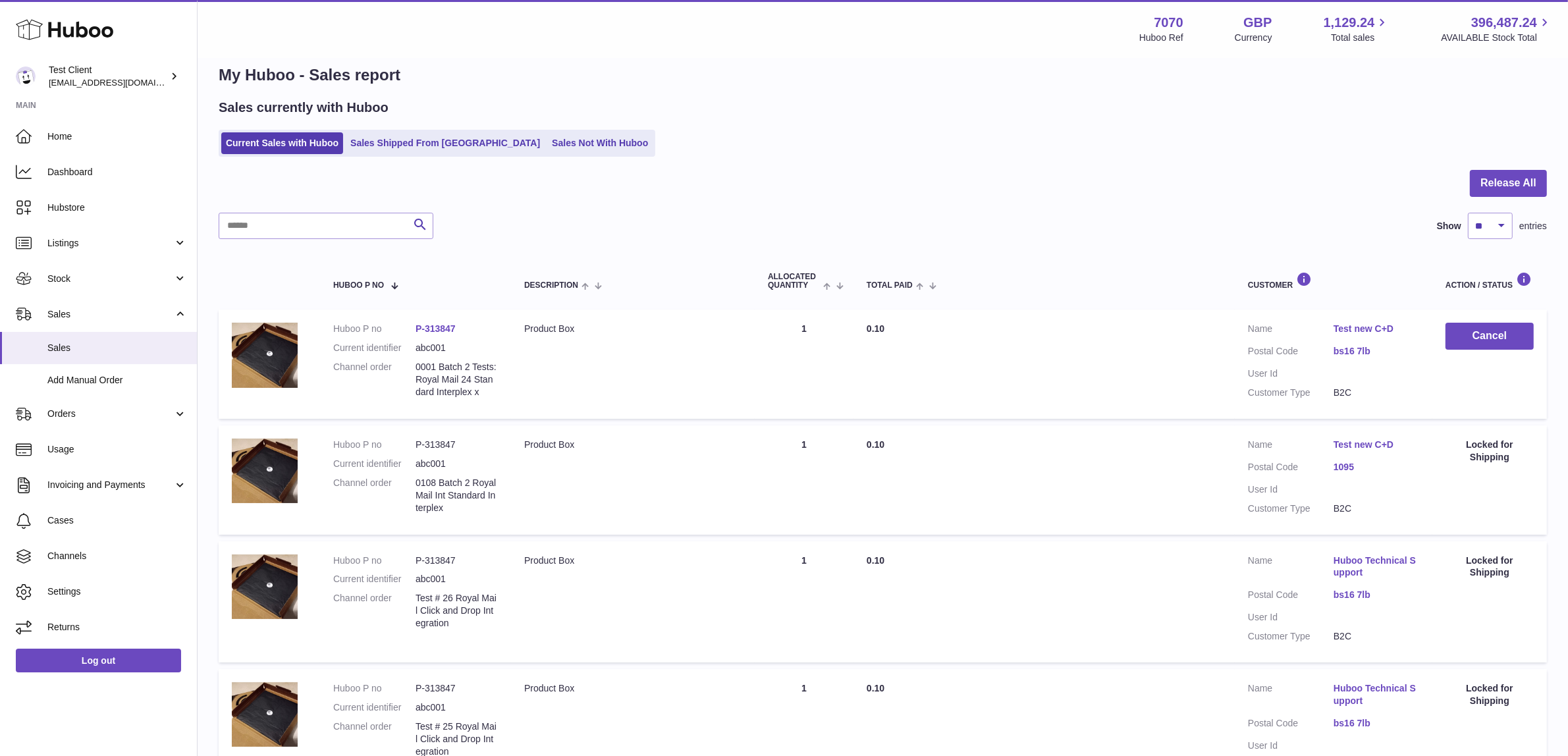
scroll to position [0, 0]
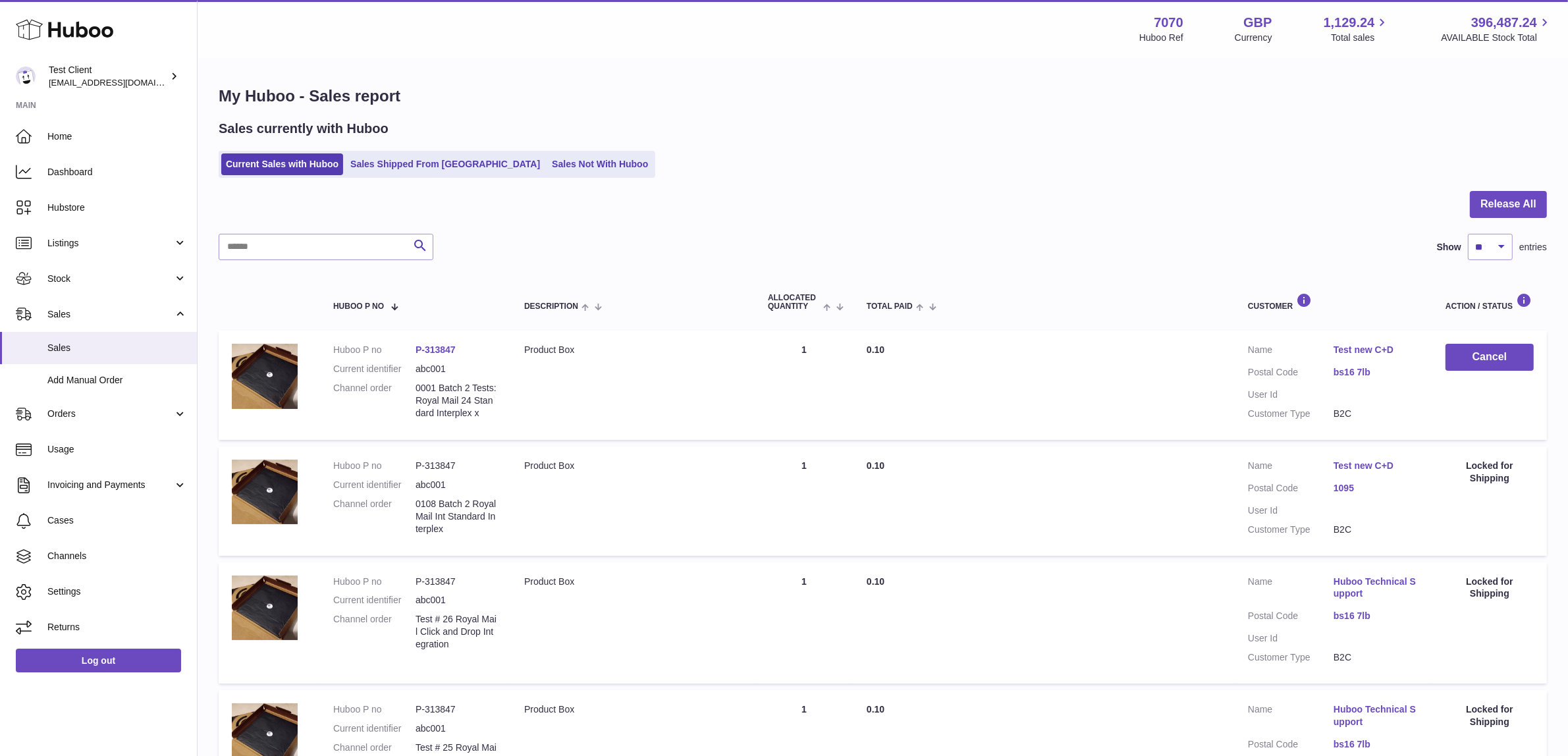
click at [917, 202] on div at bounding box center [883, 212] width 1328 height 43
